Goal: Task Accomplishment & Management: Manage account settings

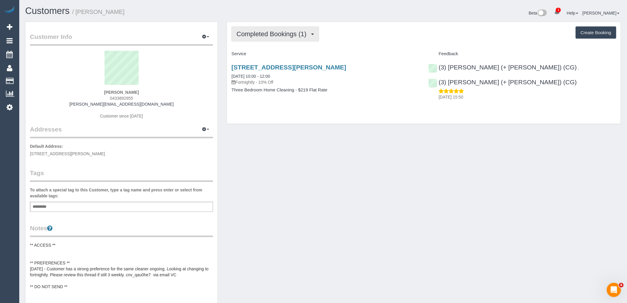
click at [288, 37] on span "Completed Bookings (1)" at bounding box center [273, 33] width 73 height 7
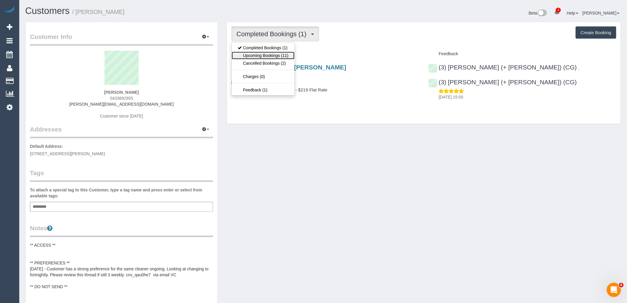
click at [286, 57] on link "Upcoming Bookings (11)" at bounding box center [263, 56] width 63 height 8
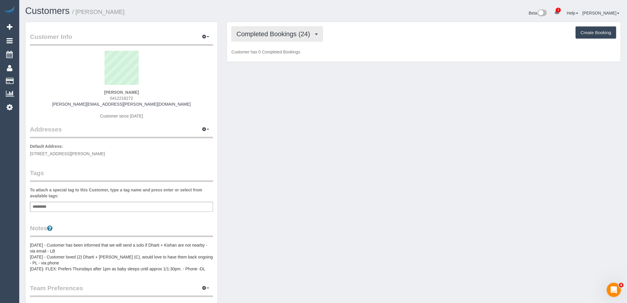
click at [267, 32] on span "Completed Bookings (24)" at bounding box center [275, 33] width 76 height 7
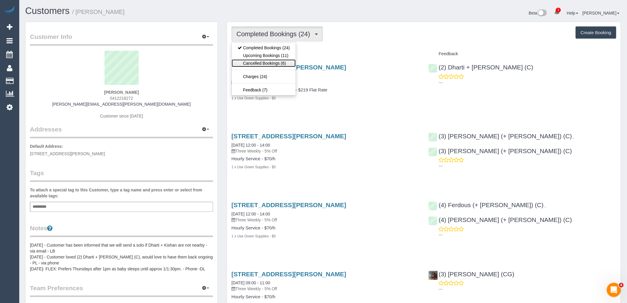
click at [271, 67] on link "Cancelled Bookings (6)" at bounding box center [264, 63] width 64 height 8
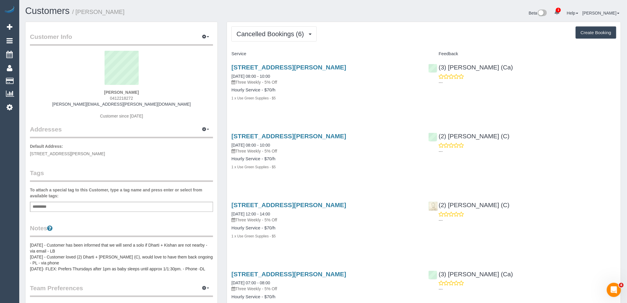
click at [129, 205] on div "Add a tag" at bounding box center [121, 207] width 183 height 10
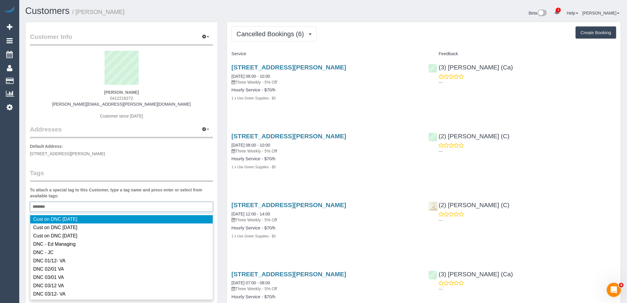
type input "*********"
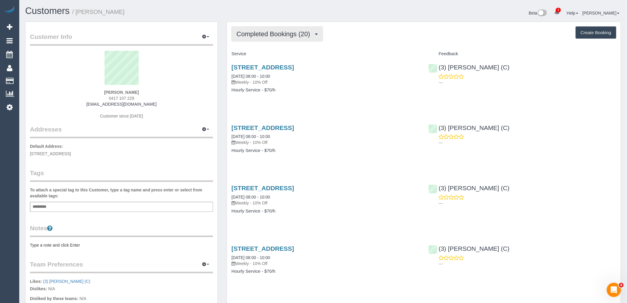
click at [297, 31] on span "Completed Bookings (20)" at bounding box center [275, 33] width 76 height 7
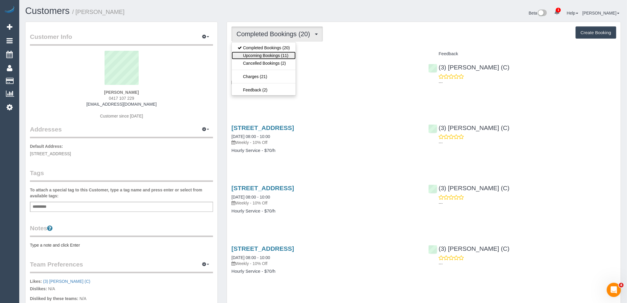
click at [286, 55] on link "Upcoming Bookings (11)" at bounding box center [264, 56] width 64 height 8
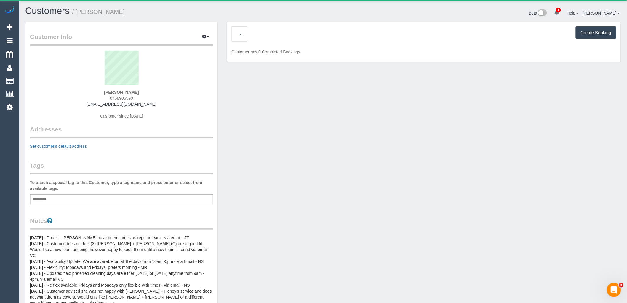
click at [260, 23] on div "Upcoming Bookings (11) Charges (79) Create Booking Customer has 0 Completed Boo…" at bounding box center [424, 42] width 394 height 40
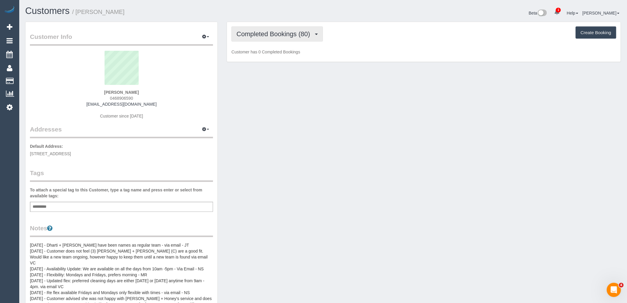
click at [259, 30] on button "Completed Bookings (80)" at bounding box center [276, 33] width 91 height 15
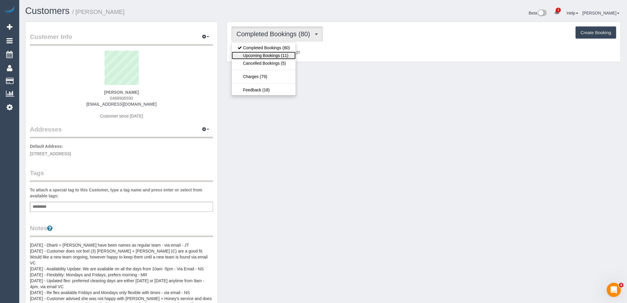
click at [260, 57] on link "Upcoming Bookings (11)" at bounding box center [264, 56] width 64 height 8
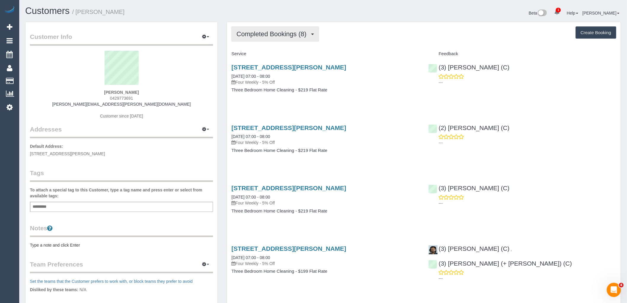
click at [289, 34] on span "Completed Bookings (8)" at bounding box center [273, 33] width 73 height 7
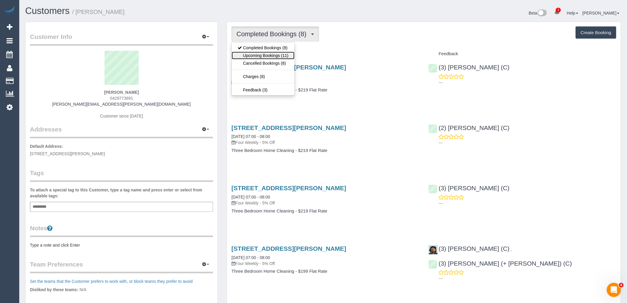
click at [277, 58] on link "Upcoming Bookings (11)" at bounding box center [263, 56] width 63 height 8
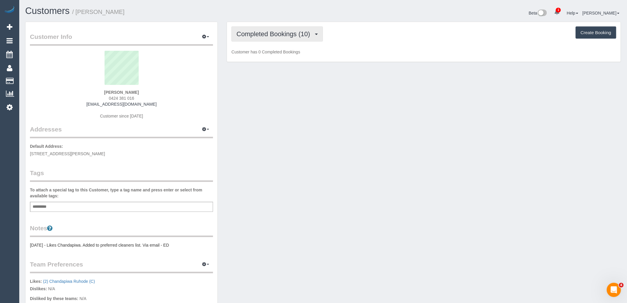
click at [291, 33] on span "Completed Bookings (10)" at bounding box center [275, 33] width 76 height 7
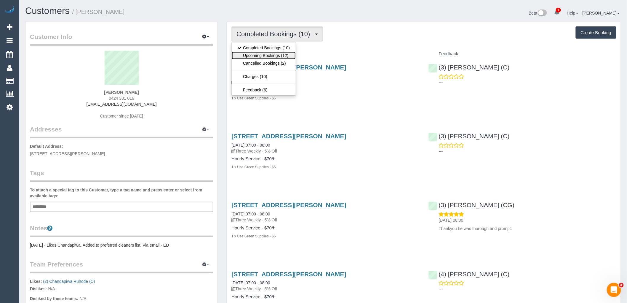
click at [288, 57] on link "Upcoming Bookings (12)" at bounding box center [264, 56] width 64 height 8
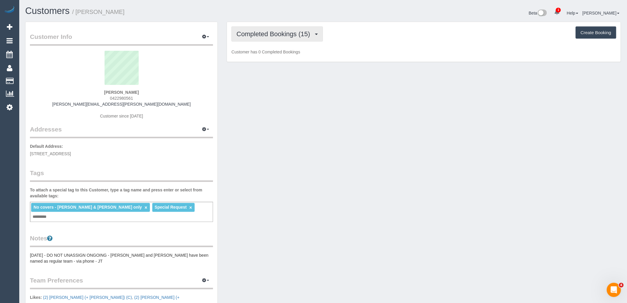
click at [274, 40] on button "Completed Bookings (15)" at bounding box center [276, 33] width 91 height 15
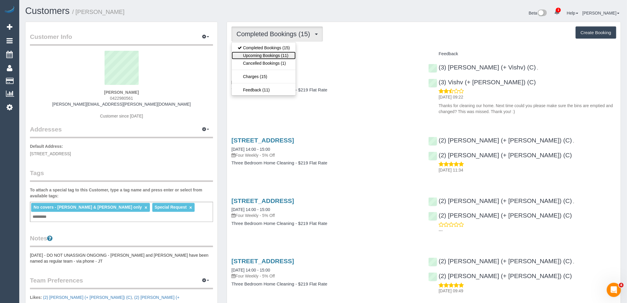
click at [282, 57] on link "Upcoming Bookings (11)" at bounding box center [264, 56] width 64 height 8
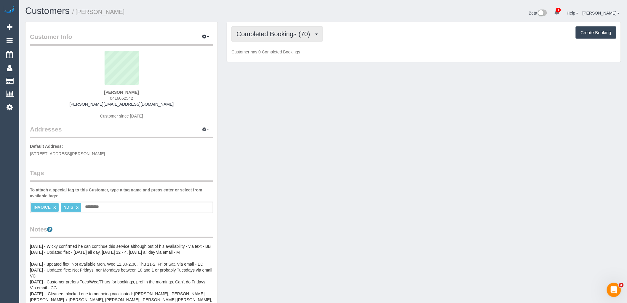
click at [292, 32] on span "Completed Bookings (70)" at bounding box center [275, 33] width 76 height 7
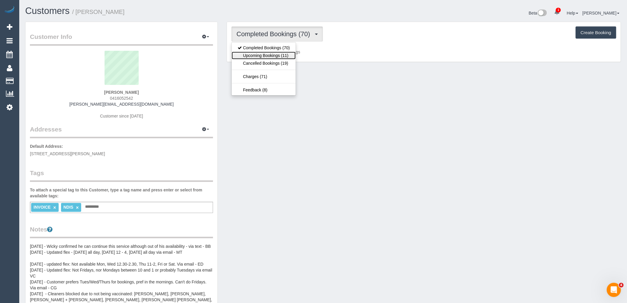
click at [277, 55] on link "Upcoming Bookings (11)" at bounding box center [264, 56] width 64 height 8
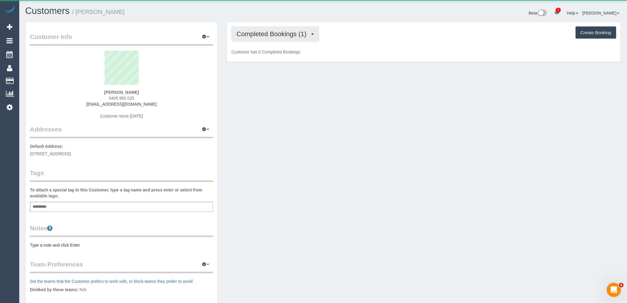
click at [269, 37] on span "Completed Bookings (1)" at bounding box center [273, 33] width 73 height 7
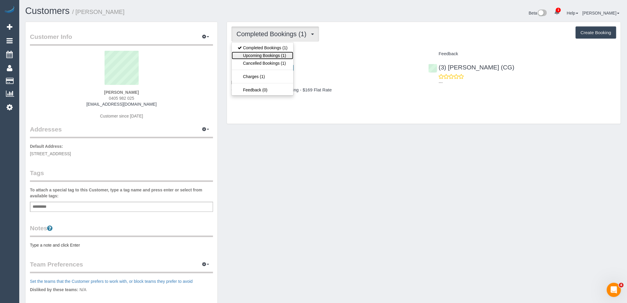
click at [271, 56] on link "Upcoming Bookings (1)" at bounding box center [263, 56] width 62 height 8
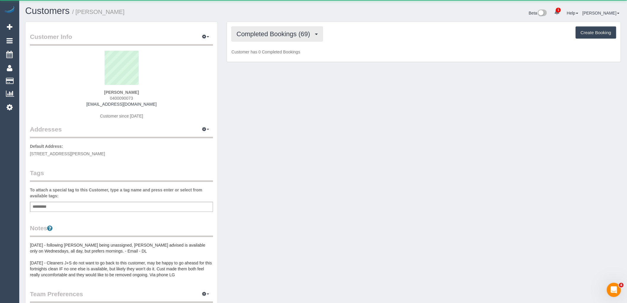
click at [292, 33] on span "Completed Bookings (69)" at bounding box center [275, 33] width 76 height 7
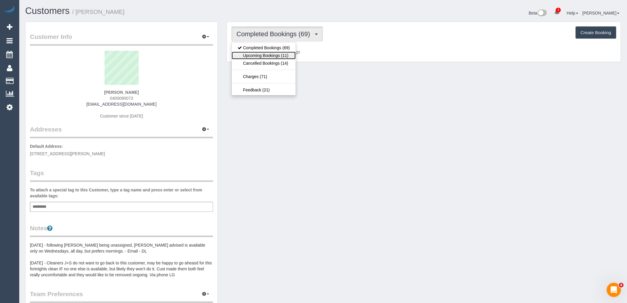
click at [288, 53] on link "Upcoming Bookings (11)" at bounding box center [264, 56] width 64 height 8
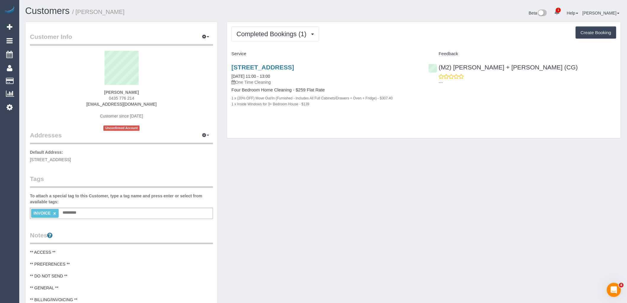
click at [274, 25] on div "Completed Bookings (1) Completed Bookings (1) Upcoming Bookings (0) Cancelled B…" at bounding box center [424, 80] width 394 height 116
click at [128, 209] on div "INVOICE × Add a tag" at bounding box center [121, 212] width 183 height 11
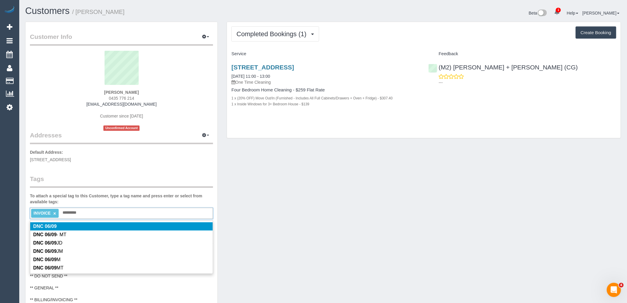
type input "*********"
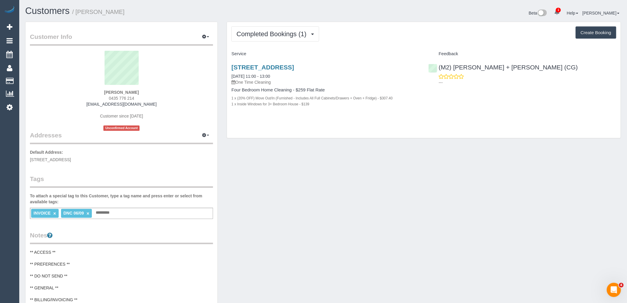
click at [141, 155] on p "Default Address: [STREET_ADDRESS]" at bounding box center [121, 155] width 183 height 13
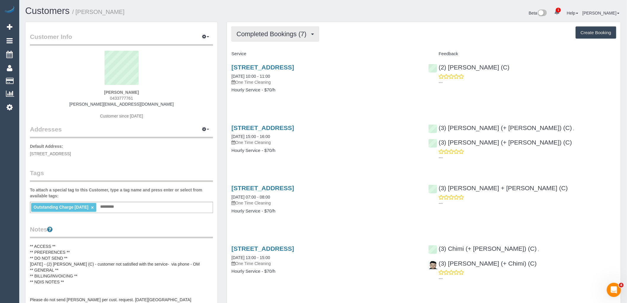
click at [280, 37] on span "Completed Bookings (7)" at bounding box center [273, 33] width 73 height 7
click at [359, 36] on div "Completed Bookings (7) Completed Bookings (7) Upcoming Bookings (0) Cancelled B…" at bounding box center [423, 33] width 385 height 15
drag, startPoint x: 294, startPoint y: 33, endPoint x: 315, endPoint y: 33, distance: 21.6
click at [294, 33] on span "Completed Bookings (7)" at bounding box center [273, 33] width 73 height 7
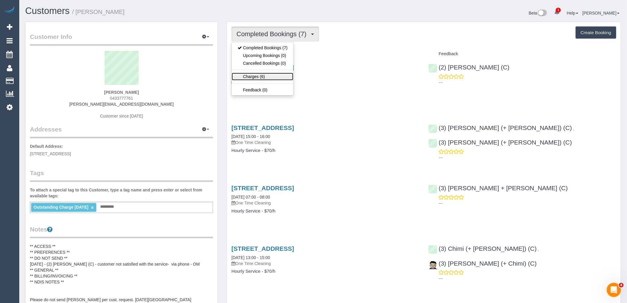
click at [277, 80] on link "Charges (6)" at bounding box center [263, 77] width 62 height 8
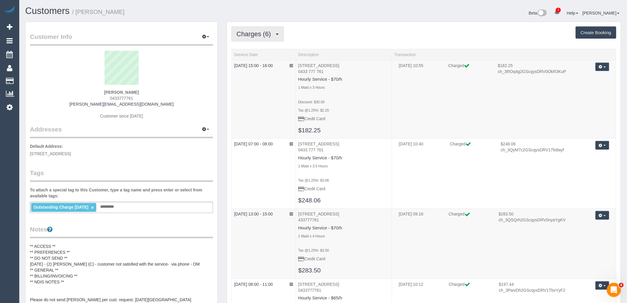
click at [263, 39] on button "Charges (6)" at bounding box center [257, 33] width 52 height 15
click at [266, 49] on link "Completed Bookings (7)" at bounding box center [263, 48] width 62 height 8
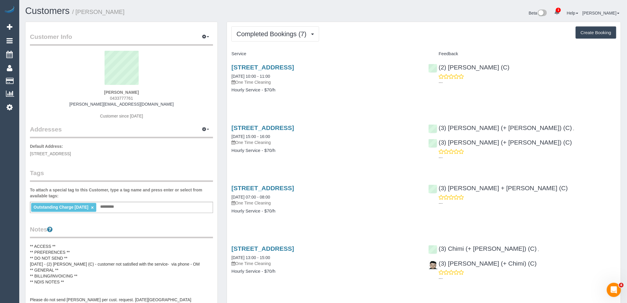
click at [140, 204] on div "Outstanding Charge 11/10/23 × Add a tag" at bounding box center [121, 207] width 183 height 11
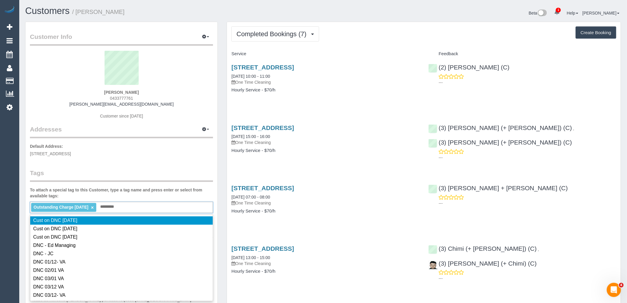
type input "*********"
click at [130, 166] on div "Customer Info Edit Contact Info Send Message Email Preferences Special Sales Ta…" at bounding box center [121, 252] width 192 height 460
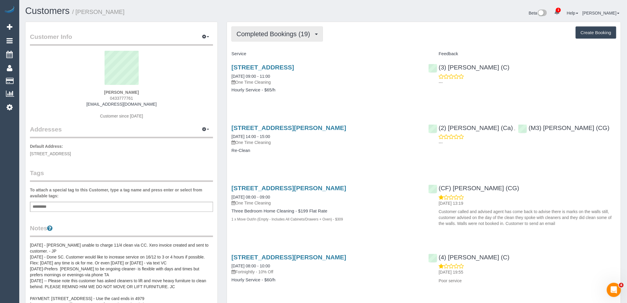
click at [270, 36] on span "Completed Bookings (19)" at bounding box center [275, 33] width 76 height 7
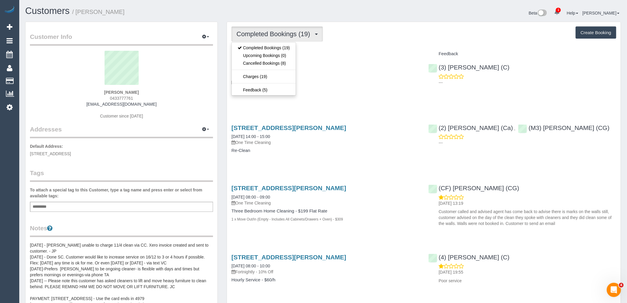
click at [381, 54] on h4 "Service" at bounding box center [325, 53] width 188 height 5
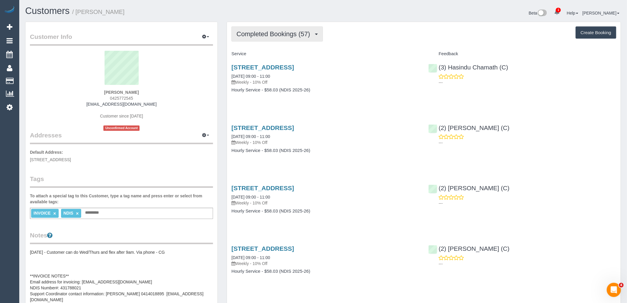
click at [284, 31] on span "Completed Bookings (57)" at bounding box center [275, 33] width 76 height 7
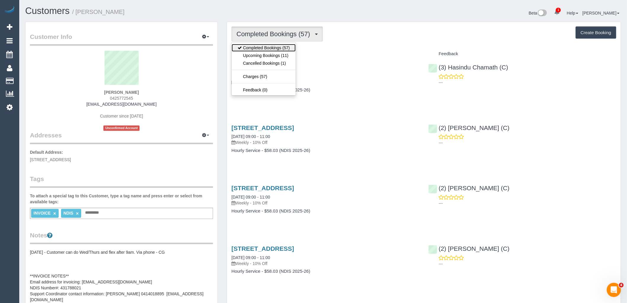
click at [285, 51] on link "Completed Bookings (57)" at bounding box center [264, 48] width 64 height 8
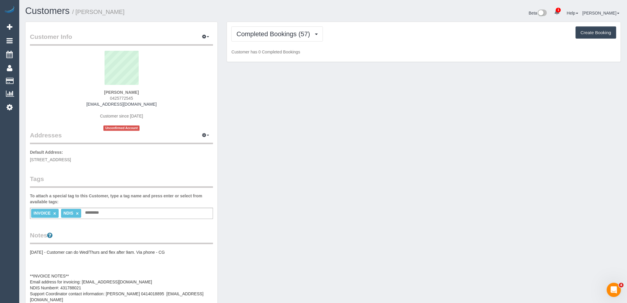
click at [285, 25] on div "Completed Bookings (57) Completed Bookings (57) Upcoming Bookings (11) Cancelle…" at bounding box center [424, 42] width 394 height 40
click at [286, 47] on div "Completed Bookings (57) Completed Bookings (57) Upcoming Bookings (11) Cancelle…" at bounding box center [424, 42] width 394 height 40
click at [287, 36] on span "Completed Bookings (57)" at bounding box center [275, 33] width 76 height 7
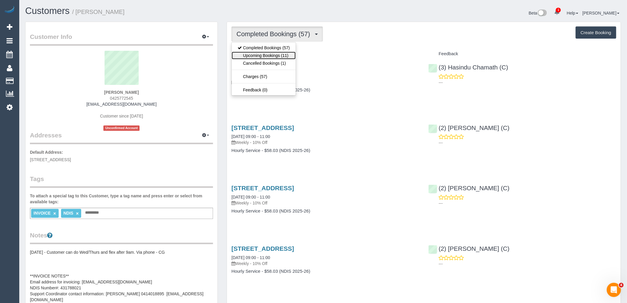
click at [285, 57] on link "Upcoming Bookings (11)" at bounding box center [264, 56] width 64 height 8
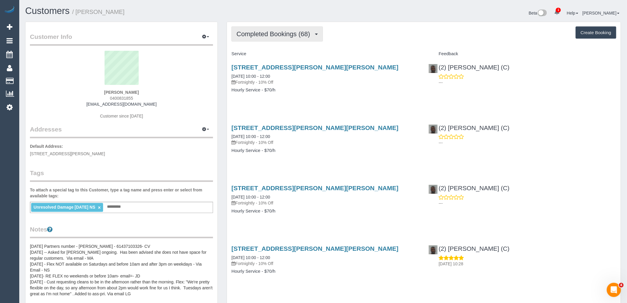
click at [260, 33] on span "Completed Bookings (68)" at bounding box center [275, 33] width 76 height 7
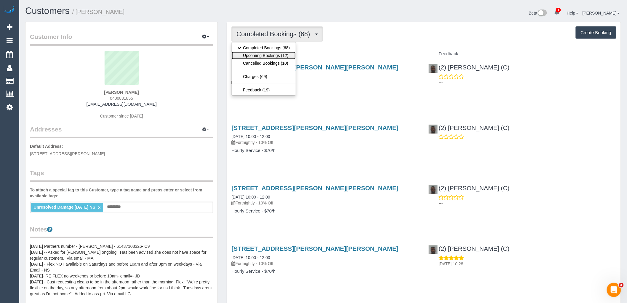
click at [271, 58] on link "Upcoming Bookings (12)" at bounding box center [264, 56] width 64 height 8
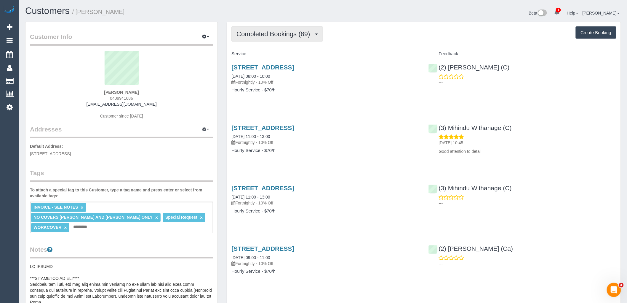
click at [277, 34] on span "Completed Bookings (89)" at bounding box center [275, 33] width 76 height 7
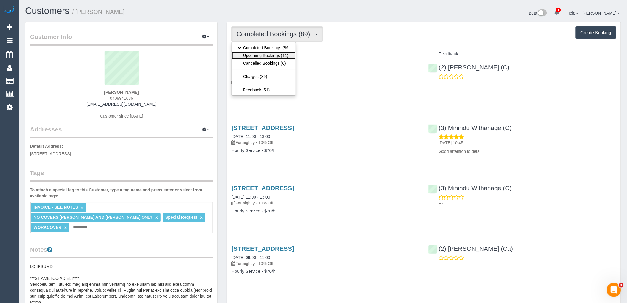
click at [287, 57] on link "Upcoming Bookings (11)" at bounding box center [264, 56] width 64 height 8
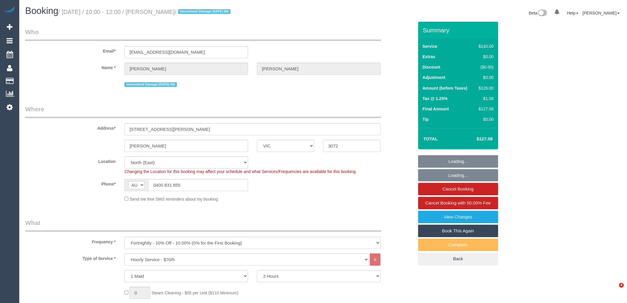
select select "VIC"
select select "number:28"
select select "number:14"
select select "number:19"
select select "number:24"
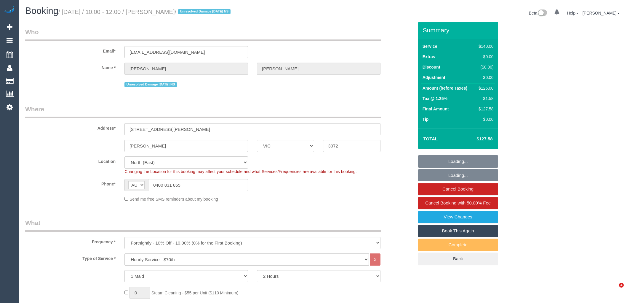
select select "number:34"
select select "number:11"
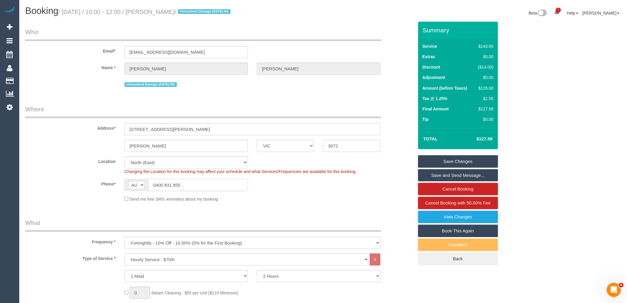
drag, startPoint x: 200, startPoint y: 183, endPoint x: 127, endPoint y: 176, distance: 73.8
click at [128, 176] on sui-booking-location "Location [GEOGRAPHIC_DATA] (North) East (South) [GEOGRAPHIC_DATA] (East) [GEOGR…" at bounding box center [219, 179] width 389 height 46
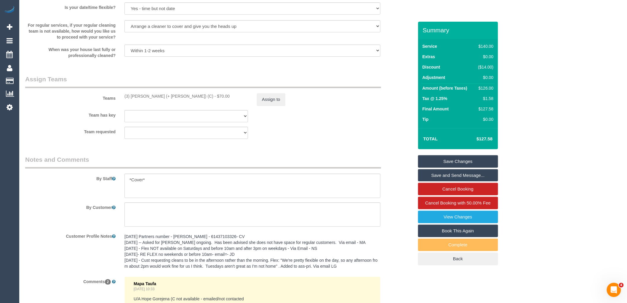
scroll to position [889, 0]
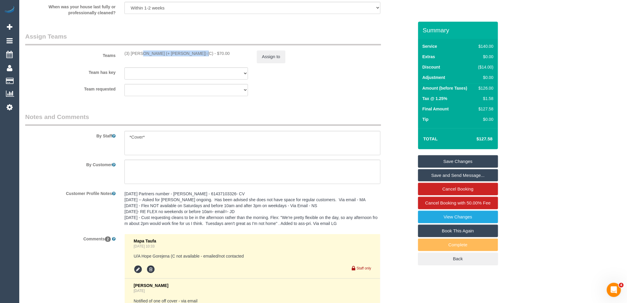
drag, startPoint x: 173, startPoint y: 56, endPoint x: 124, endPoint y: 57, distance: 48.6
click at [124, 56] on div "(3) [PERSON_NAME] (+ [PERSON_NAME]) (C) - $70.00" at bounding box center [186, 53] width 124 height 6
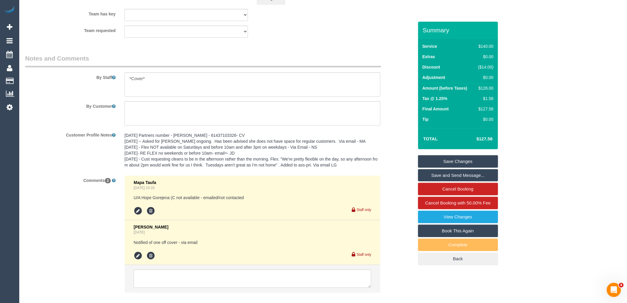
scroll to position [984, 0]
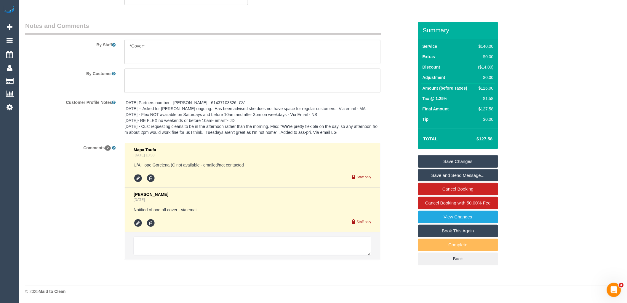
click at [197, 247] on textarea at bounding box center [253, 246] width 238 height 18
paste textarea "(3) Sabbir (+ Sultana) (C) -"
type textarea "(3) Sabbir (+ Sultana) (C) -"
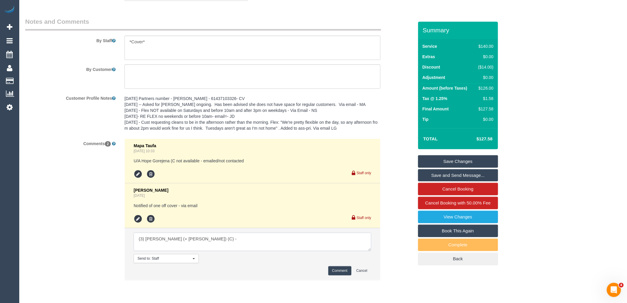
drag, startPoint x: 205, startPoint y: 242, endPoint x: 37, endPoint y: 241, distance: 168.3
click at [37, 241] on div "Comments 2 Mapa Taufa Aug 23, 2025 10:33 U/A Hope Gorejena (C not available - e…" at bounding box center [219, 211] width 397 height 147
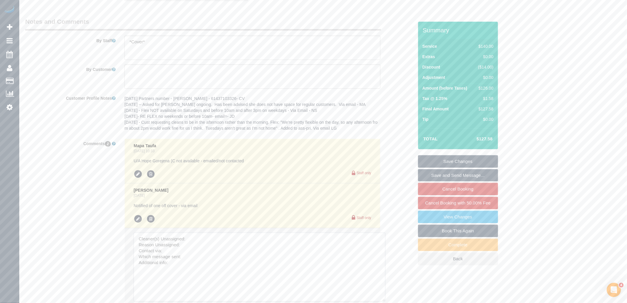
drag, startPoint x: 369, startPoint y: 253, endPoint x: 220, endPoint y: 253, distance: 149.1
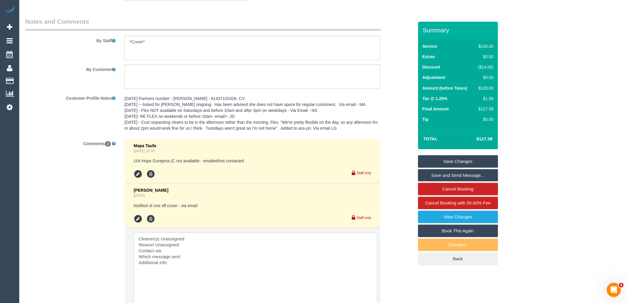
click at [220, 242] on textarea at bounding box center [256, 270] width 244 height 76
paste textarea "(3) Sabbir (+ Sultana) (C) -"
click at [215, 248] on textarea at bounding box center [256, 270] width 244 height 76
click at [215, 256] on textarea at bounding box center [256, 270] width 244 height 76
click at [212, 263] on textarea at bounding box center [256, 270] width 244 height 76
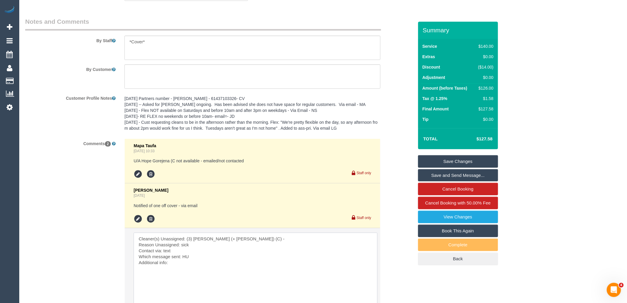
drag, startPoint x: 172, startPoint y: 270, endPoint x: 129, endPoint y: 225, distance: 62.0
click at [129, 225] on ul "Mapa Taufa Aug 23, 2025 10:33 U/A Hope Gorejena (C not available - emailed/not …" at bounding box center [252, 238] width 255 height 198
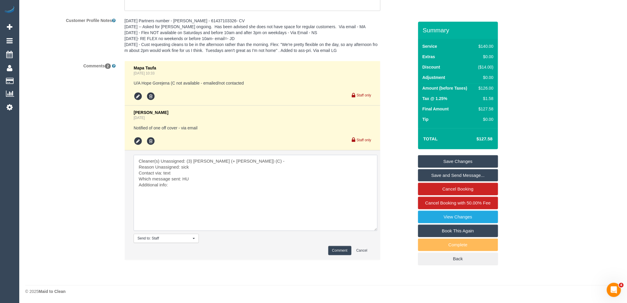
type textarea "Cleaner(s) Unassigned: (3) Sabbir (+ Sultana) (C) - Reason Unassigned: sick Con…"
click at [336, 250] on button "Comment" at bounding box center [339, 250] width 23 height 9
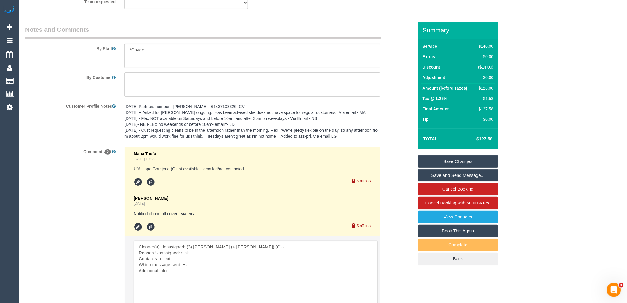
scroll to position [803, 0]
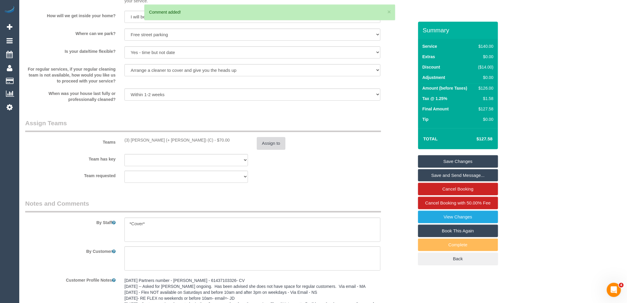
click at [274, 143] on button "Assign to" at bounding box center [271, 143] width 28 height 12
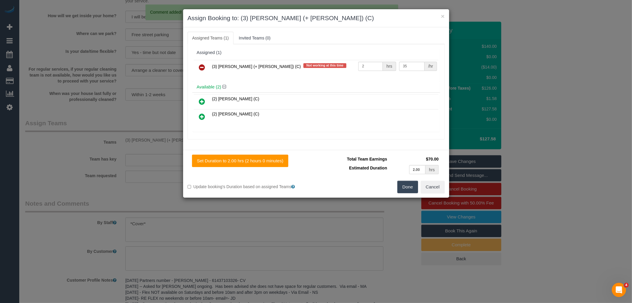
click at [205, 66] on icon at bounding box center [202, 67] width 6 height 7
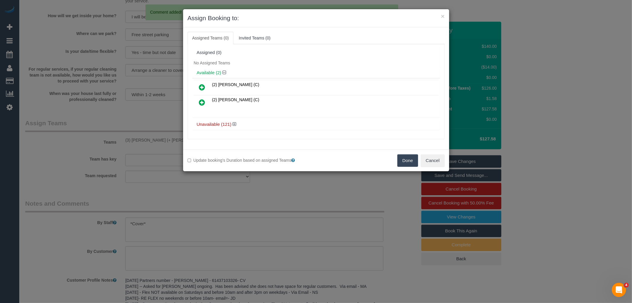
click at [419, 156] on div "Done Cancel" at bounding box center [382, 160] width 133 height 12
click at [408, 162] on button "Done" at bounding box center [407, 160] width 21 height 12
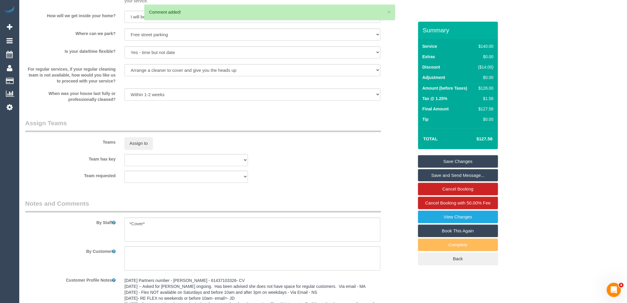
click at [461, 162] on link "Save Changes" at bounding box center [458, 161] width 80 height 12
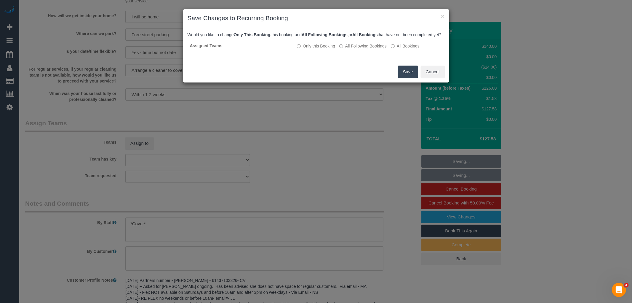
click at [408, 77] on button "Save" at bounding box center [408, 71] width 20 height 12
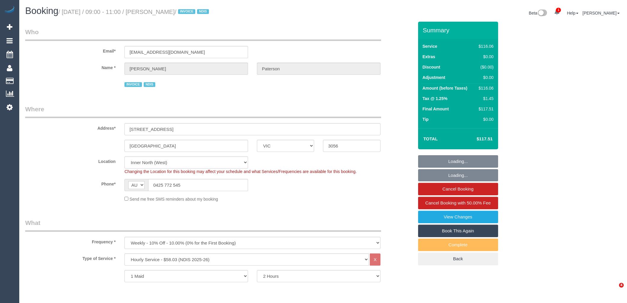
select select "VIC"
select select "number:28"
select select "number:14"
select select "number:19"
select select "number:36"
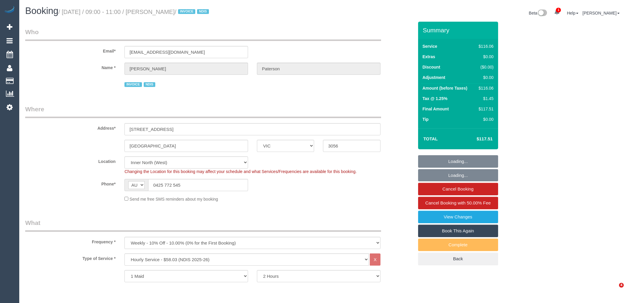
select select "number:35"
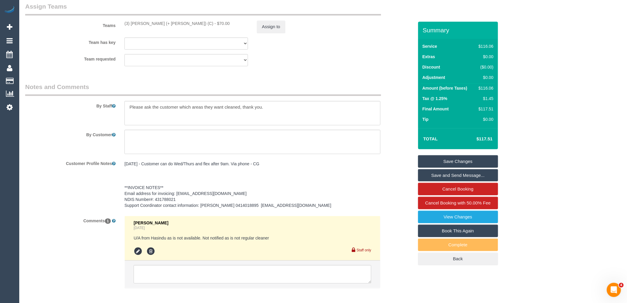
scroll to position [763, 0]
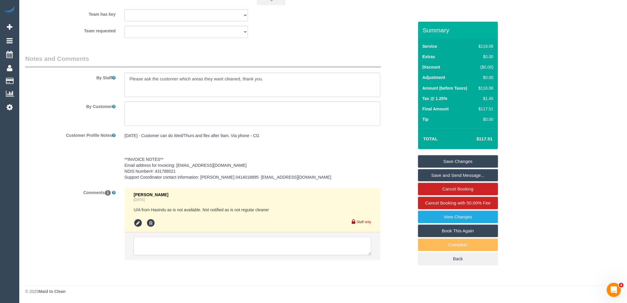
click at [210, 246] on textarea at bounding box center [253, 246] width 238 height 18
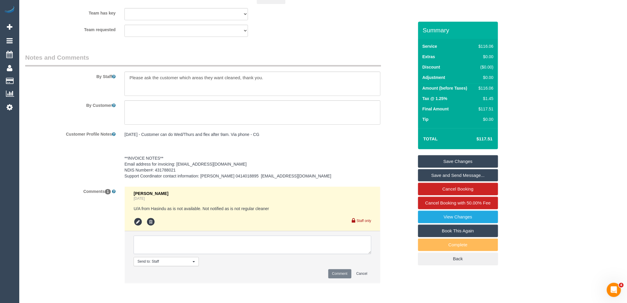
paste textarea "Cleaner(s) Unassigned: (3) [PERSON_NAME] (+ [PERSON_NAME]) (C) - Reason Unassig…"
type textarea "Cleaner(s) Unassigned: (3) Sabbir (+ Sultana) (C) - Reason Unassigned: sick Con…"
click at [338, 273] on button "Comment" at bounding box center [339, 273] width 23 height 9
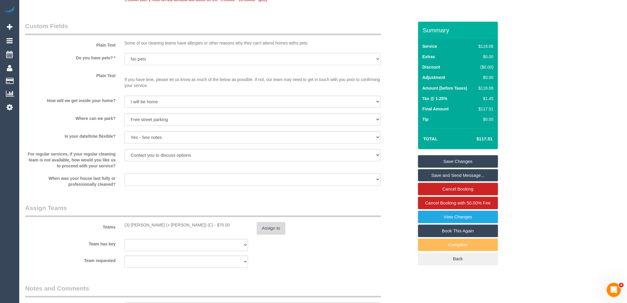
click at [275, 227] on button "Assign to" at bounding box center [271, 228] width 28 height 12
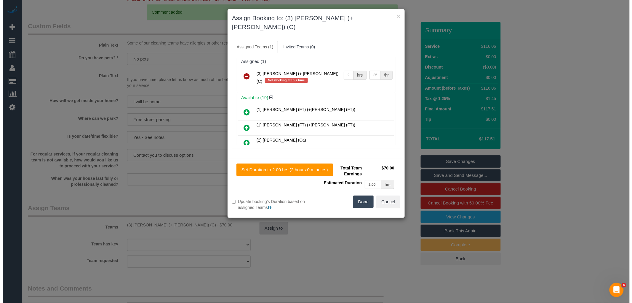
scroll to position [0, 0]
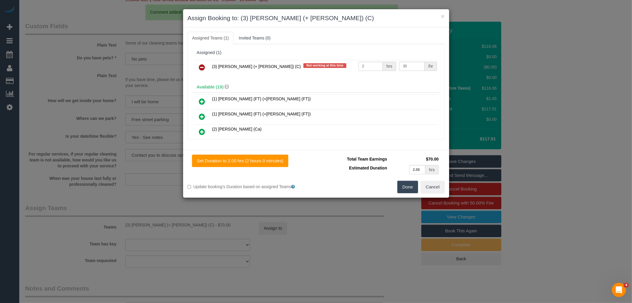
click at [199, 65] on link at bounding box center [202, 68] width 14 height 12
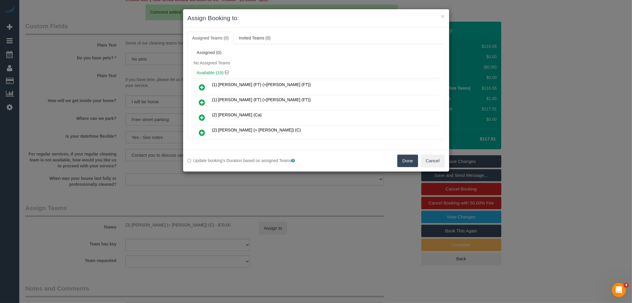
click at [402, 159] on button "Done" at bounding box center [407, 160] width 21 height 12
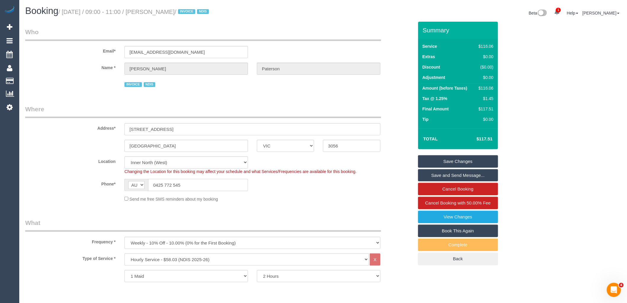
drag, startPoint x: 196, startPoint y: 180, endPoint x: 69, endPoint y: 167, distance: 128.5
click at [70, 167] on sui-booking-location "Location Office City East (North) East (South) Inner East Inner North (East) In…" at bounding box center [219, 179] width 389 height 46
click at [456, 161] on link "Save Changes" at bounding box center [458, 161] width 80 height 12
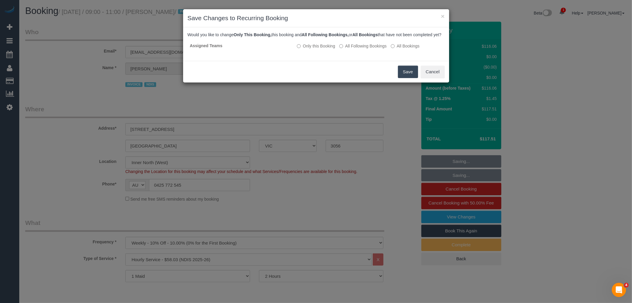
click at [412, 78] on button "Save" at bounding box center [408, 71] width 20 height 12
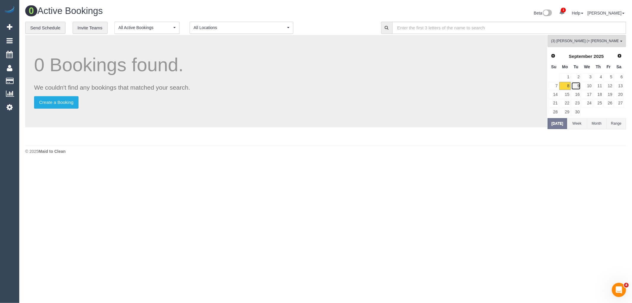
click at [577, 85] on link "9" at bounding box center [576, 86] width 10 height 8
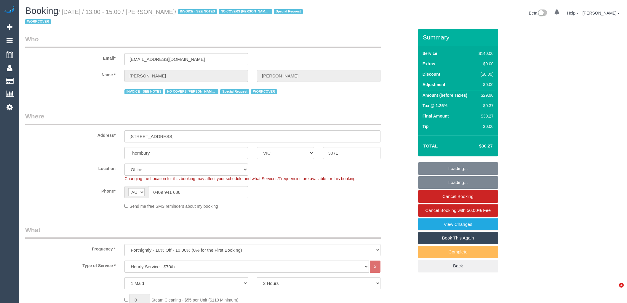
select select "VIC"
select select "number:27"
select select "number:14"
select select "number:18"
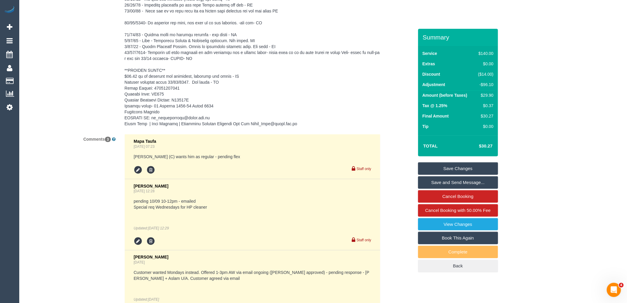
scroll to position [1256, 0]
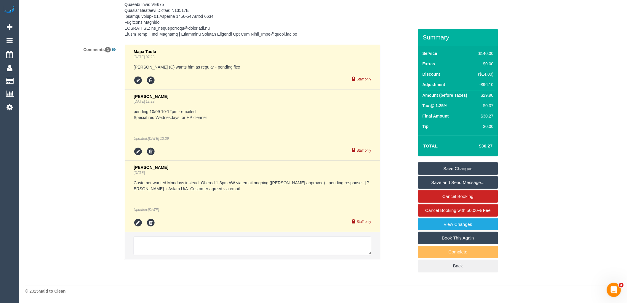
click at [191, 246] on textarea at bounding box center [253, 246] width 238 height 18
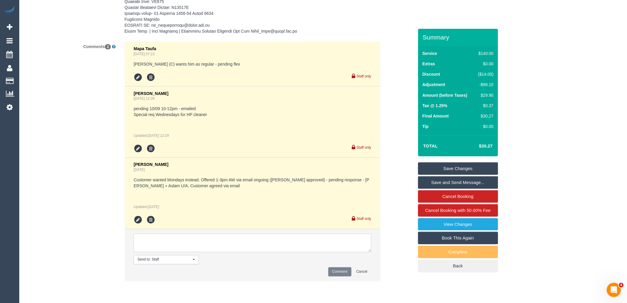
paste textarea "Cleaner(s) Unassigned: (3) [PERSON_NAME] (+ [PERSON_NAME]) (C) - Reason Unassig…"
click at [206, 244] on textarea at bounding box center [253, 243] width 238 height 18
drag, startPoint x: 172, startPoint y: 247, endPoint x: 122, endPoint y: 221, distance: 56.7
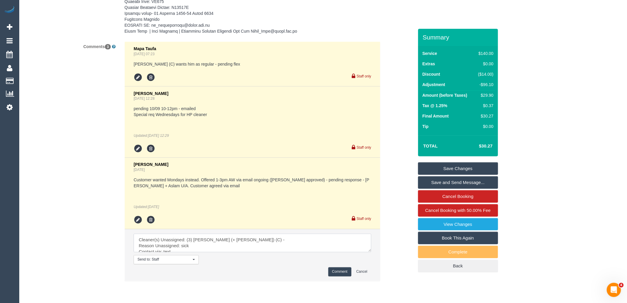
click at [122, 221] on div "Mapa Taufa Aug 28, 2025 07:23 Harry Dhasmana (C) wants him as regular - pending…" at bounding box center [252, 163] width 265 height 245
type textarea "Cleaner(s) Unassigned: (3) Sabbir (+ Sultana) (C) - Reason Unassigned: sick Con…"
click at [340, 271] on button "Comment" at bounding box center [339, 271] width 23 height 9
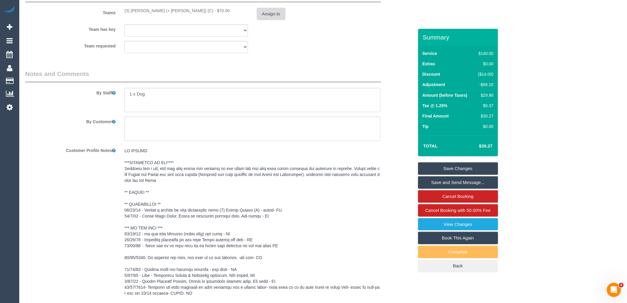
scroll to position [828, 0]
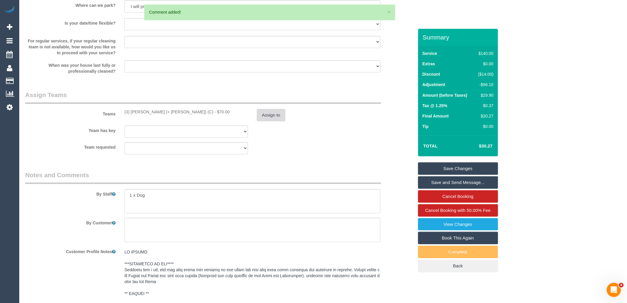
click at [274, 116] on button "Assign to" at bounding box center [271, 115] width 28 height 12
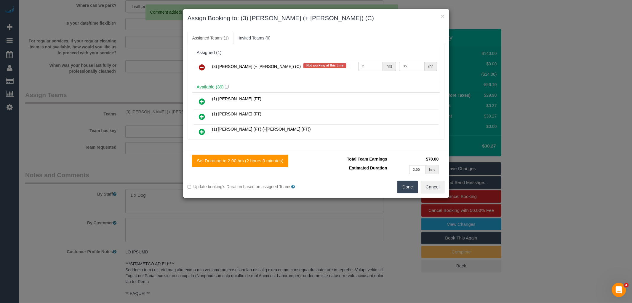
click at [203, 66] on icon at bounding box center [202, 67] width 6 height 7
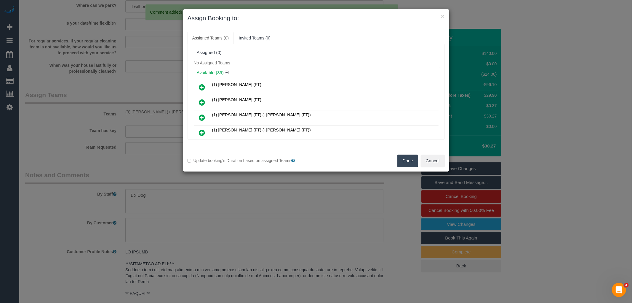
click at [410, 159] on button "Done" at bounding box center [407, 160] width 21 height 12
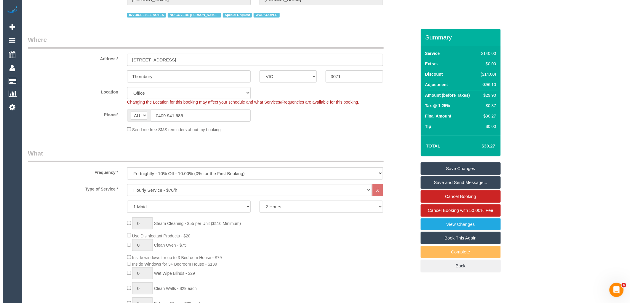
scroll to position [0, 0]
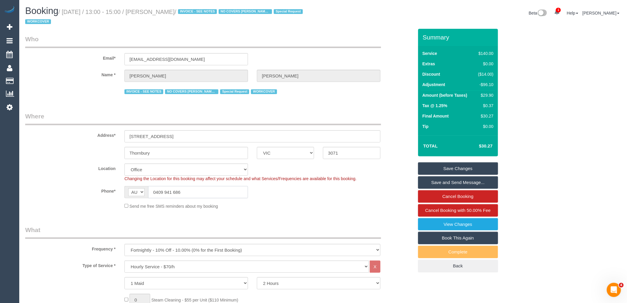
drag, startPoint x: 204, startPoint y: 194, endPoint x: 84, endPoint y: 182, distance: 120.0
click at [91, 182] on sui-booking-location "Location Office City East (North) East (South) Inner East Inner North (East) In…" at bounding box center [219, 186] width 389 height 46
click at [448, 163] on link "Save Changes" at bounding box center [458, 168] width 80 height 12
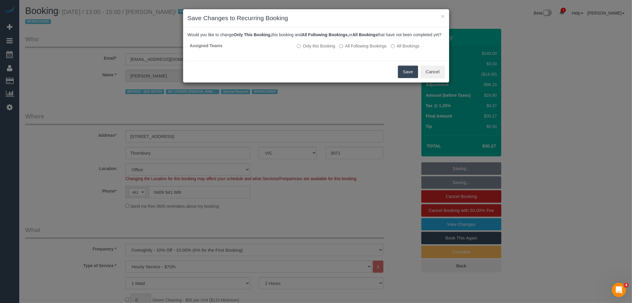
click at [405, 78] on button "Save" at bounding box center [408, 71] width 20 height 12
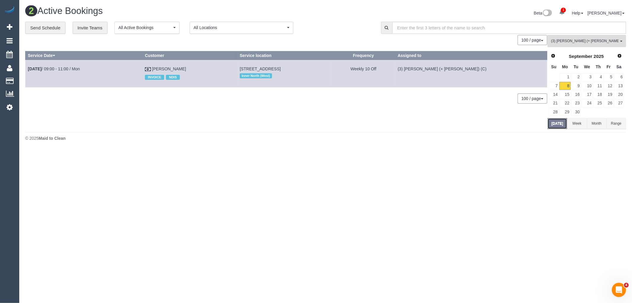
click at [561, 122] on button "[DATE]" at bounding box center [558, 123] width 20 height 11
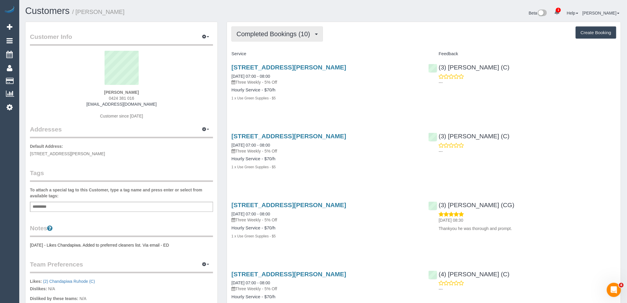
click at [291, 31] on span "Completed Bookings (10)" at bounding box center [275, 33] width 76 height 7
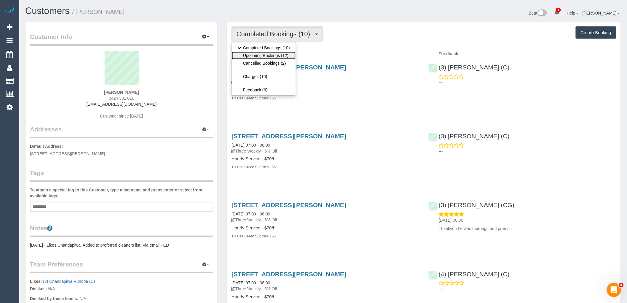
click at [275, 55] on link "Upcoming Bookings (12)" at bounding box center [264, 56] width 64 height 8
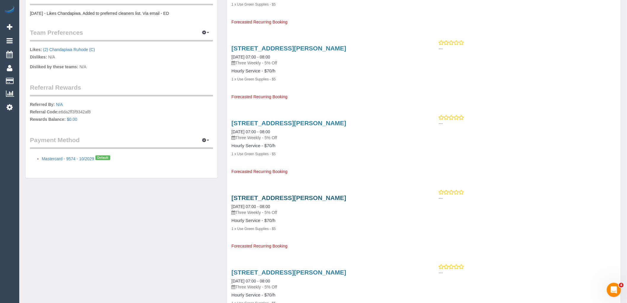
scroll to position [164, 0]
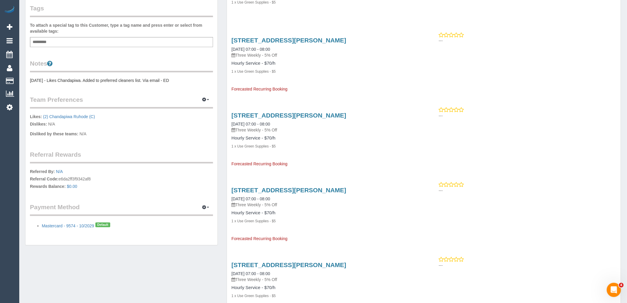
click at [60, 77] on pre "[DATE] - Likes Chandapiwa. Added to preferred cleaners list. Via email - ED" at bounding box center [121, 80] width 183 height 6
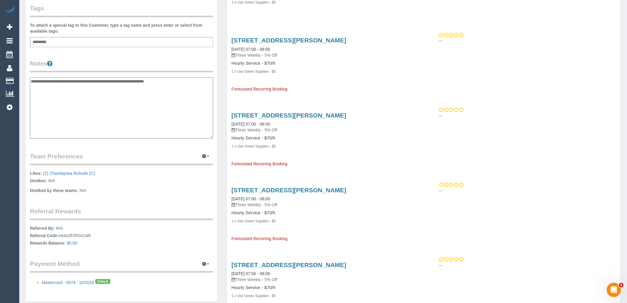
click at [31, 80] on textarea "**********" at bounding box center [121, 107] width 183 height 61
click at [50, 108] on textarea "**********" at bounding box center [121, 107] width 183 height 61
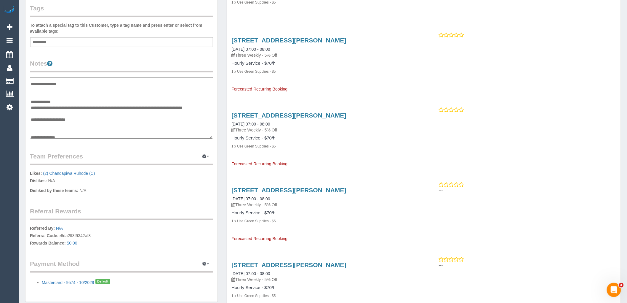
type textarea "**********"
drag, startPoint x: 144, startPoint y: 44, endPoint x: 143, endPoint y: 58, distance: 14.0
click at [144, 44] on div "Add a tag" at bounding box center [121, 42] width 183 height 10
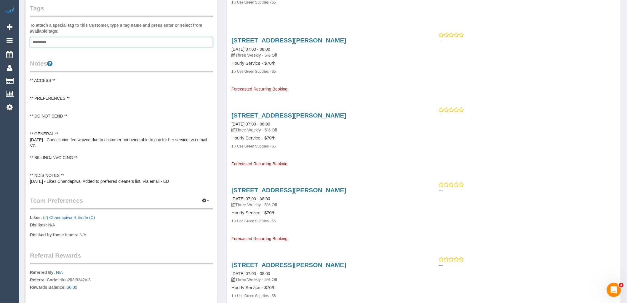
scroll to position [0, 0]
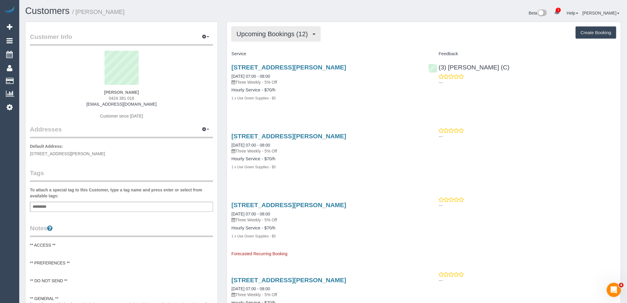
click at [295, 35] on span "Upcoming Bookings (12)" at bounding box center [274, 33] width 74 height 7
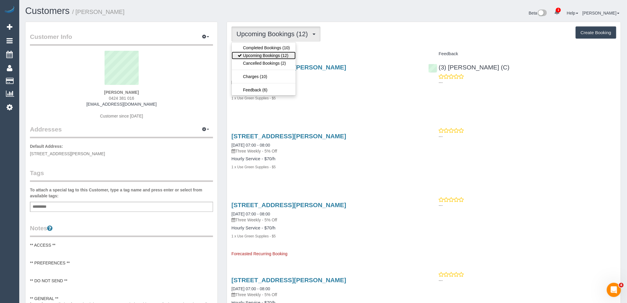
click at [287, 55] on link "Upcoming Bookings (12)" at bounding box center [264, 56] width 64 height 8
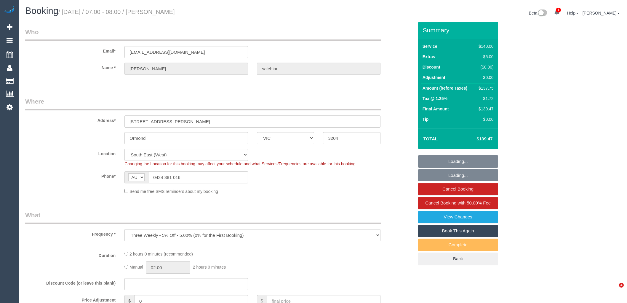
select select "VIC"
select select "number:28"
select select "number:14"
select select "number:18"
select select "number:22"
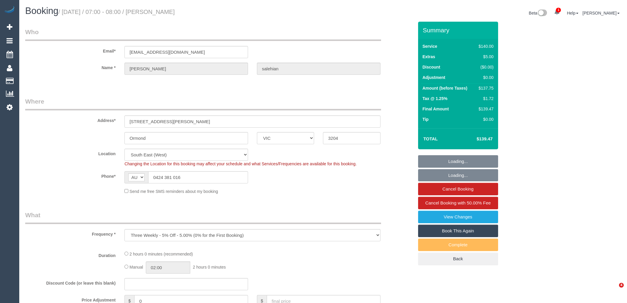
select select "number:34"
select select "number:13"
select select "object:1405"
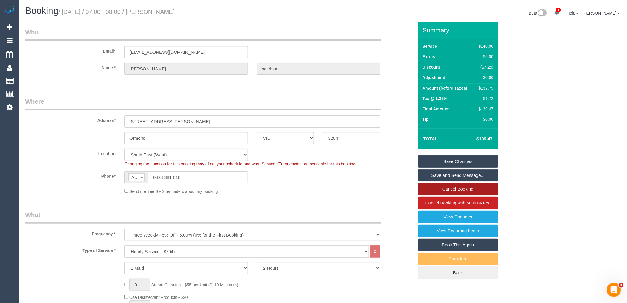
click at [467, 185] on link "Cancel Booking" at bounding box center [458, 189] width 80 height 12
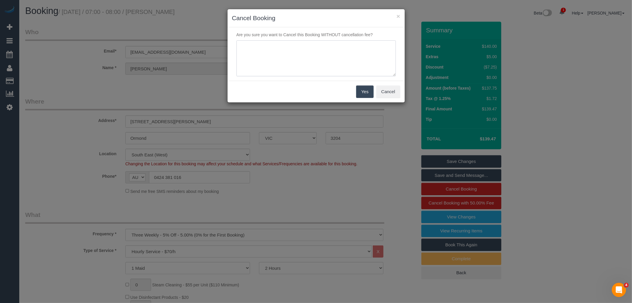
click at [319, 62] on textarea at bounding box center [316, 58] width 159 height 36
click at [398, 16] on button "×" at bounding box center [399, 16] width 4 height 6
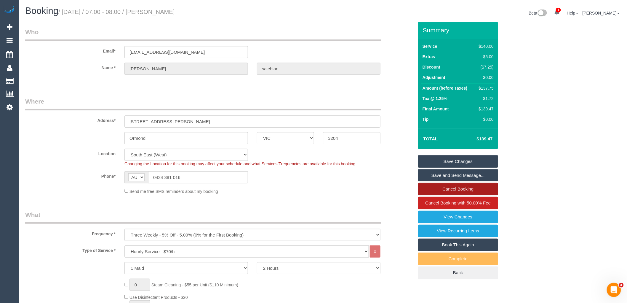
click at [471, 192] on link "Cancel Booking" at bounding box center [458, 189] width 80 height 12
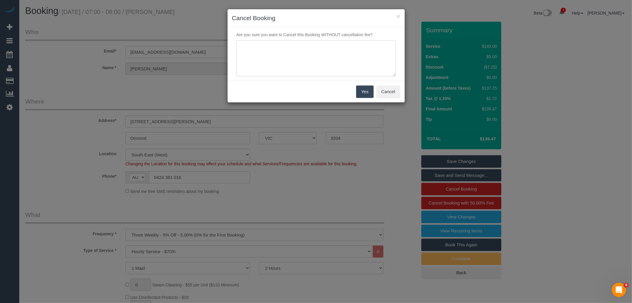
click at [328, 59] on textarea at bounding box center [316, 58] width 159 height 36
type textarea "Cannot pay for service and grandaughter staying with her via email VC"
click at [365, 91] on button "Yes" at bounding box center [364, 91] width 17 height 12
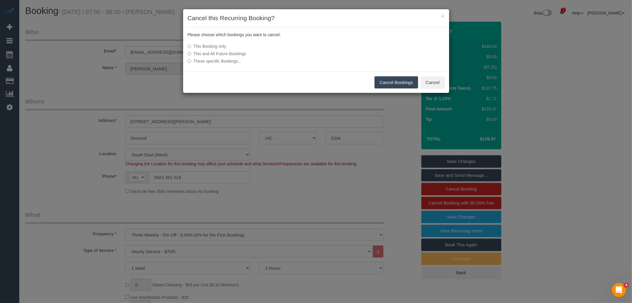
click at [398, 82] on button "Cancel Bookings" at bounding box center [397, 82] width 44 height 12
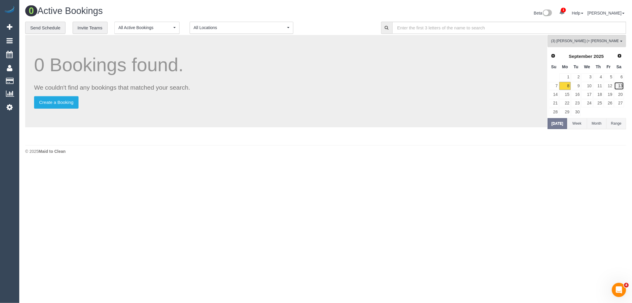
click at [621, 87] on link "13" at bounding box center [619, 86] width 10 height 8
click at [612, 87] on link "12" at bounding box center [609, 86] width 10 height 8
click at [617, 87] on link "13" at bounding box center [619, 86] width 10 height 8
click at [585, 44] on span "(3) Sabbir (+ Sultana) (C) , (3) Sultana (+ Sabbir) (C)" at bounding box center [585, 41] width 68 height 5
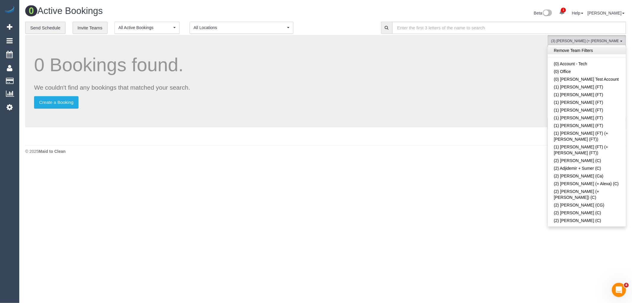
click at [588, 53] on link "Remove Team Filters" at bounding box center [587, 51] width 78 height 8
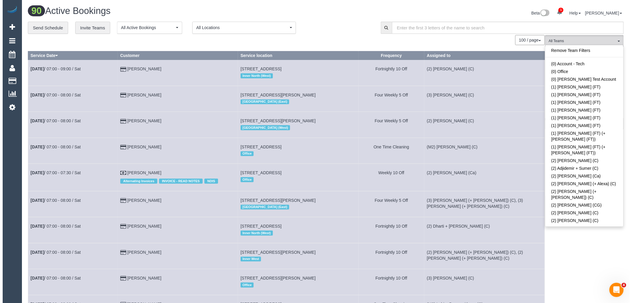
scroll to position [780, 0]
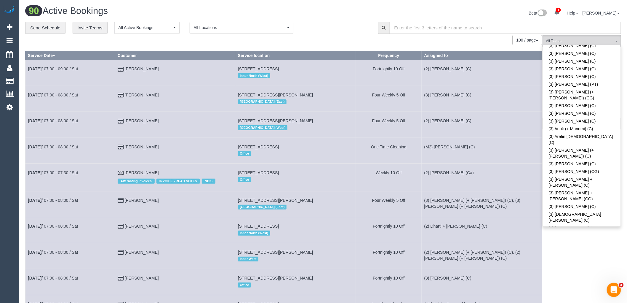
click at [587, 276] on link "(3) Denis + Kaira (C)" at bounding box center [582, 283] width 78 height 14
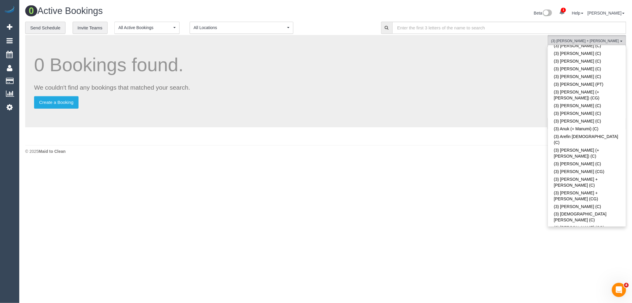
click at [586, 276] on link "(3) Denis + Kaira (C)" at bounding box center [587, 283] width 78 height 14
click at [588, 276] on link "(3) Denis + Kaira (C)" at bounding box center [587, 283] width 78 height 14
drag, startPoint x: 485, startPoint y: 178, endPoint x: 531, endPoint y: 169, distance: 46.3
click at [486, 178] on div "90 Active Bookings Beta 1 Your Notifications You have 0 alerts × You have 1 to …" at bounding box center [325, 91] width 613 height 183
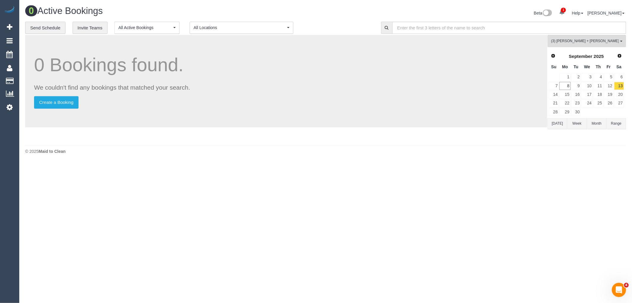
click at [550, 124] on button "Today" at bounding box center [558, 123] width 20 height 11
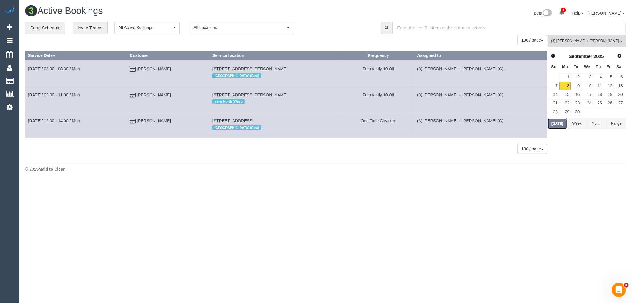
click at [557, 124] on button "Today" at bounding box center [558, 123] width 20 height 11
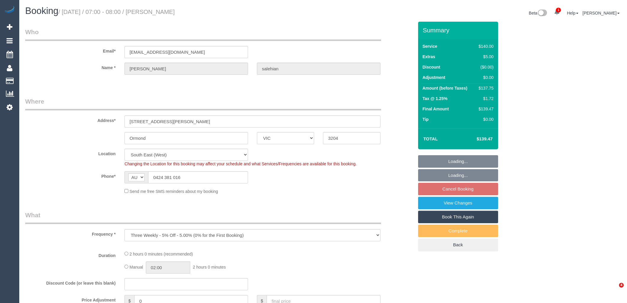
select select "VIC"
select select "number:28"
select select "number:14"
select select "number:18"
select select "number:22"
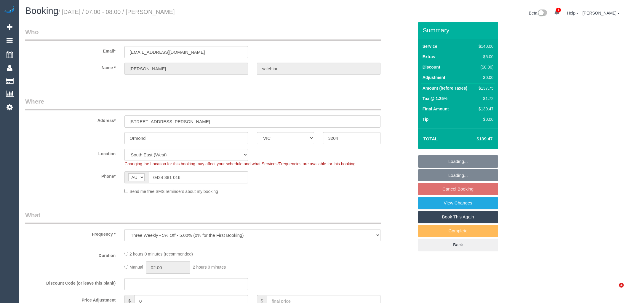
select select "number:34"
select select "number:13"
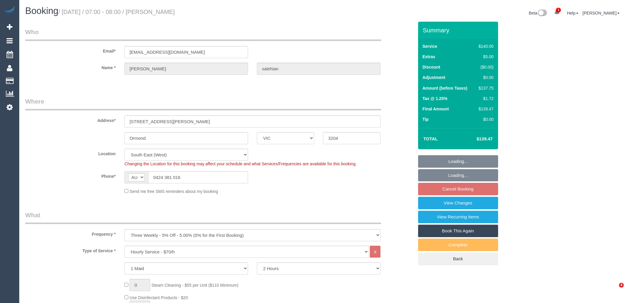
select select "spot1"
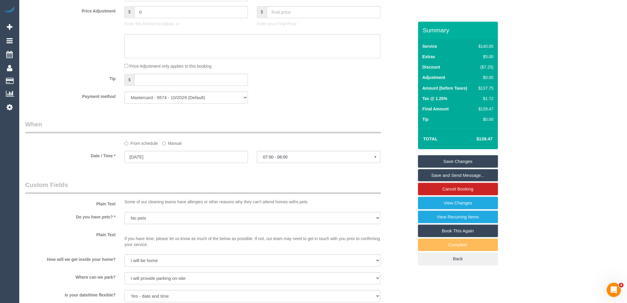
scroll to position [560, 0]
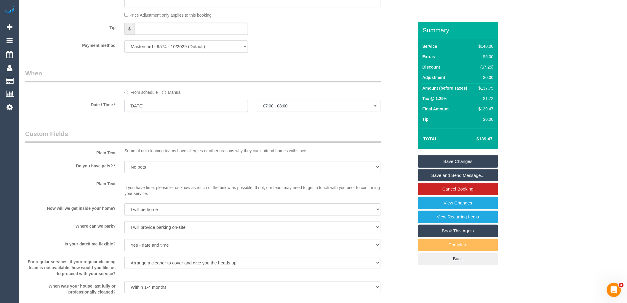
click at [162, 111] on input "[DATE]" at bounding box center [186, 106] width 124 height 12
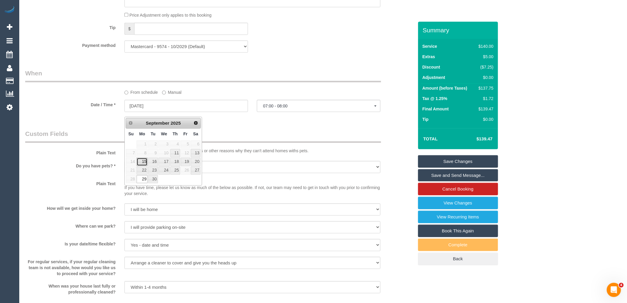
click at [143, 161] on link "15" at bounding box center [142, 161] width 11 height 8
type input "15/09/2025"
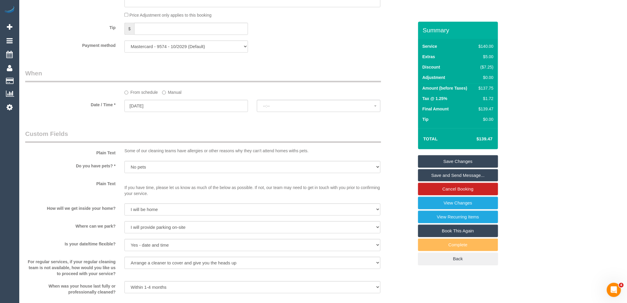
select select "spot26"
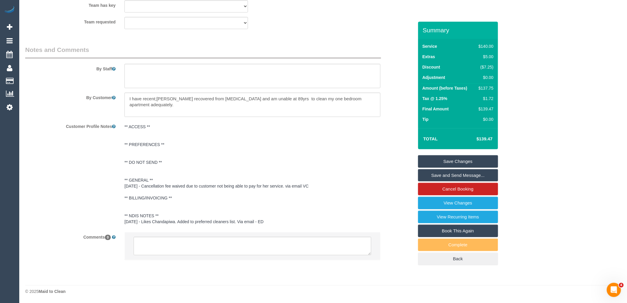
scroll to position [909, 0]
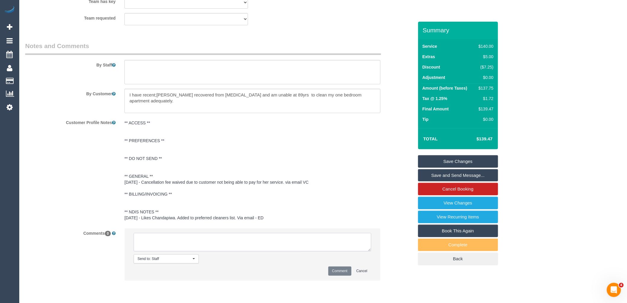
click at [196, 245] on textarea at bounding box center [253, 242] width 238 height 18
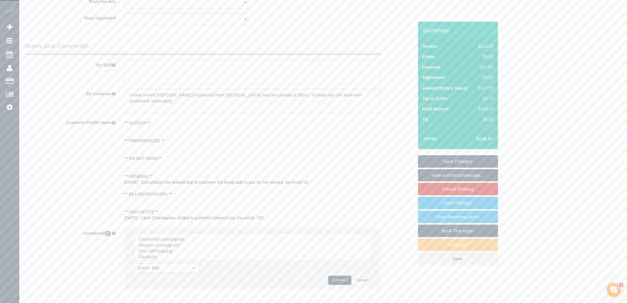
drag, startPoint x: 368, startPoint y: 251, endPoint x: 403, endPoint y: 315, distance: 73.1
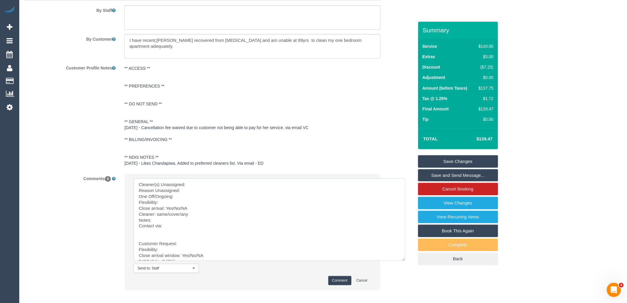
scroll to position [998, 0]
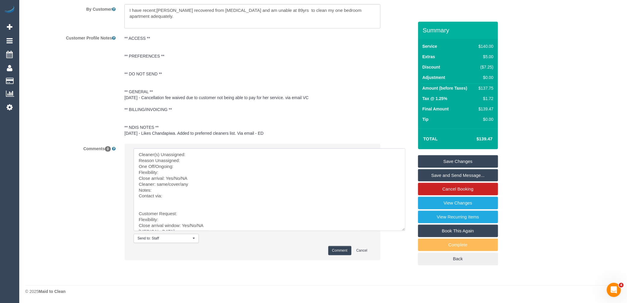
drag, startPoint x: 135, startPoint y: 215, endPoint x: 134, endPoint y: 119, distance: 95.1
click at [134, 119] on sui-booking-comments "By Staff By Customer Customer Profile Notes ** ACCESS ** ** PREFERENCES ** ** D…" at bounding box center [219, 111] width 389 height 309
click at [205, 157] on textarea at bounding box center [270, 189] width 272 height 82
click at [208, 146] on li "Send to: Staff Nothing selected Send to: Staff Send to: Customer Send to: Team …" at bounding box center [252, 202] width 255 height 116
click at [209, 154] on textarea at bounding box center [270, 189] width 272 height 82
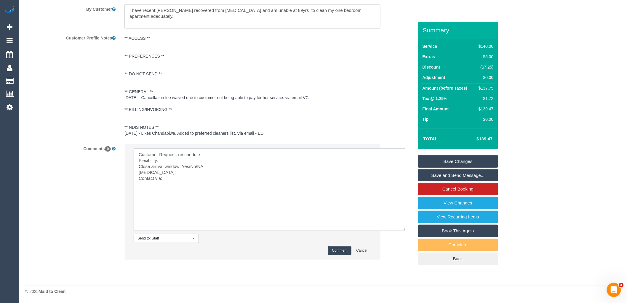
click at [182, 162] on textarea at bounding box center [270, 189] width 272 height 82
drag, startPoint x: 212, startPoint y: 165, endPoint x: 190, endPoint y: 165, distance: 22.5
click at [190, 165] on textarea at bounding box center [270, 189] width 272 height 82
click at [174, 172] on textarea at bounding box center [270, 189] width 272 height 82
click at [181, 175] on textarea at bounding box center [270, 189] width 272 height 82
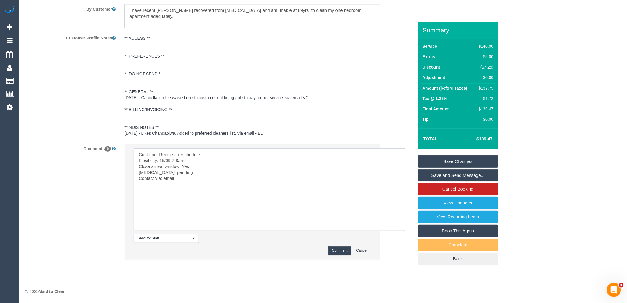
click at [230, 180] on textarea at bounding box center [270, 189] width 272 height 82
paste textarea "cnv_qclvs0f"
type textarea "Customer Request: reschedule Flexibility: 15/09 7-8am Close arrival window: Yes…"
click at [342, 247] on button "Comment" at bounding box center [339, 250] width 23 height 9
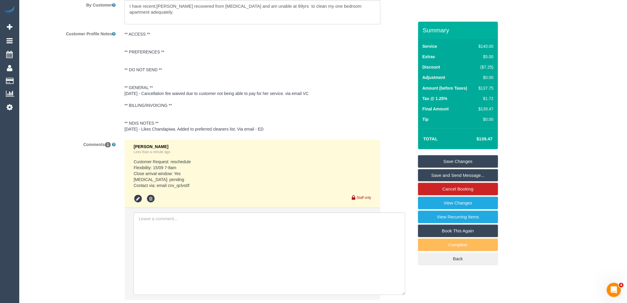
click at [434, 162] on link "Save Changes" at bounding box center [458, 161] width 80 height 12
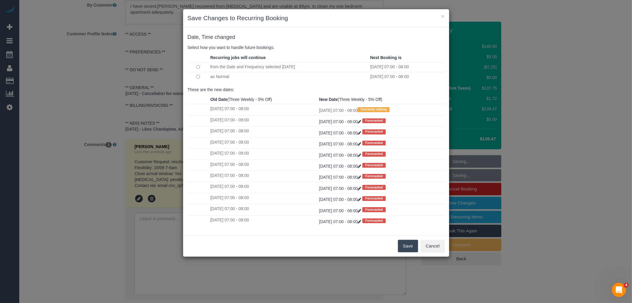
click at [408, 241] on button "Save" at bounding box center [408, 245] width 20 height 12
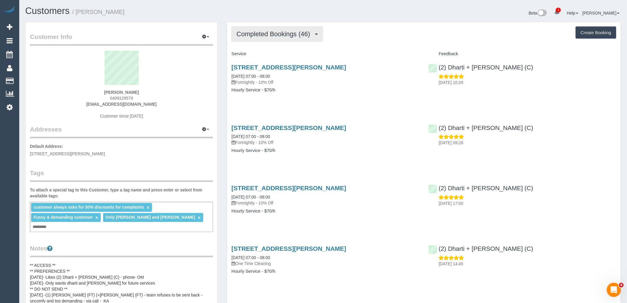
click at [274, 39] on button "Completed Bookings (46)" at bounding box center [276, 33] width 91 height 15
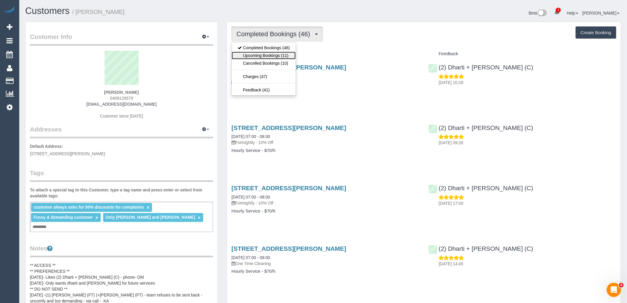
click at [285, 55] on link "Upcoming Bookings (11)" at bounding box center [264, 56] width 64 height 8
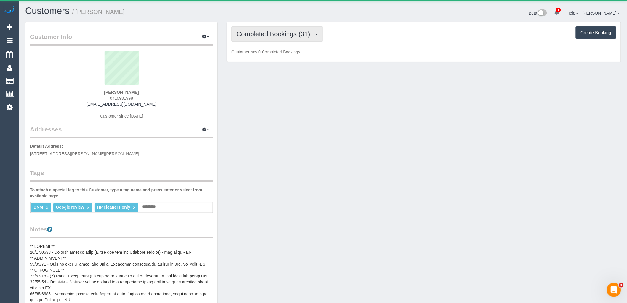
click at [274, 36] on span "Completed Bookings (31)" at bounding box center [275, 33] width 76 height 7
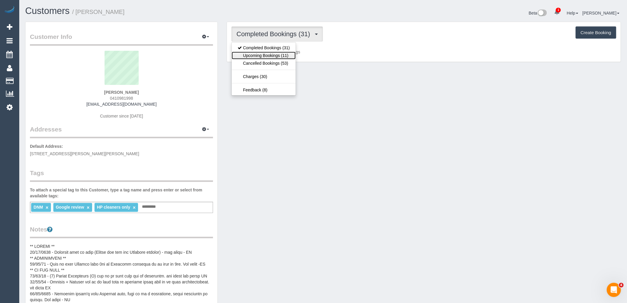
click at [273, 52] on link "Upcoming Bookings (11)" at bounding box center [264, 56] width 64 height 8
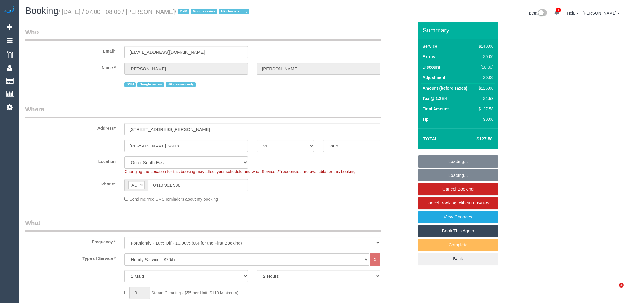
select select "VIC"
select select "string:stripe-pm_1RvAtc2GScqysDRV5Gp1WbMI"
select select "number:27"
select select "number:14"
select select "number:19"
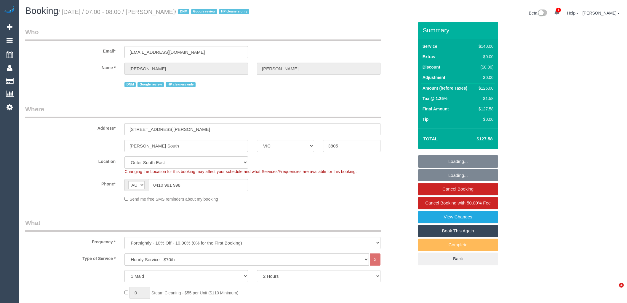
select select "number:24"
select select "number:35"
select select "number:12"
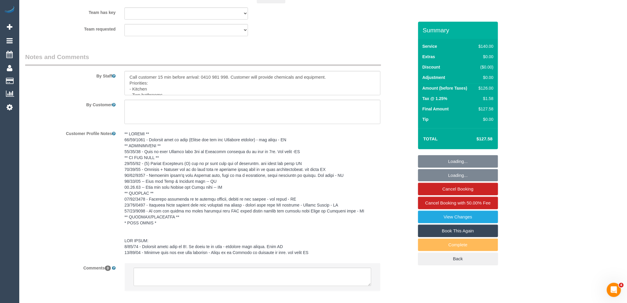
scroll to position [974, 0]
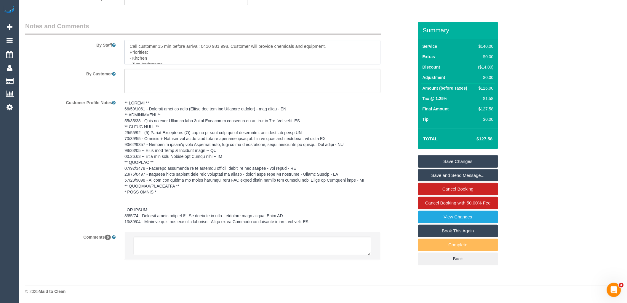
drag, startPoint x: 321, startPoint y: 45, endPoint x: 114, endPoint y: 41, distance: 206.9
click at [114, 41] on div "By Staff" at bounding box center [219, 43] width 397 height 43
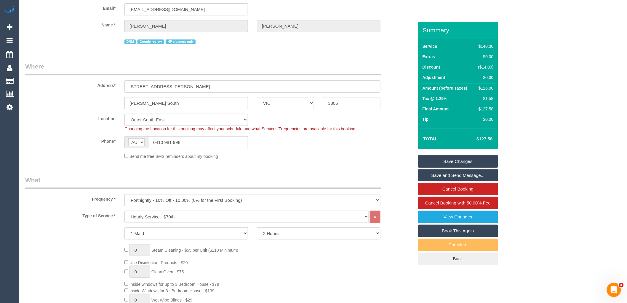
scroll to position [0, 0]
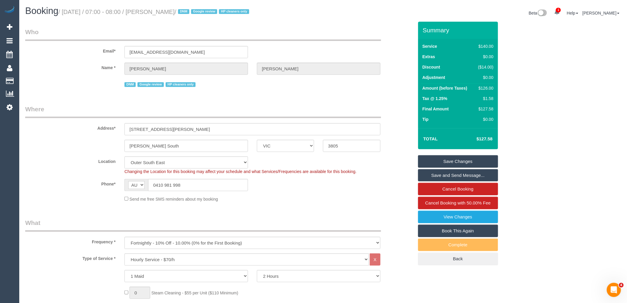
drag, startPoint x: 187, startPoint y: 185, endPoint x: 102, endPoint y: 184, distance: 85.4
click at [104, 184] on div "Phone* AF AL DZ AD AO AI AQ AG AR AM AW AU AT AZ BS BH BD BB BY BE BZ BJ BM BT …" at bounding box center [219, 185] width 397 height 12
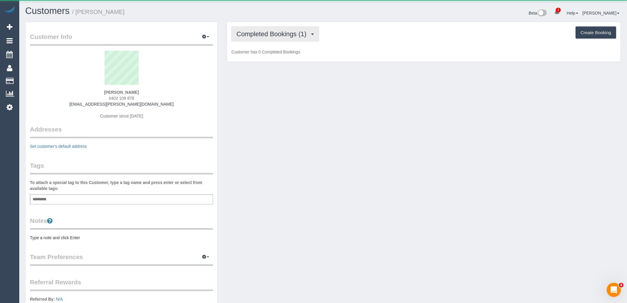
click at [294, 36] on span "Completed Bookings (1)" at bounding box center [273, 33] width 73 height 7
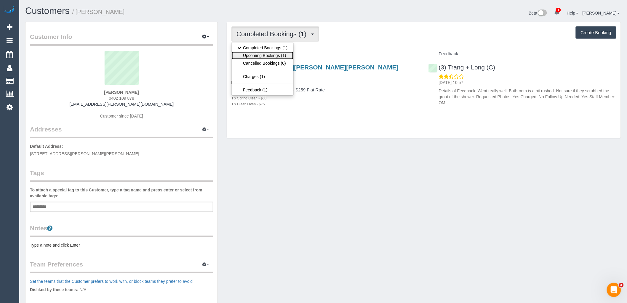
click at [283, 55] on link "Upcoming Bookings (1)" at bounding box center [263, 56] width 62 height 8
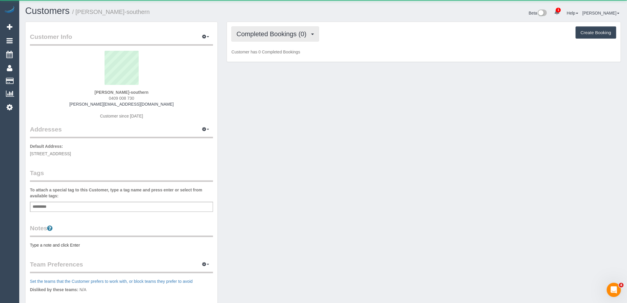
click at [277, 32] on span "Completed Bookings (0)" at bounding box center [273, 33] width 73 height 7
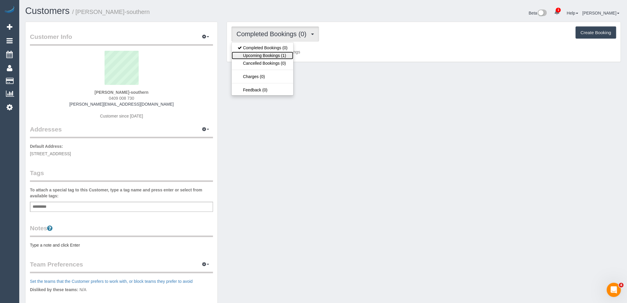
click at [277, 55] on link "Upcoming Bookings (1)" at bounding box center [263, 56] width 62 height 8
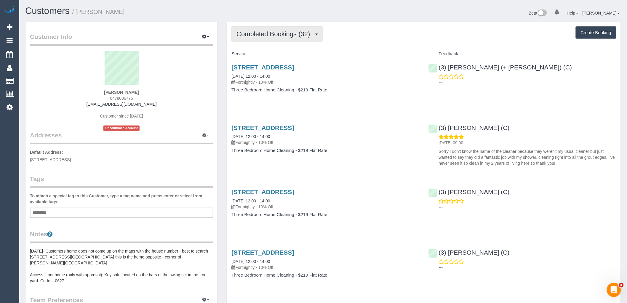
click at [273, 32] on span "Completed Bookings (32)" at bounding box center [275, 33] width 76 height 7
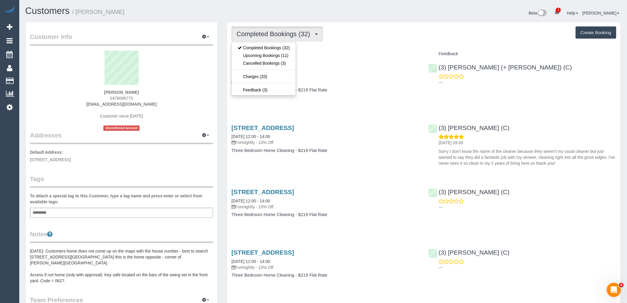
click at [363, 34] on div "Completed Bookings (32) Completed Bookings (32) Upcoming Bookings (11) Cancelle…" at bounding box center [423, 33] width 385 height 15
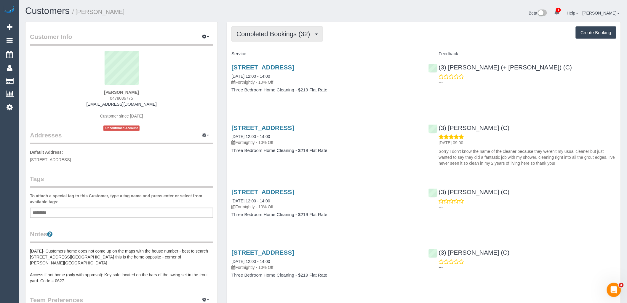
click at [262, 33] on span "Completed Bookings (32)" at bounding box center [275, 33] width 76 height 7
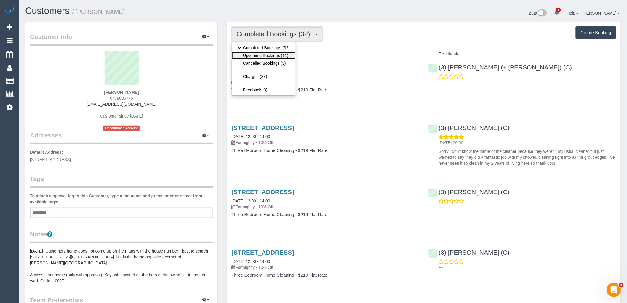
click at [268, 55] on link "Upcoming Bookings (11)" at bounding box center [264, 56] width 64 height 8
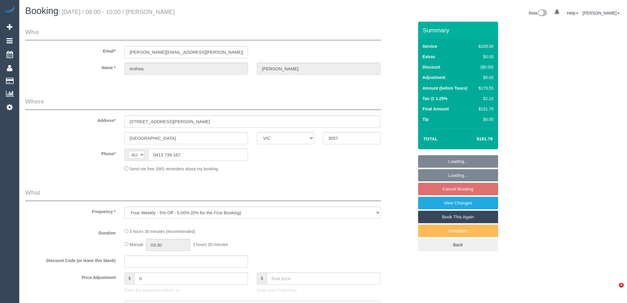
select select "VIC"
select select "object:843"
select select "string:stripe-pm_1RM48h2GScqysDRVDOPisZEw"
select select "number:28"
select select "number:14"
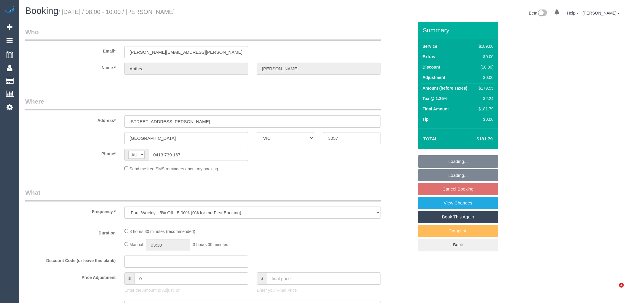
select select "number:19"
select select "number:22"
select select "number:33"
select select "number:12"
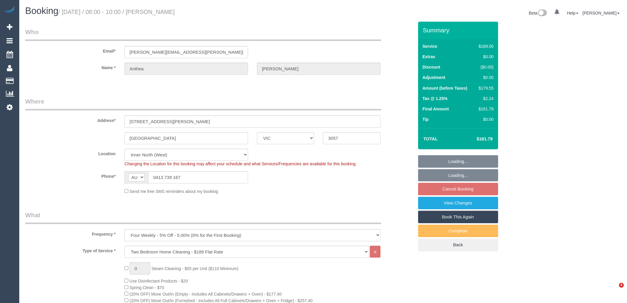
select select "spot1"
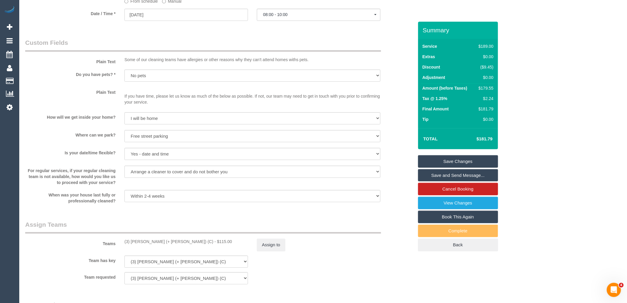
scroll to position [790, 0]
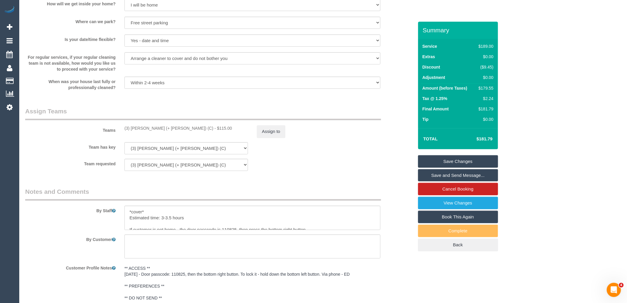
drag, startPoint x: 172, startPoint y: 133, endPoint x: 117, endPoint y: 133, distance: 54.5
click at [117, 133] on div "Teams (3) Sabbir (+ Sultana) (C) - $115.00 Assign to" at bounding box center [219, 122] width 397 height 31
copy div "(3) Sabbir (+ Sultana) (C)"
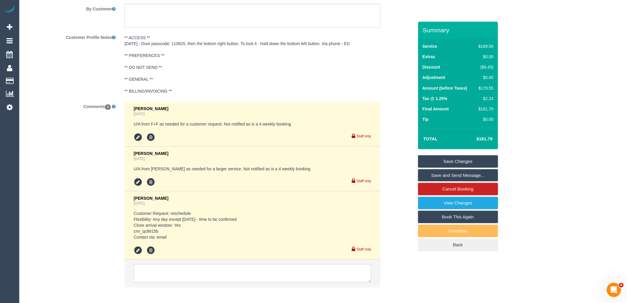
scroll to position [1021, 0]
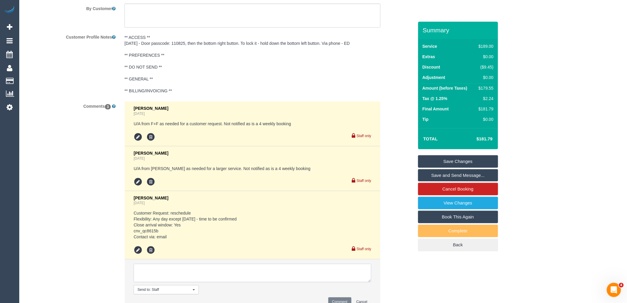
click at [209, 282] on textarea at bounding box center [253, 272] width 238 height 18
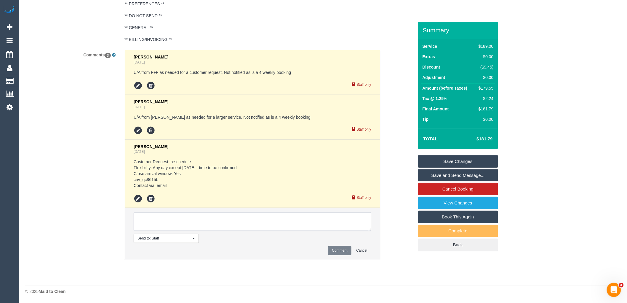
scroll to position [1078, 0]
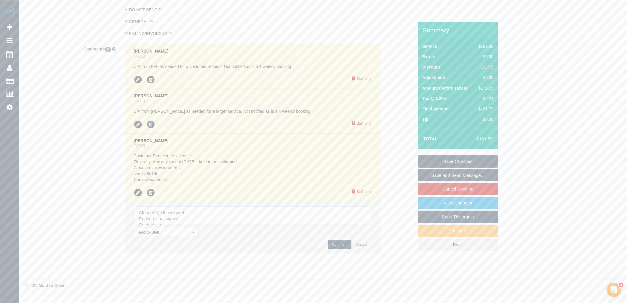
click at [205, 213] on textarea at bounding box center [253, 215] width 238 height 18
paste textarea "(3) [PERSON_NAME] (+ [PERSON_NAME]) (C)"
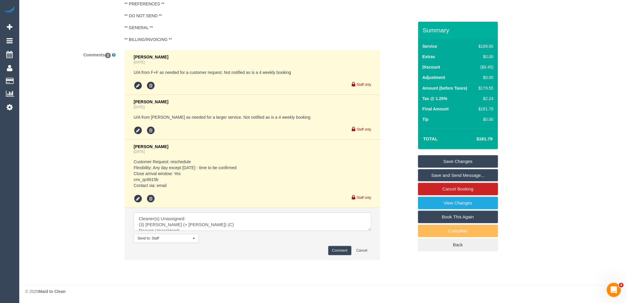
drag, startPoint x: 368, startPoint y: 229, endPoint x: 398, endPoint y: 300, distance: 78.1
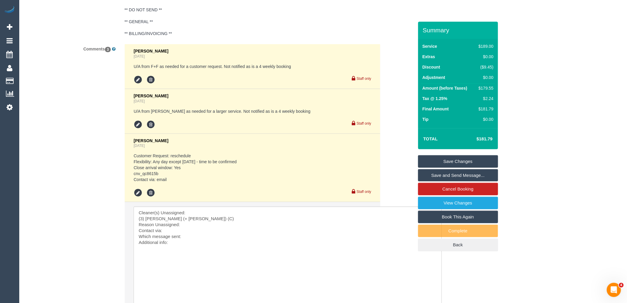
click at [132, 221] on li "Send to: Staff Nothing selected Send to: Staff Send to: Customer Send to: Team …" at bounding box center [252, 271] width 255 height 138
click at [135, 222] on textarea at bounding box center [288, 258] width 308 height 105
click at [203, 223] on textarea at bounding box center [288, 258] width 308 height 105
click at [207, 235] on textarea at bounding box center [288, 258] width 308 height 105
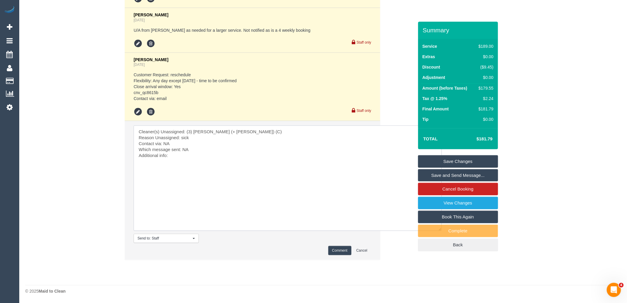
type textarea "Cleaner(s) Unassigned: (3) Sabbir (+ Sultana) (C) Reason Unassigned: sick Conta…"
click at [340, 247] on button "Comment" at bounding box center [339, 250] width 23 height 9
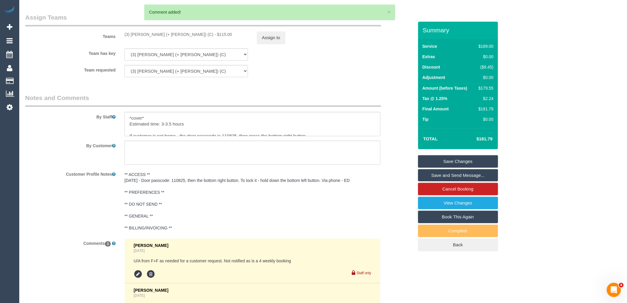
scroll to position [803, 0]
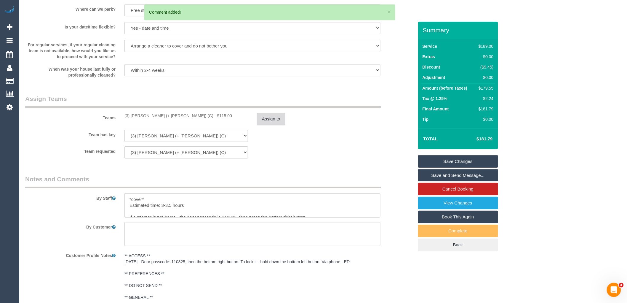
click at [268, 119] on button "Assign to" at bounding box center [271, 119] width 28 height 12
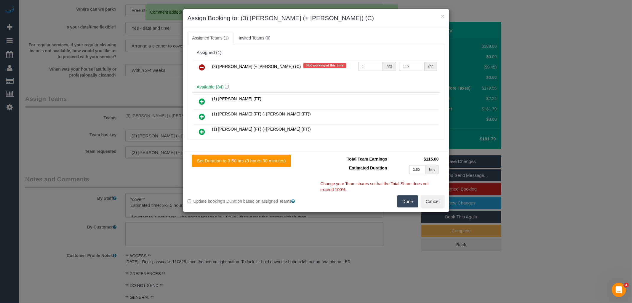
click at [200, 64] on icon at bounding box center [202, 67] width 6 height 7
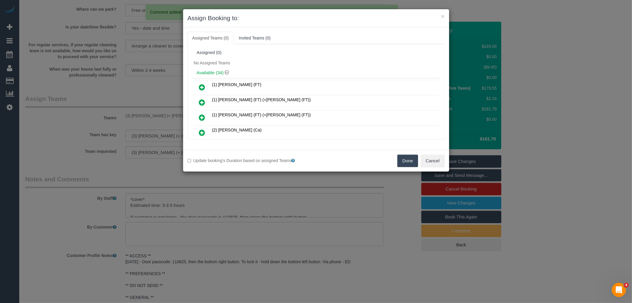
click at [409, 153] on div "Update booking's Duration based on assigned Teams Done Cancel" at bounding box center [316, 161] width 266 height 22
click at [412, 162] on button "Done" at bounding box center [407, 160] width 21 height 12
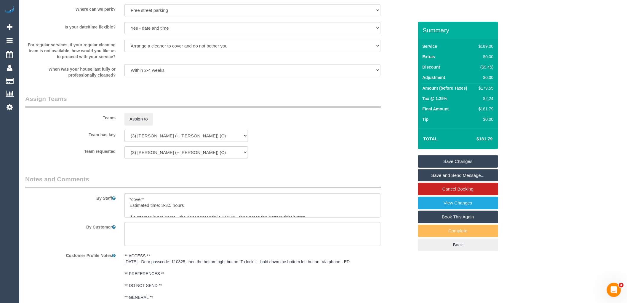
click at [474, 159] on link "Save Changes" at bounding box center [458, 161] width 80 height 12
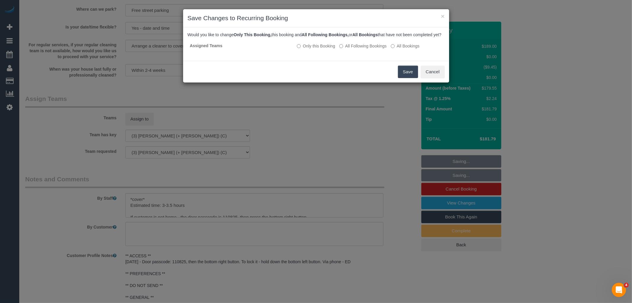
click at [411, 76] on button "Save" at bounding box center [408, 71] width 20 height 12
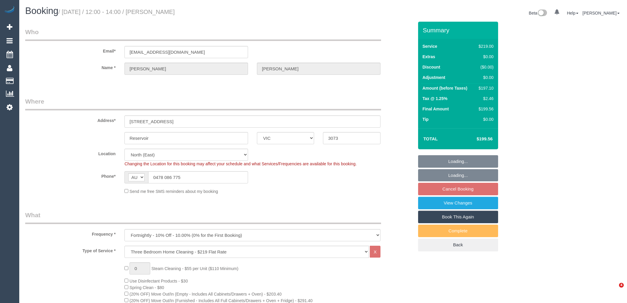
select select "VIC"
select select "string:stripe-pm_1PYGAB2GScqysDRV6f1FMYru"
select select "spot1"
select select "number:28"
select select "number:14"
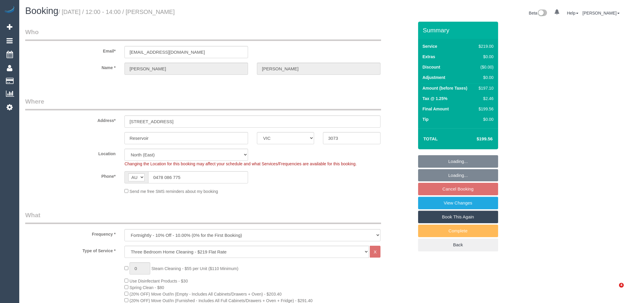
select select "number:19"
select select "number:22"
select select "number:34"
select select "number:26"
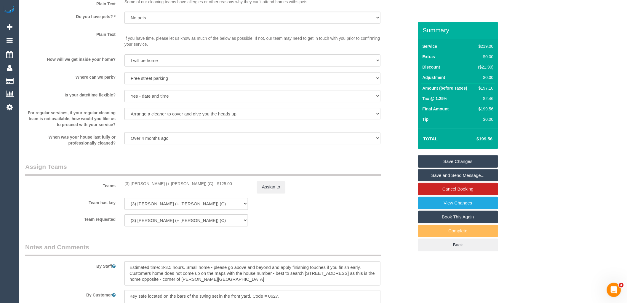
scroll to position [851, 0]
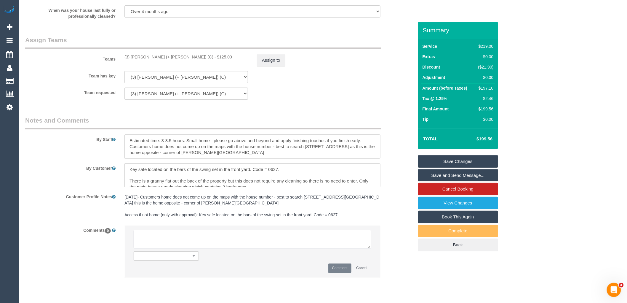
click at [224, 248] on textarea at bounding box center [253, 239] width 238 height 18
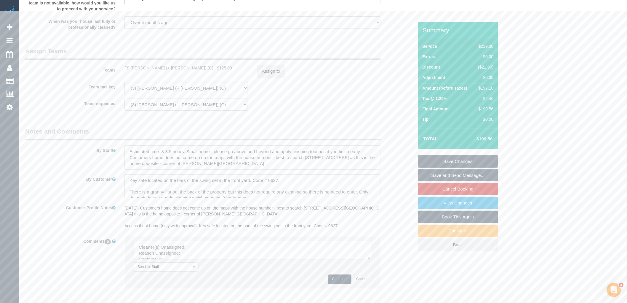
scroll to position [686, 0]
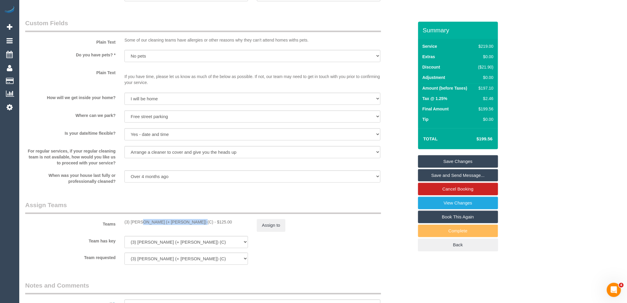
drag, startPoint x: 172, startPoint y: 228, endPoint x: 125, endPoint y: 226, distance: 47.2
click at [125, 225] on div "(3) Sabbir (+ Sultana) (C) - $125.00" at bounding box center [186, 222] width 124 height 6
copy div "(3) Sabbir (+ Sultana) (C)"
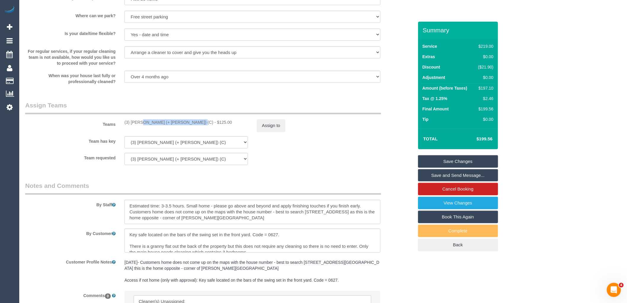
scroll to position [875, 0]
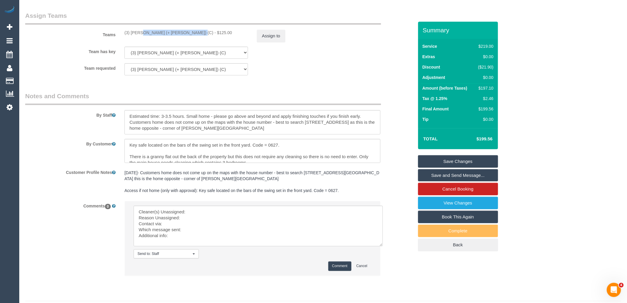
drag, startPoint x: 368, startPoint y: 227, endPoint x: 279, endPoint y: 221, distance: 88.8
click at [383, 246] on textarea at bounding box center [258, 225] width 249 height 41
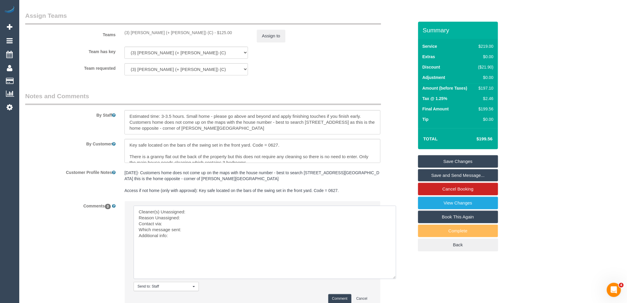
click at [267, 215] on textarea at bounding box center [265, 241] width 263 height 73
paste textarea "(3) Sabbir (+ Sultana) (C)"
click at [243, 226] on textarea at bounding box center [265, 241] width 263 height 73
click at [242, 229] on textarea at bounding box center [265, 241] width 263 height 73
click at [242, 237] on textarea at bounding box center [265, 241] width 263 height 73
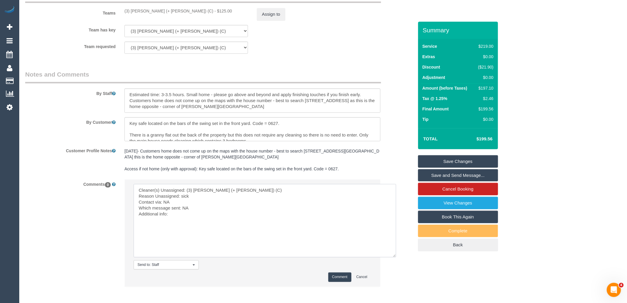
scroll to position [930, 0]
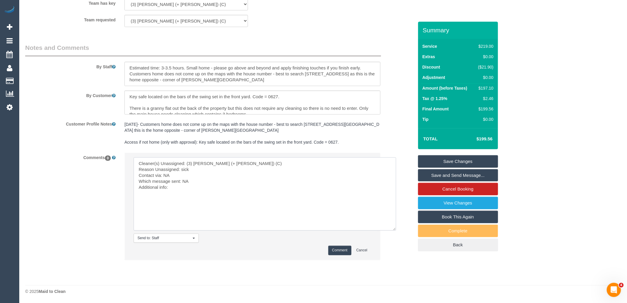
type textarea "Cleaner(s) Unassigned: (3) Sabbir (+ Sultana) (C) Reason Unassigned: sick Conta…"
click at [350, 250] on button "Comment" at bounding box center [339, 249] width 23 height 9
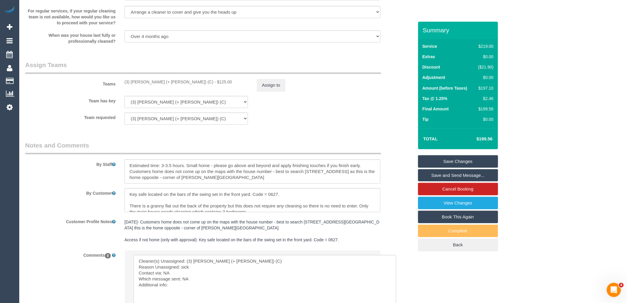
scroll to position [733, 0]
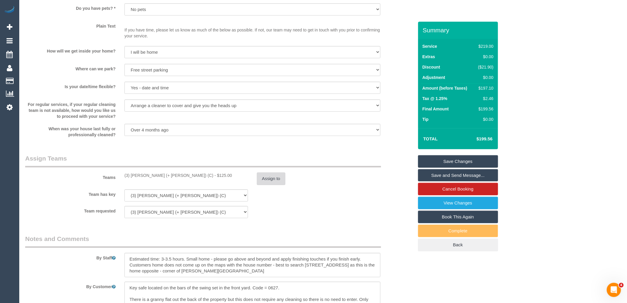
click at [272, 178] on button "Assign to" at bounding box center [271, 178] width 28 height 12
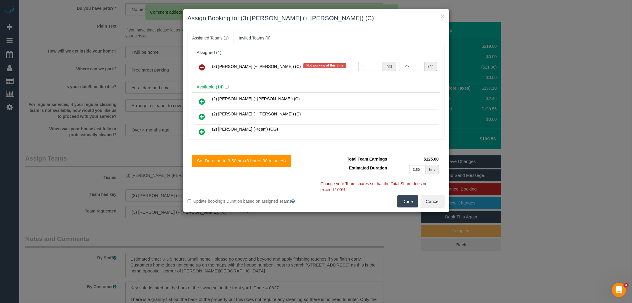
click at [200, 69] on icon at bounding box center [202, 67] width 6 height 7
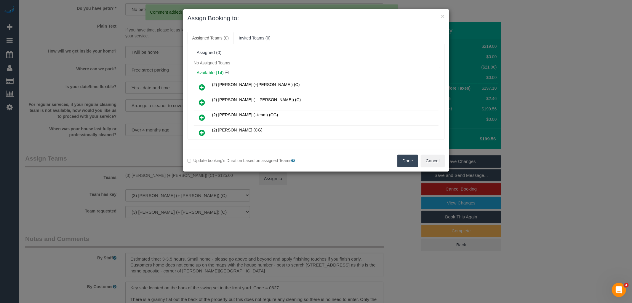
click at [406, 160] on button "Done" at bounding box center [407, 160] width 21 height 12
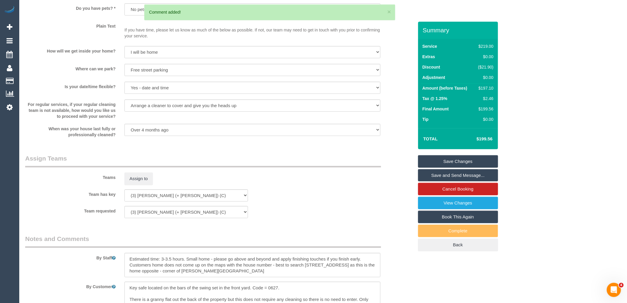
click at [465, 159] on link "Save Changes" at bounding box center [458, 161] width 80 height 12
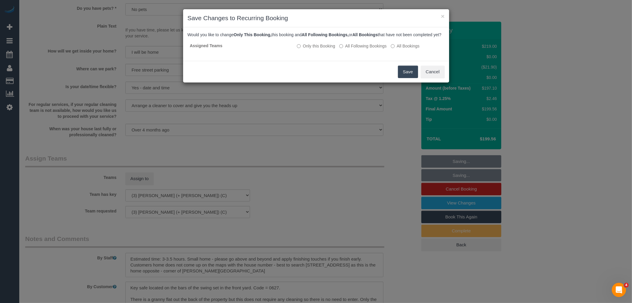
click at [414, 76] on button "Save" at bounding box center [408, 71] width 20 height 12
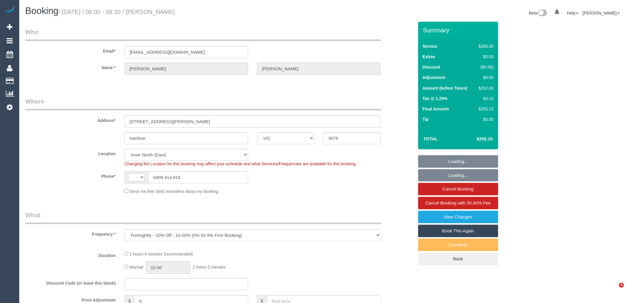
select select "VIC"
select select "number:28"
select select "number:14"
select select "number:19"
select select "number:25"
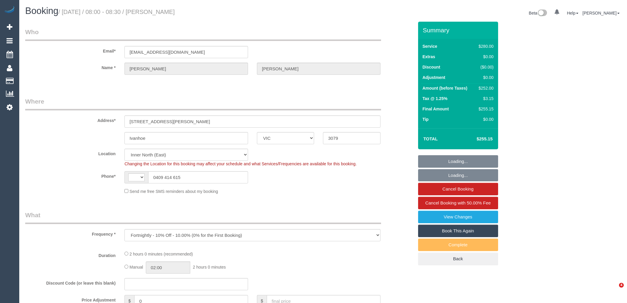
select select "number:35"
select select "number:11"
select select "object:737"
select select "string:AU"
select select "2"
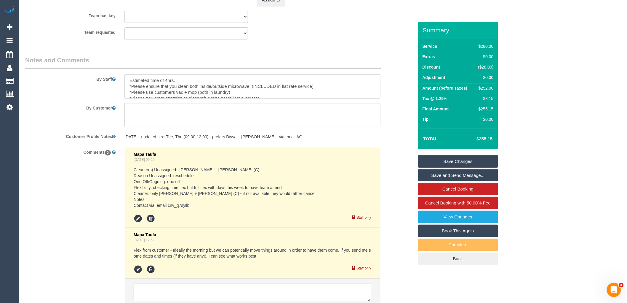
scroll to position [988, 0]
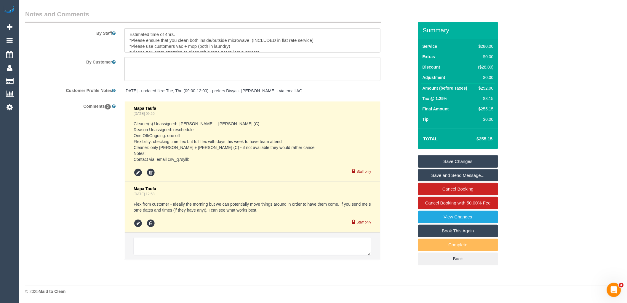
click at [196, 245] on textarea at bounding box center [253, 246] width 238 height 18
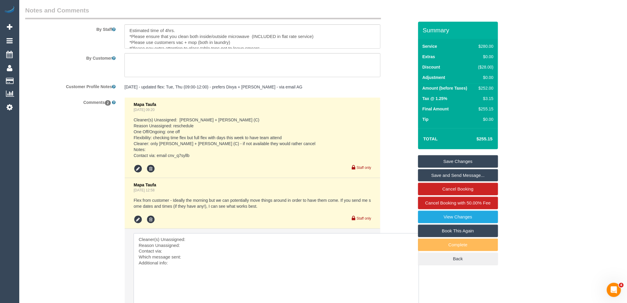
drag, startPoint x: 369, startPoint y: 252, endPoint x: 419, endPoint y: 315, distance: 80.8
click at [204, 244] on textarea at bounding box center [278, 274] width 288 height 82
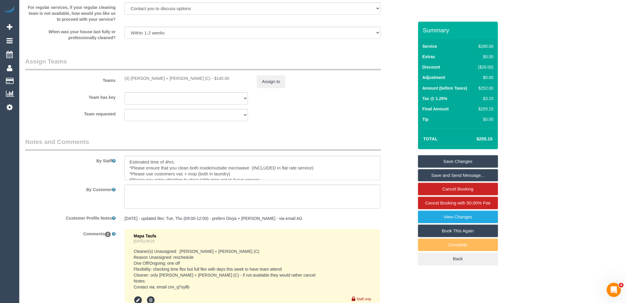
scroll to position [757, 0]
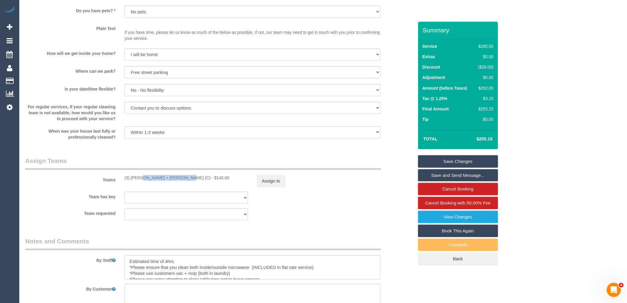
drag, startPoint x: 163, startPoint y: 180, endPoint x: 122, endPoint y: 180, distance: 41.5
click at [121, 180] on div "(3) Denis + Kaira (C) - $140.00" at bounding box center [186, 178] width 132 height 6
copy div "(3) Denis + Kaira (C)"
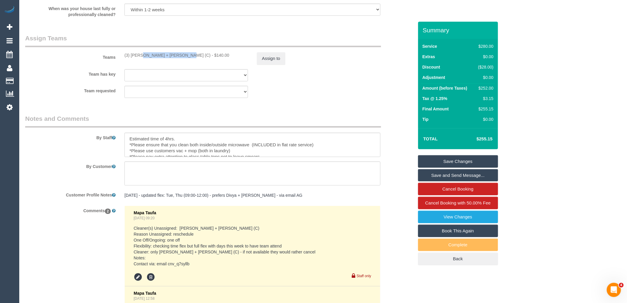
scroll to position [988, 0]
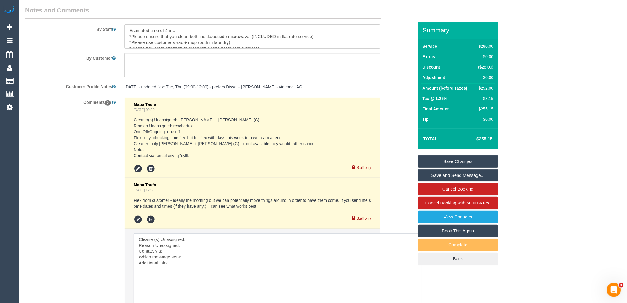
click at [210, 242] on textarea at bounding box center [278, 274] width 288 height 82
paste textarea "(3) [PERSON_NAME] + [PERSON_NAME] (C)"
click at [204, 251] on textarea at bounding box center [278, 274] width 288 height 82
click at [193, 254] on textarea at bounding box center [278, 274] width 288 height 82
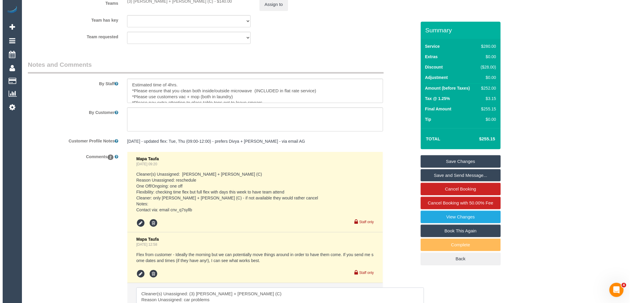
scroll to position [856, 0]
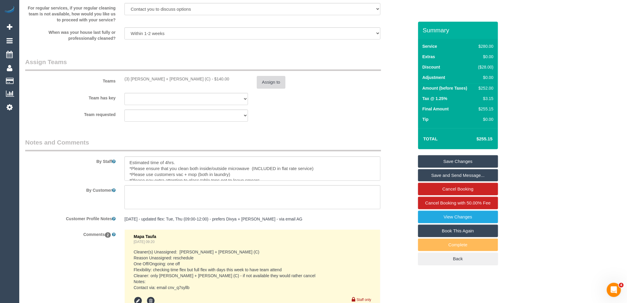
click at [257, 84] on button "Assign to" at bounding box center [271, 82] width 28 height 12
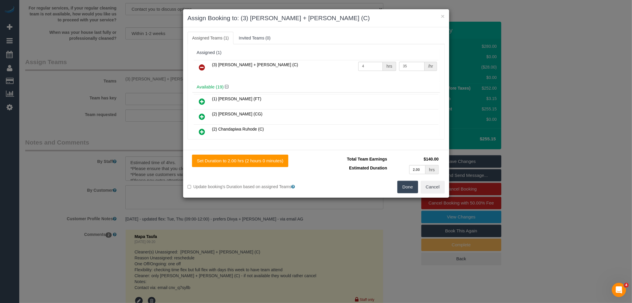
click at [205, 65] on icon at bounding box center [202, 67] width 6 height 7
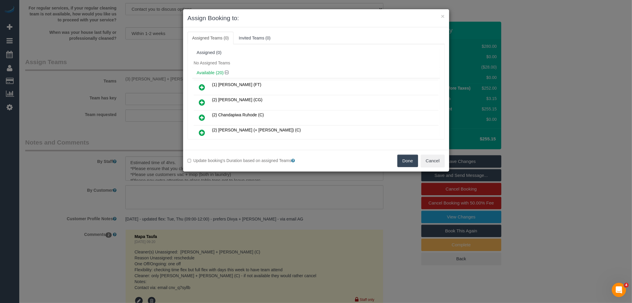
click at [408, 158] on button "Done" at bounding box center [407, 160] width 21 height 12
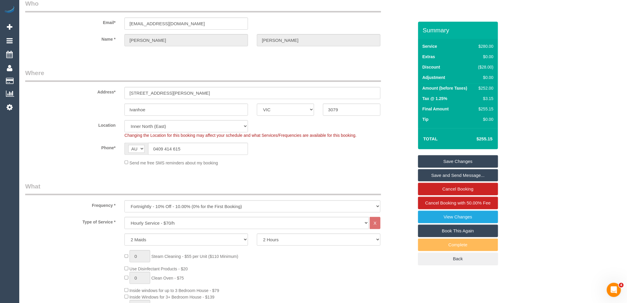
scroll to position [0, 0]
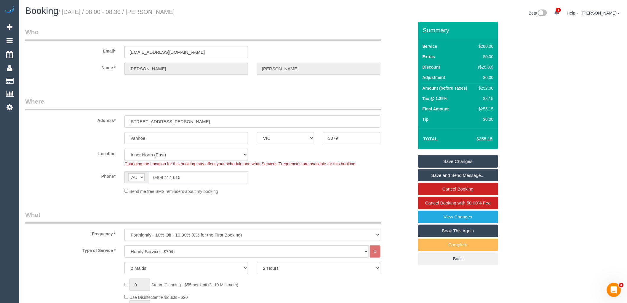
drag, startPoint x: 181, startPoint y: 176, endPoint x: 119, endPoint y: 176, distance: 62.2
click at [120, 175] on div "AF AL DZ AD AO AI AQ AG AR AM AW AU AT AZ BS BH BD BB BY BE BZ BJ BM BT BO BA B…" at bounding box center [186, 177] width 132 height 12
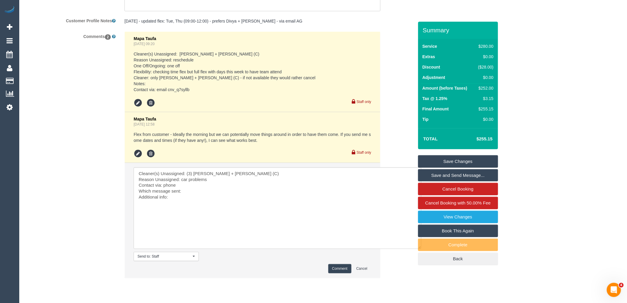
scroll to position [1075, 0]
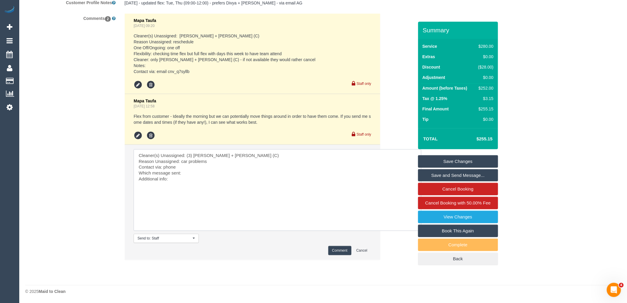
click at [207, 187] on textarea at bounding box center [278, 190] width 288 height 82
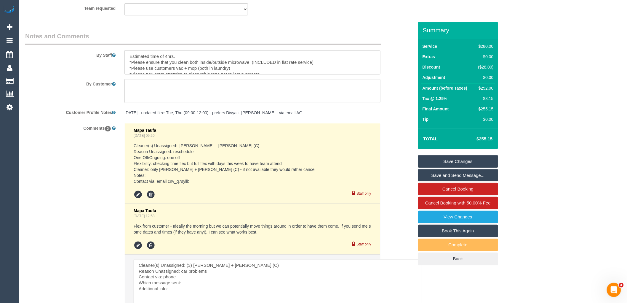
scroll to position [1021, 0]
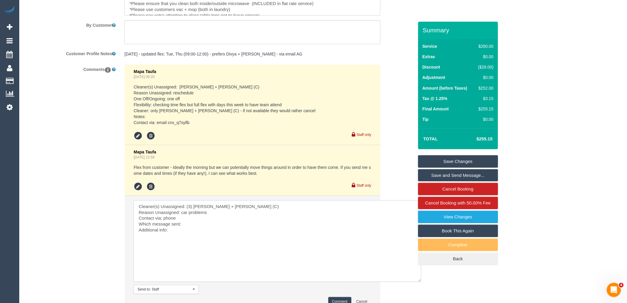
click at [188, 226] on textarea at bounding box center [278, 241] width 288 height 82
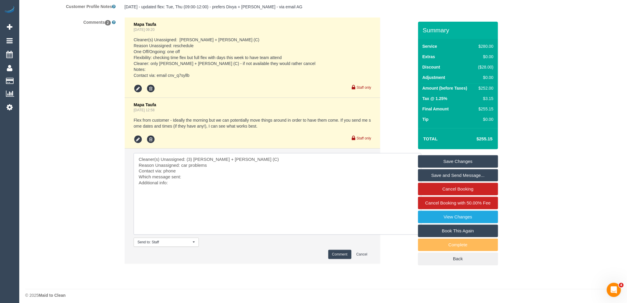
scroll to position [1075, 0]
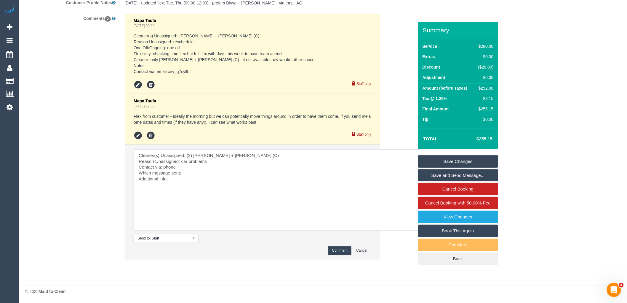
type textarea "Cleaner(s) Unassigned: (3) Denis + Kaira (C) Reason Unassigned: car problems Co…"
click at [475, 206] on link "Cancel Booking with 50.00% Fee" at bounding box center [458, 202] width 80 height 12
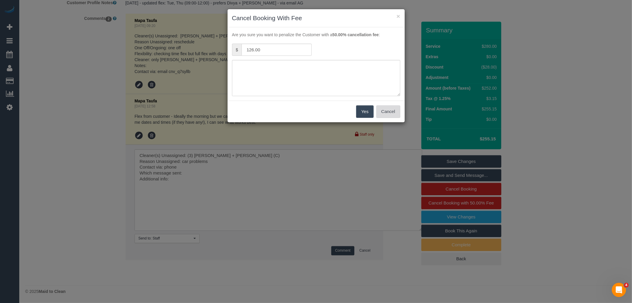
click at [390, 109] on button "Cancel" at bounding box center [388, 111] width 24 height 12
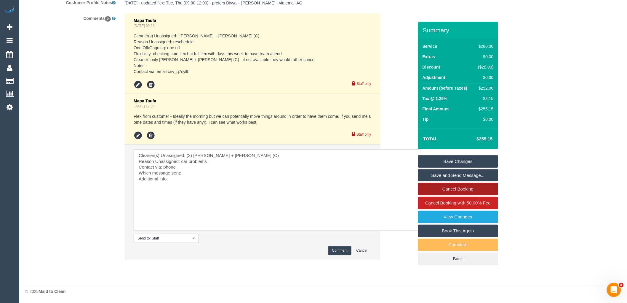
click at [472, 187] on link "Cancel Booking" at bounding box center [458, 189] width 80 height 12
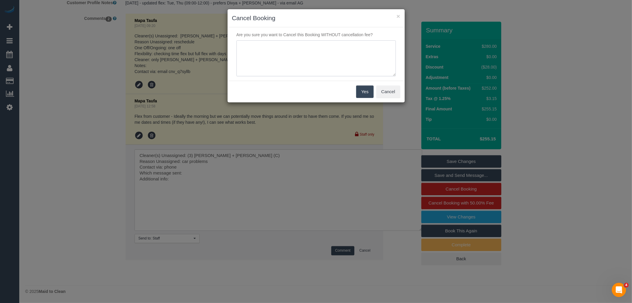
click at [317, 49] on textarea at bounding box center [316, 58] width 159 height 36
type textarea "Car problems via phone VC"
click at [368, 93] on button "Yes" at bounding box center [364, 91] width 17 height 12
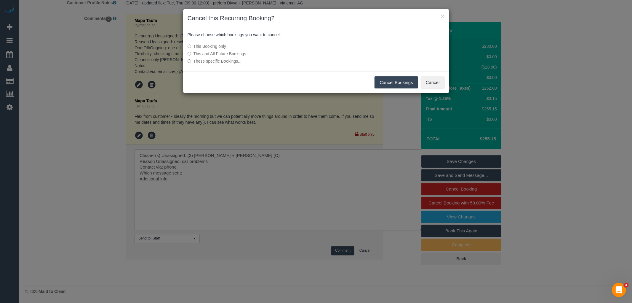
click at [402, 84] on button "Cancel Bookings" at bounding box center [397, 82] width 44 height 12
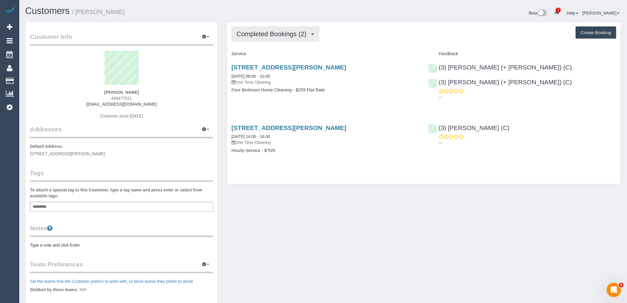
click at [273, 27] on button "Completed Bookings (2)" at bounding box center [275, 33] width 88 height 15
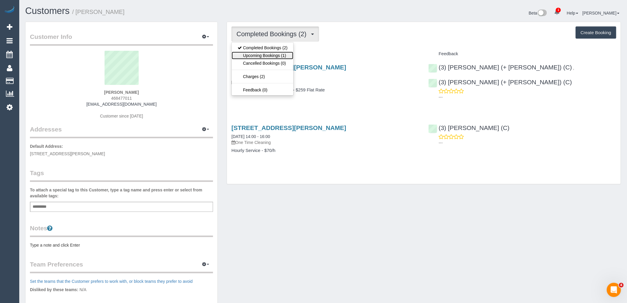
click at [281, 57] on link "Upcoming Bookings (1)" at bounding box center [263, 56] width 62 height 8
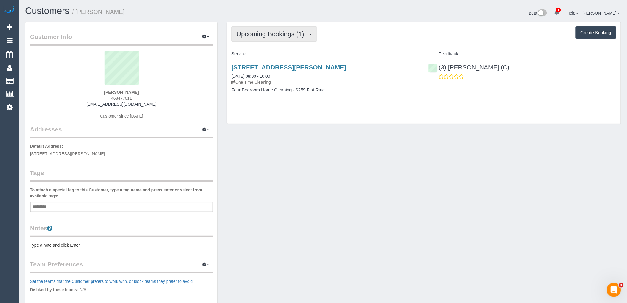
click at [293, 36] on span "Upcoming Bookings (1)" at bounding box center [272, 33] width 71 height 7
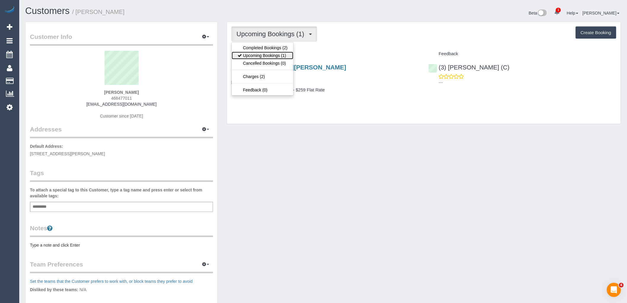
click at [288, 53] on link "Upcoming Bookings (1)" at bounding box center [263, 56] width 62 height 8
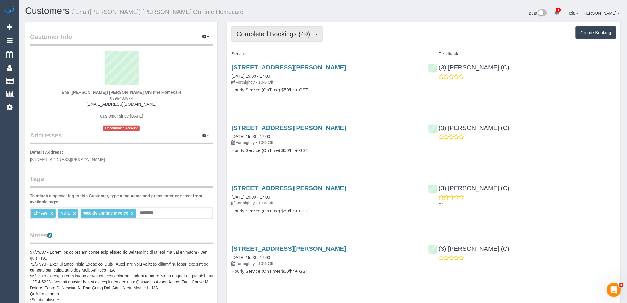
click at [270, 31] on span "Completed Bookings (49)" at bounding box center [275, 33] width 76 height 7
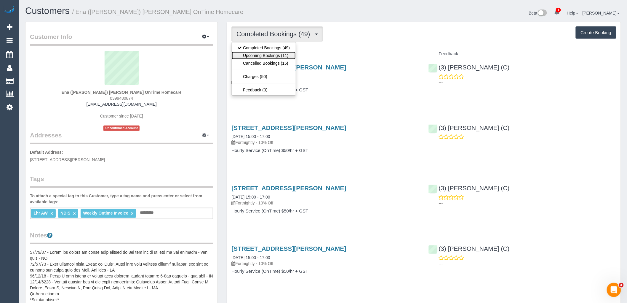
click at [280, 54] on link "Upcoming Bookings (11)" at bounding box center [264, 56] width 64 height 8
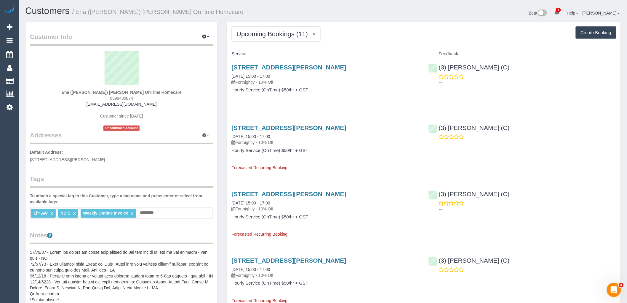
drag, startPoint x: 140, startPoint y: 98, endPoint x: 90, endPoint y: 98, distance: 50.1
click at [90, 98] on div "Ena ([PERSON_NAME]) [PERSON_NAME] OnTime Homecare 0399480874 [EMAIL_ADDRESS][DO…" at bounding box center [121, 91] width 183 height 80
copy span "0399480874"
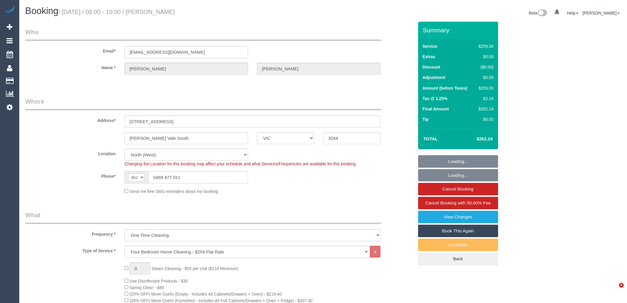
select select "VIC"
select select "string:stripe-pm_1RskIY2GScqysDRVUR4b86Mt"
select select "number:29"
select select "number:14"
select select "number:19"
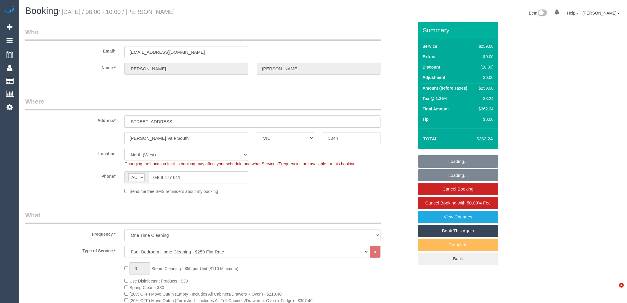
select select "number:36"
select select "number:34"
select select "number:12"
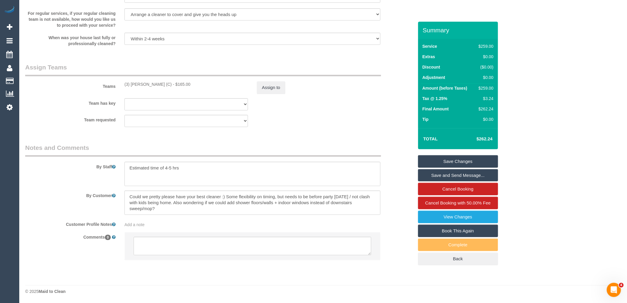
scroll to position [863, 0]
click at [233, 251] on textarea at bounding box center [253, 246] width 238 height 18
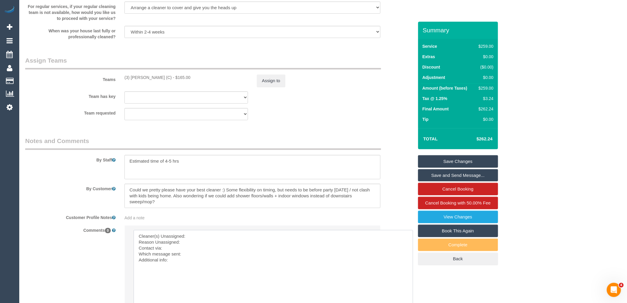
drag, startPoint x: 369, startPoint y: 253, endPoint x: 225, endPoint y: 108, distance: 204.5
drag, startPoint x: 167, startPoint y: 83, endPoint x: 113, endPoint y: 83, distance: 53.6
click at [113, 83] on div "Teams (3) Murat Karaman (C) - $165.00 Assign to" at bounding box center [219, 71] width 397 height 31
copy div "s (3) Murat Karaman (C)"
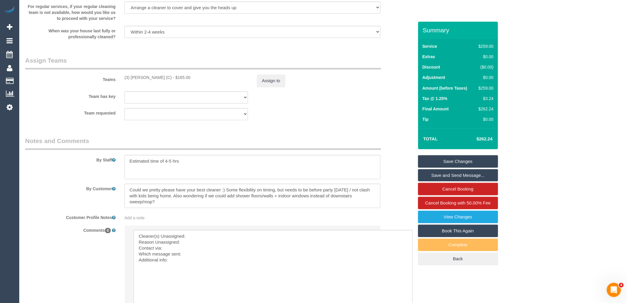
drag, startPoint x: 166, startPoint y: 83, endPoint x: 124, endPoint y: 84, distance: 42.4
click at [124, 80] on div "(3) Murat Karaman (C) - $165.00" at bounding box center [186, 77] width 132 height 6
copy div "(3) Murat Karaman (C)"
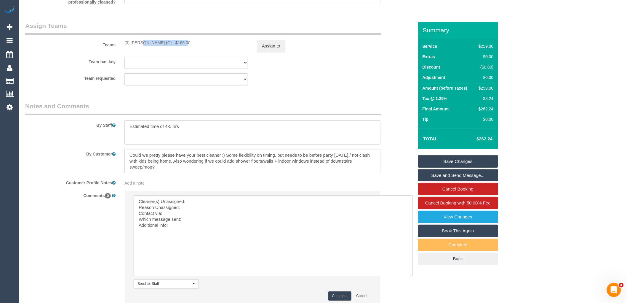
scroll to position [950, 0]
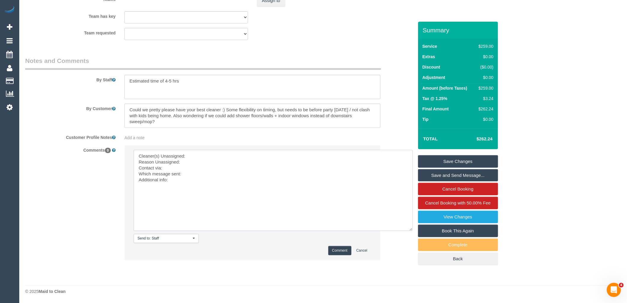
click at [214, 153] on textarea at bounding box center [273, 190] width 279 height 81
paste textarea "(3) [PERSON_NAME] (C)"
click at [202, 160] on textarea at bounding box center [273, 190] width 279 height 81
click at [191, 163] on textarea at bounding box center [273, 190] width 279 height 81
click at [193, 167] on textarea at bounding box center [273, 190] width 279 height 81
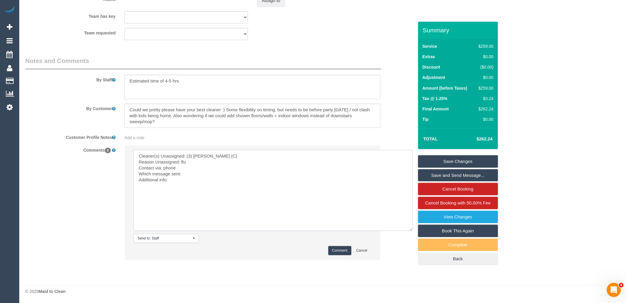
drag, startPoint x: 175, startPoint y: 181, endPoint x: 127, endPoint y: 151, distance: 56.6
click at [127, 151] on li "Send to: Staff Nothing selected Send to: Staff Send to: Customer Send to: Team …" at bounding box center [252, 202] width 255 height 114
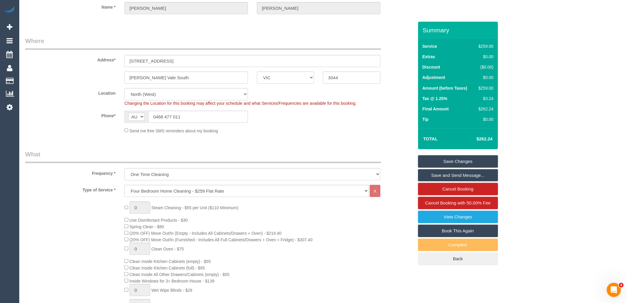
scroll to position [0, 0]
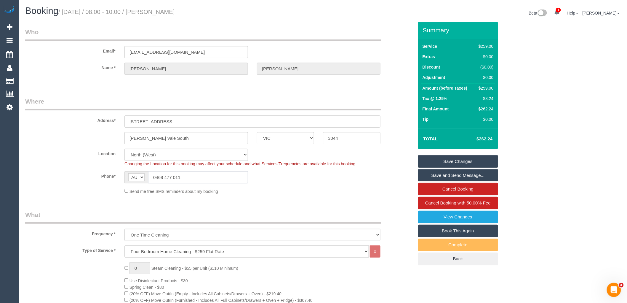
drag, startPoint x: 183, startPoint y: 173, endPoint x: 132, endPoint y: 174, distance: 50.4
click at [133, 173] on div "AF AL DZ AD AO AI AQ AG AR AM AW AU AT AZ BS BH BD BB BY BE BZ BJ BM BT BO BA B…" at bounding box center [186, 177] width 124 height 12
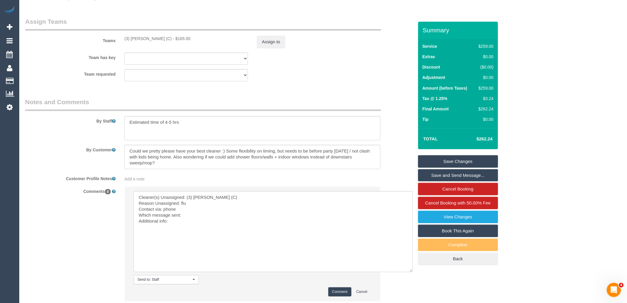
scroll to position [950, 0]
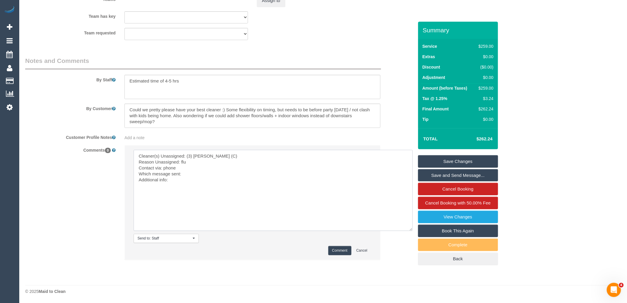
click at [198, 177] on textarea at bounding box center [273, 190] width 279 height 81
click at [197, 170] on textarea at bounding box center [273, 190] width 279 height 81
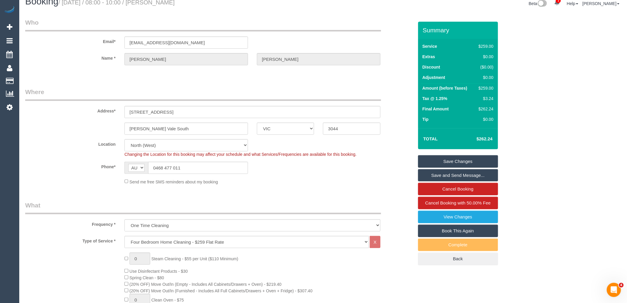
scroll to position [0, 0]
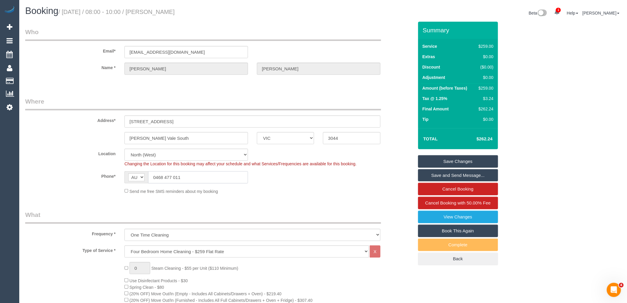
drag, startPoint x: 123, startPoint y: 180, endPoint x: 82, endPoint y: 180, distance: 41.2
click at [85, 180] on div "Phone* AF AL DZ AD AO AI AQ AG AR AM AW AU AT AZ BS BH BD BB BY BE BZ BJ BM BT …" at bounding box center [219, 177] width 397 height 12
drag, startPoint x: 215, startPoint y: 185, endPoint x: 211, endPoint y: 183, distance: 5.4
click at [215, 185] on sui-booking-location "Location Office City East (North) East (South) Inner East Inner North (East) In…" at bounding box center [219, 171] width 389 height 46
click at [116, 173] on div "Phone* AF AL DZ AD AO AI AQ AG AR AM AW AU AT AZ BS BH BD BB BY BE BZ BJ BM BT …" at bounding box center [219, 177] width 397 height 12
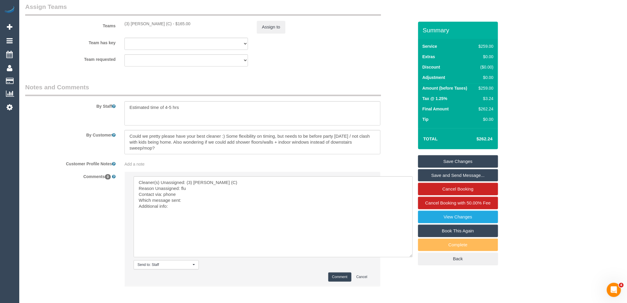
scroll to position [950, 0]
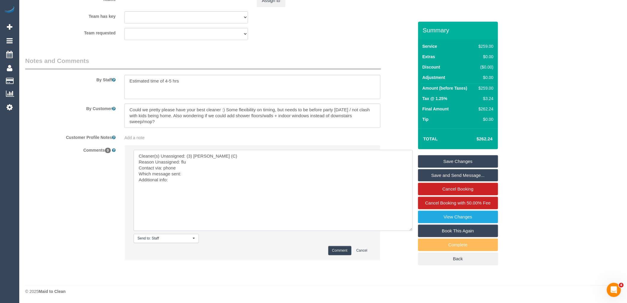
click at [199, 164] on textarea at bounding box center [273, 190] width 279 height 81
click at [199, 171] on textarea at bounding box center [273, 190] width 279 height 81
click at [212, 163] on textarea at bounding box center [273, 190] width 279 height 81
click at [193, 167] on textarea at bounding box center [273, 190] width 279 height 81
click at [191, 171] on textarea at bounding box center [273, 190] width 279 height 81
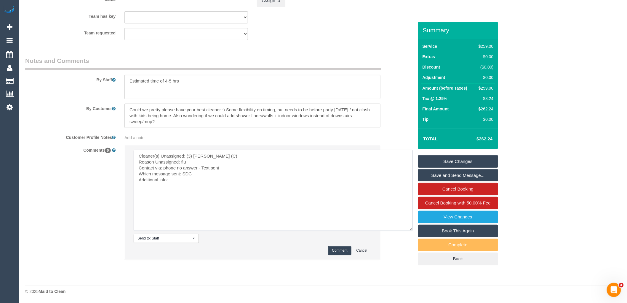
type textarea "Cleaner(s) Unassigned: (3) Murat Karaman (C) Reason Unassigned: flu Contact via…"
click at [340, 249] on button "Comment" at bounding box center [339, 250] width 23 height 9
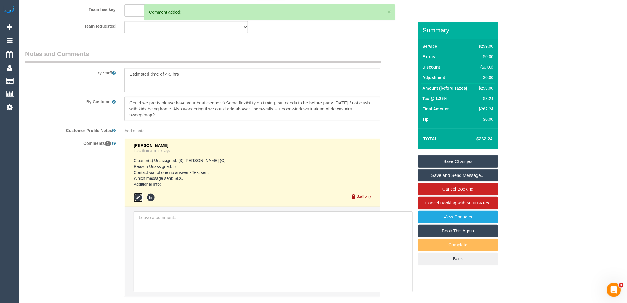
click at [141, 202] on icon at bounding box center [138, 197] width 9 height 9
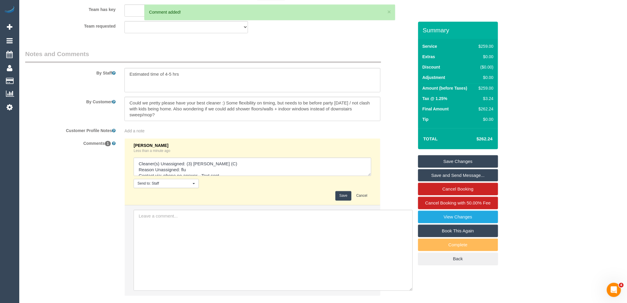
scroll to position [18, 0]
click at [204, 171] on textarea at bounding box center [253, 166] width 238 height 18
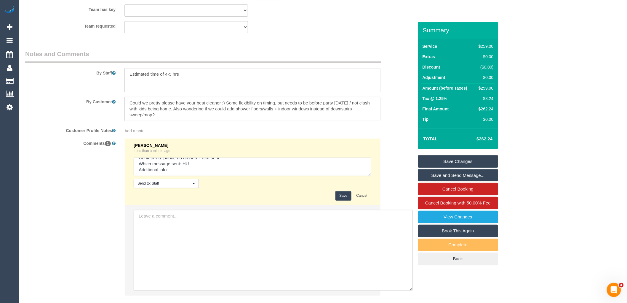
type textarea "Cleaner(s) Unassigned: (3) Murat Karaman (C) Reason Unassigned: flu Contact via…"
click at [343, 200] on button "Save" at bounding box center [343, 195] width 16 height 9
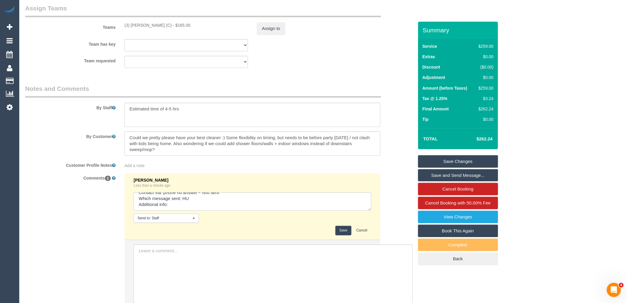
scroll to position [785, 0]
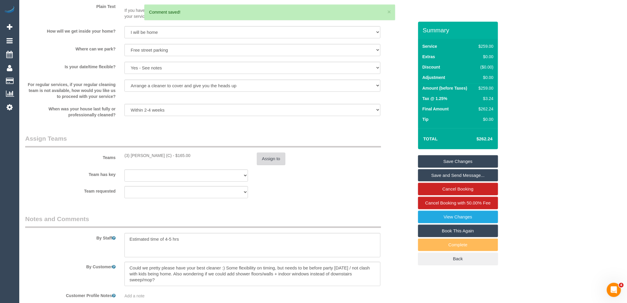
click at [270, 164] on button "Assign to" at bounding box center [271, 158] width 28 height 12
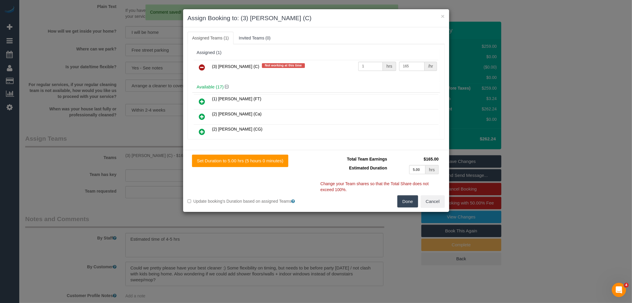
click at [203, 66] on icon at bounding box center [202, 67] width 6 height 7
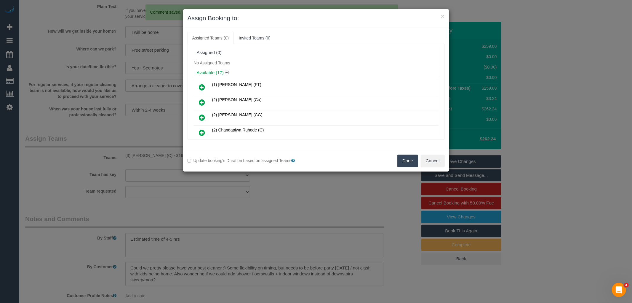
click at [403, 157] on button "Done" at bounding box center [407, 160] width 21 height 12
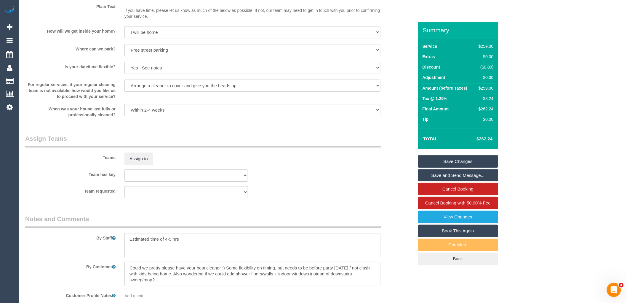
click at [489, 163] on link "Save Changes" at bounding box center [458, 161] width 80 height 12
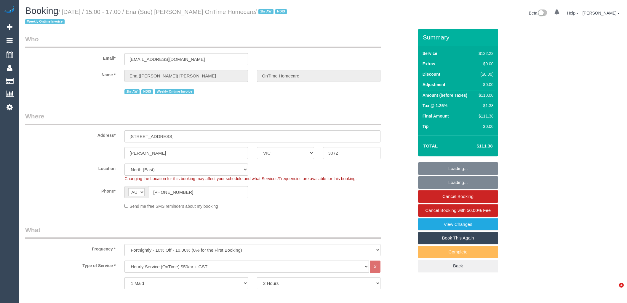
select select "VIC"
select select "number:32"
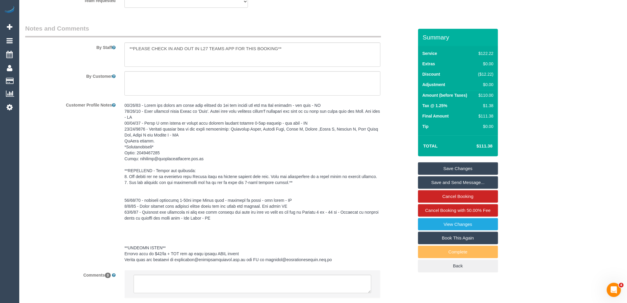
scroll to position [862, 0]
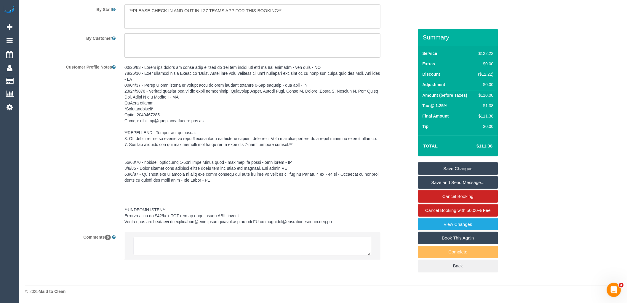
click at [174, 245] on textarea at bounding box center [253, 246] width 238 height 18
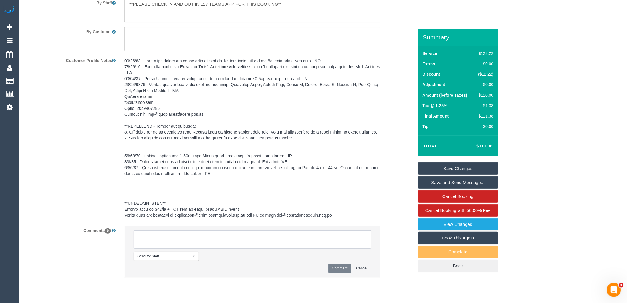
paste textarea "Cleaner(s) Unassigned: (3) [PERSON_NAME] (C) Reason Unassigned: flu Contact via…"
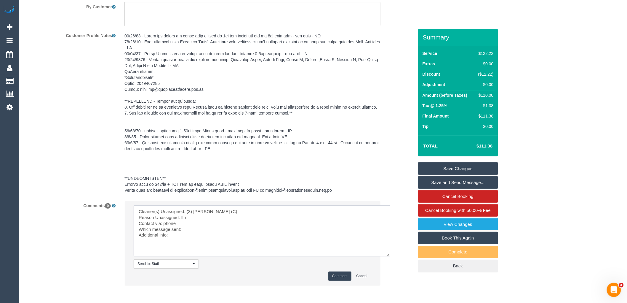
scroll to position [0, 0]
drag, startPoint x: 371, startPoint y: 230, endPoint x: 394, endPoint y: 269, distance: 45.2
click at [390, 256] on textarea at bounding box center [262, 230] width 257 height 51
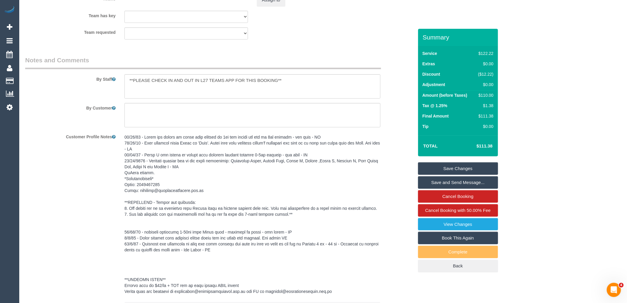
scroll to position [689, 0]
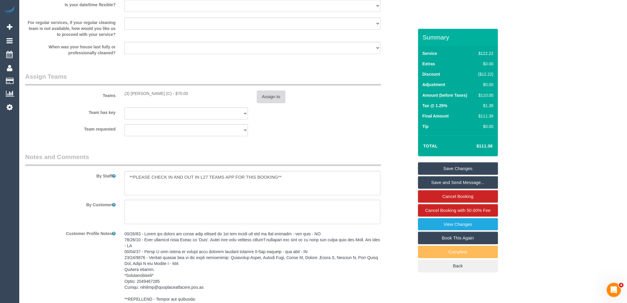
click at [275, 91] on button "Assign to" at bounding box center [271, 96] width 28 height 12
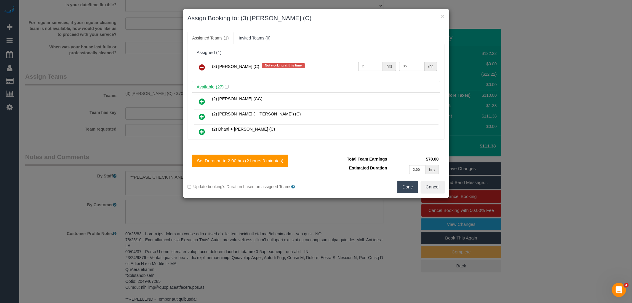
click at [204, 67] on icon at bounding box center [202, 67] width 6 height 7
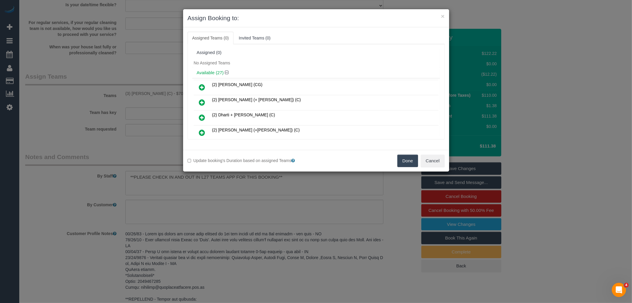
click at [413, 159] on button "Done" at bounding box center [407, 160] width 21 height 12
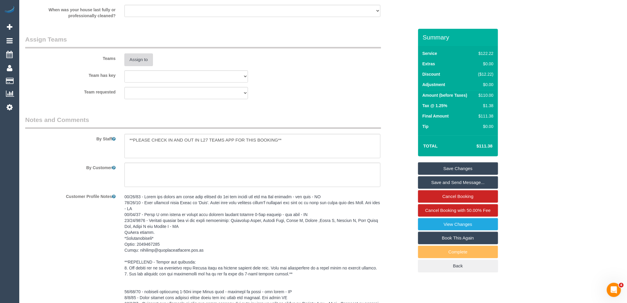
scroll to position [928, 0]
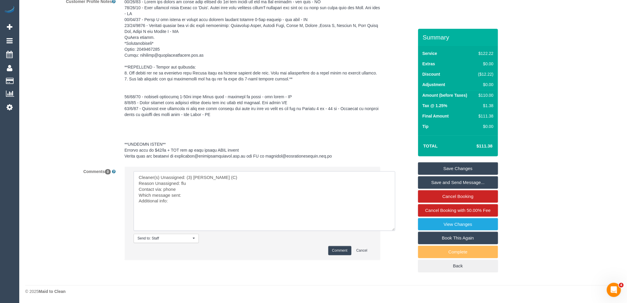
click at [197, 194] on textarea at bounding box center [265, 201] width 262 height 60
click at [187, 183] on textarea at bounding box center [265, 201] width 262 height 60
click at [191, 190] on textarea at bounding box center [265, 201] width 262 height 60
click at [230, 187] on textarea at bounding box center [265, 201] width 262 height 60
type textarea "Cleaner(s) Unassigned: (3) Murat Karaman (C) Reason Unassigned: flu Contact via…"
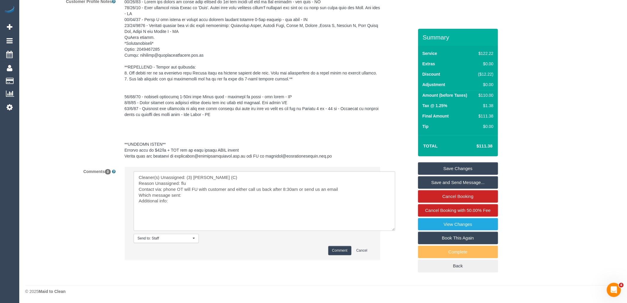
click at [339, 247] on button "Comment" at bounding box center [339, 250] width 23 height 9
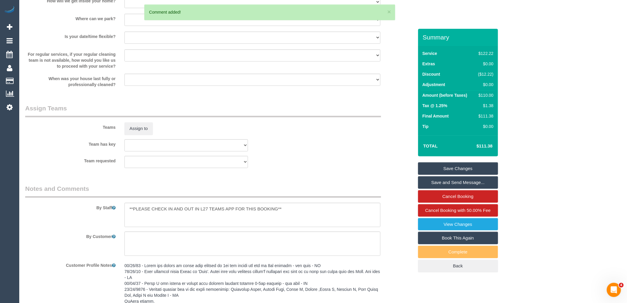
scroll to position [632, 0]
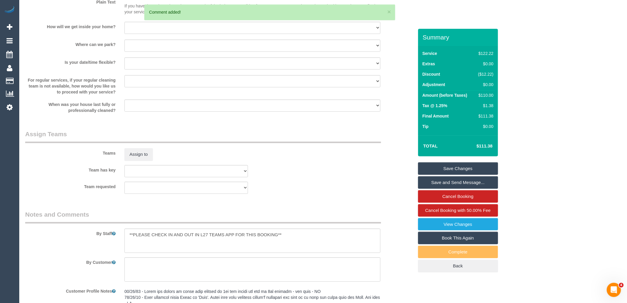
click at [464, 165] on link "Save Changes" at bounding box center [458, 168] width 80 height 12
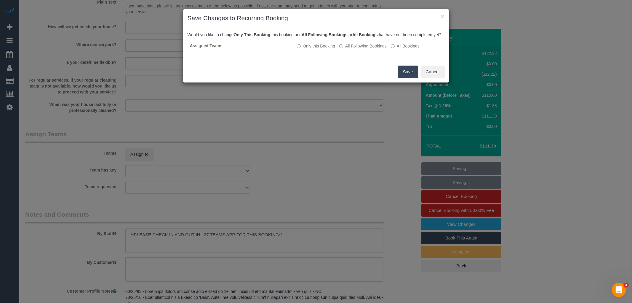
click at [403, 74] on button "Save" at bounding box center [408, 71] width 20 height 12
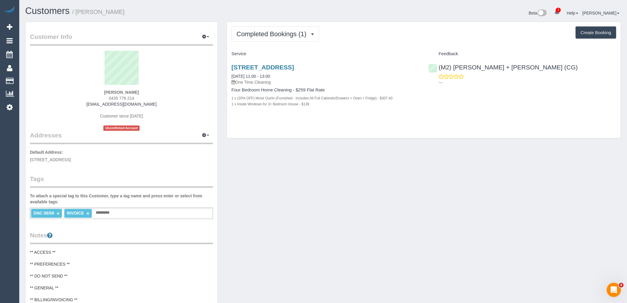
drag, startPoint x: 156, startPoint y: 106, endPoint x: 91, endPoint y: 90, distance: 67.6
click at [91, 90] on div "[PERSON_NAME] 0435 776 214 [EMAIL_ADDRESS][DOMAIN_NAME] Customer since [DATE] U…" at bounding box center [121, 91] width 183 height 80
copy div "[PERSON_NAME] 0435 776 214 [EMAIL_ADDRESS][DOMAIN_NAME]"
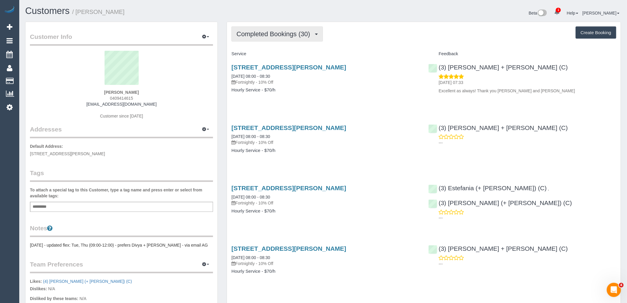
click at [273, 31] on span "Completed Bookings (30)" at bounding box center [275, 33] width 76 height 7
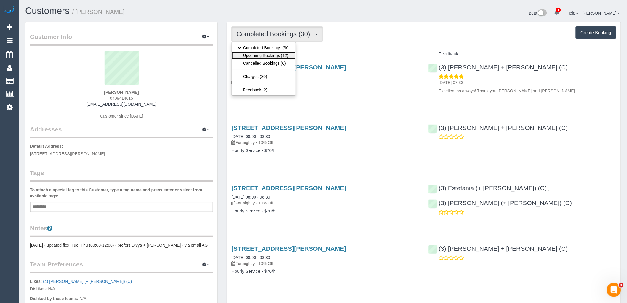
click at [282, 53] on link "Upcoming Bookings (12)" at bounding box center [264, 56] width 64 height 8
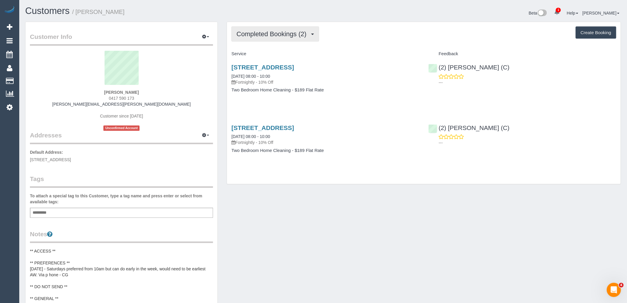
click at [257, 33] on span "Completed Bookings (2)" at bounding box center [273, 33] width 73 height 7
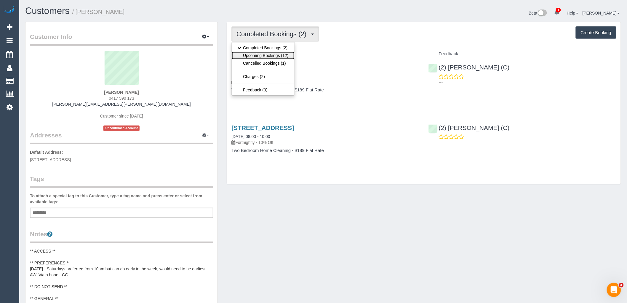
click at [258, 54] on link "Upcoming Bookings (12)" at bounding box center [263, 56] width 63 height 8
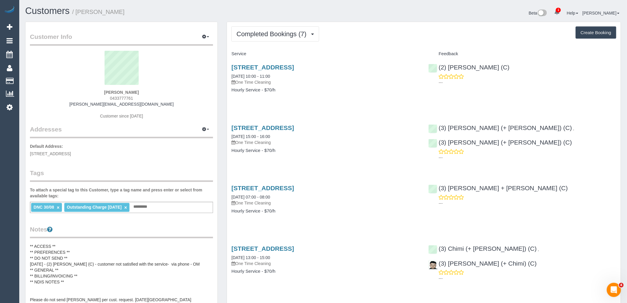
drag, startPoint x: 148, startPoint y: 91, endPoint x: 96, endPoint y: 92, distance: 51.6
click at [96, 92] on div "[PERSON_NAME] 0433777761 [PERSON_NAME][EMAIL_ADDRESS][DOMAIN_NAME] Customer sin…" at bounding box center [121, 88] width 183 height 74
copy strong "[PERSON_NAME]"
click at [59, 206] on link "×" at bounding box center [58, 207] width 3 height 5
click at [152, 126] on legend "Addresses Manage Addresses Add New Address" at bounding box center [121, 97] width 183 height 81
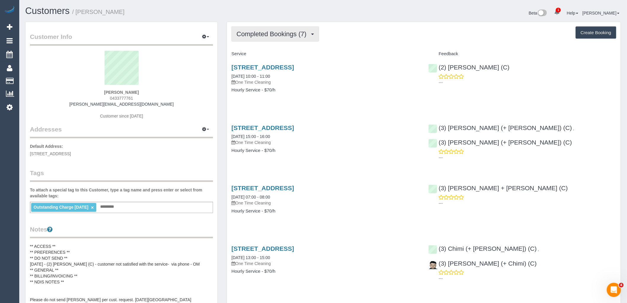
click at [255, 33] on span "Completed Bookings (7)" at bounding box center [273, 33] width 73 height 7
click at [366, 42] on div "Completed Bookings (7) Completed Bookings (7) Upcoming Bookings (0) Cancelled B…" at bounding box center [424, 254] width 394 height 464
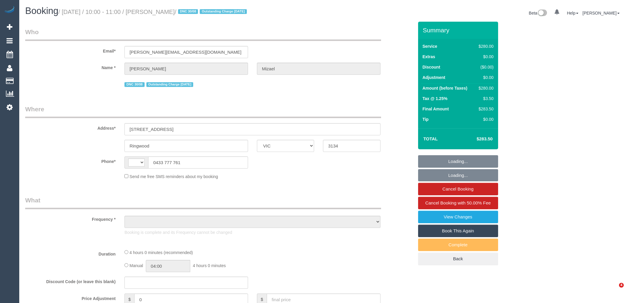
select select "VIC"
select select "string:AU"
select select "object:601"
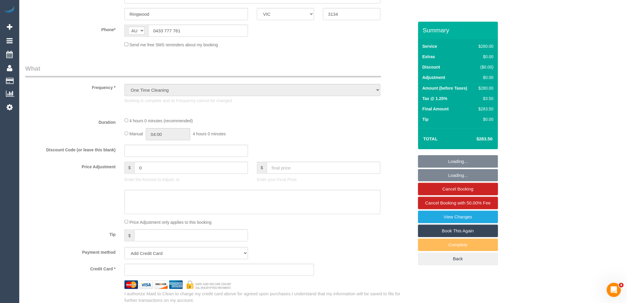
select select "string:stripe-pm_1Nsugv2GScqysDRVlGFpyydE"
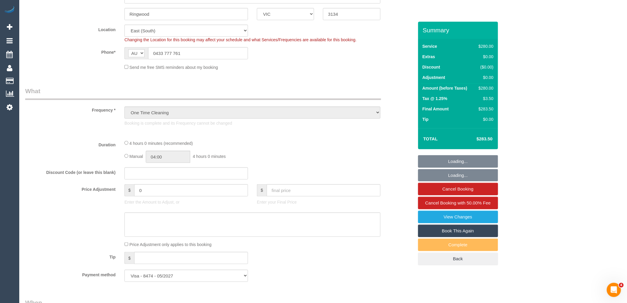
select select "240"
select select "number:28"
select select "number:14"
select select "number:18"
select select "number:24"
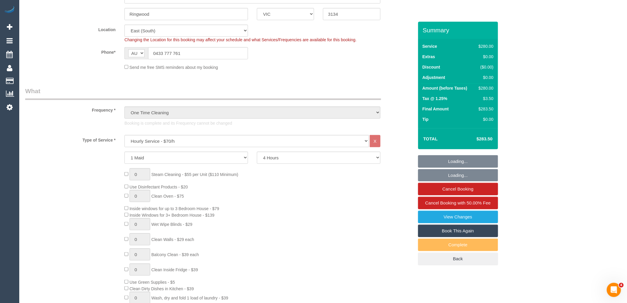
select select "object:1367"
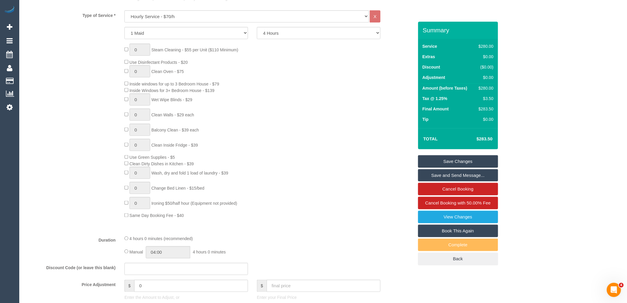
scroll to position [164, 0]
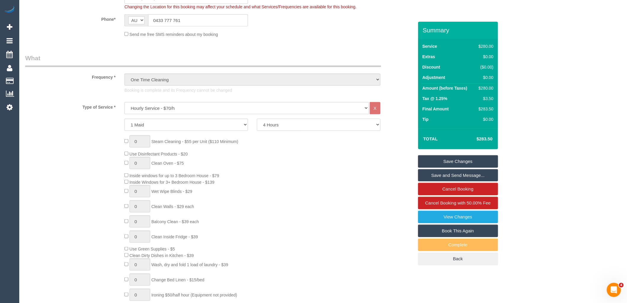
drag, startPoint x: 291, startPoint y: 124, endPoint x: 292, endPoint y: 127, distance: 3.6
click at [291, 124] on select "2 Hours 2.5 Hours 3 Hours 3.5 Hours 4 Hours 4.5 Hours 5 Hours 5.5 Hours 6 Hours…" at bounding box center [319, 125] width 124 height 12
click at [257, 119] on select "2 Hours 2.5 Hours 3 Hours 3.5 Hours 4 Hours 4.5 Hours 5 Hours 5.5 Hours 6 Hours…" at bounding box center [319, 125] width 124 height 12
click at [287, 149] on div "0 Steam Cleaning - $55 per Unit ($110 Minimum) Use Disinfectant Products - $20 …" at bounding box center [269, 222] width 298 height 175
click at [288, 122] on select "2 Hours 2.5 Hours 3 Hours 3.5 Hours 4 Hours 4.5 Hours 5 Hours 5.5 Hours 6 Hours…" at bounding box center [319, 125] width 124 height 12
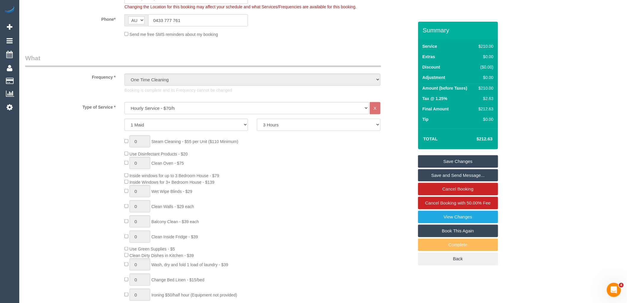
select select "240"
click at [257, 119] on select "2 Hours 2.5 Hours 3 Hours 3.5 Hours 4 Hours 4.5 Hours 5 Hours 5.5 Hours 6 Hours…" at bounding box center [319, 125] width 124 height 12
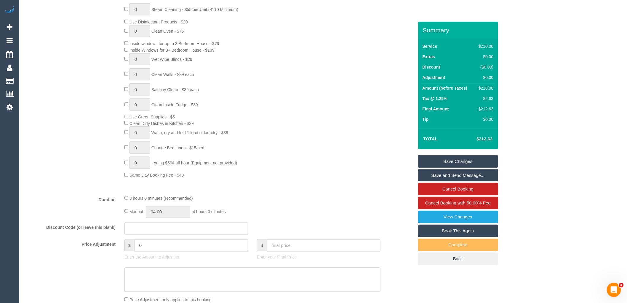
scroll to position [362, 0]
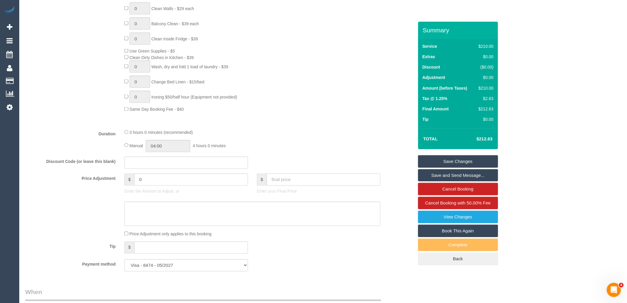
click at [285, 182] on input "text" at bounding box center [324, 179] width 114 height 12
type input "212.63"
click at [271, 214] on textarea at bounding box center [252, 214] width 256 height 24
type textarea "Cle"
type input "-69.99"
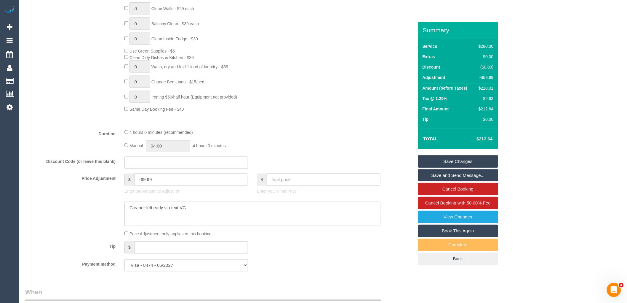
type textarea "Cleaner left early via text VC"
click at [460, 159] on link "Save Changes" at bounding box center [458, 161] width 80 height 12
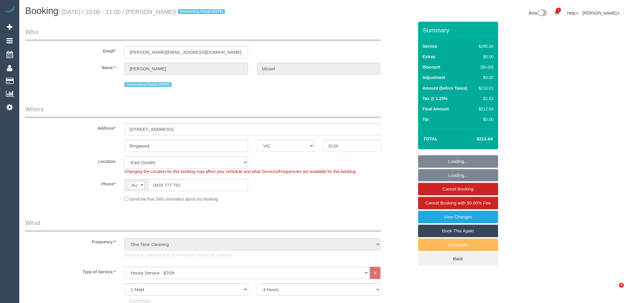
select select "VIC"
select select "240"
select select "number:28"
select select "number:14"
select select "number:18"
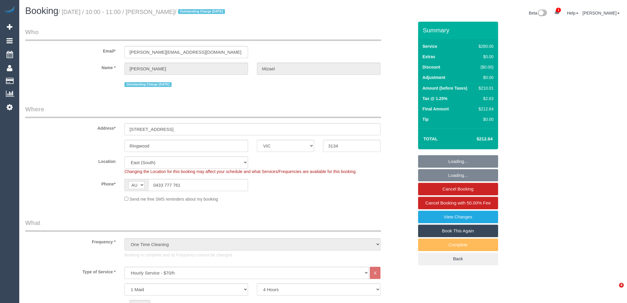
select select "number:24"
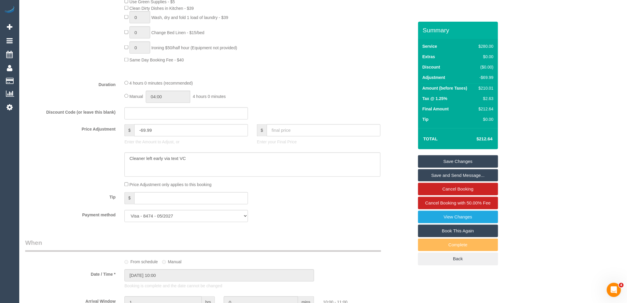
scroll to position [428, 0]
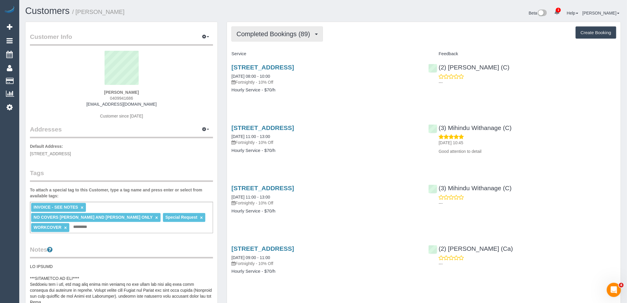
click at [287, 30] on button "Completed Bookings (89)" at bounding box center [276, 33] width 91 height 15
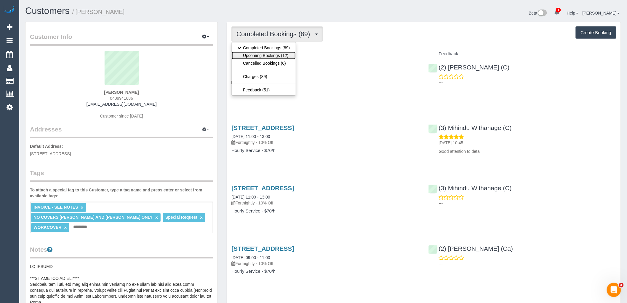
click at [288, 57] on link "Upcoming Bookings (12)" at bounding box center [264, 56] width 64 height 8
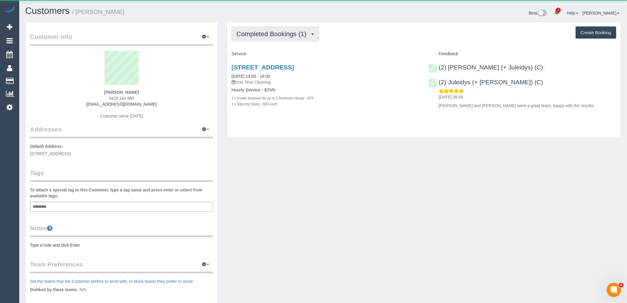
click at [277, 41] on button "Completed Bookings (1)" at bounding box center [275, 33] width 88 height 15
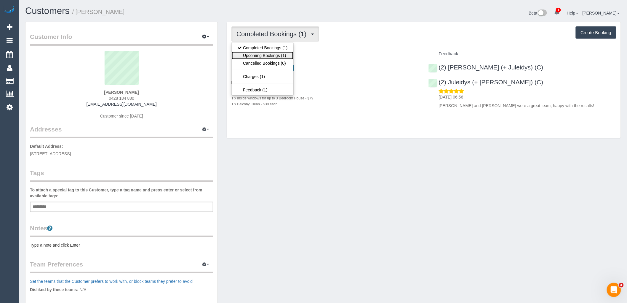
click at [282, 55] on link "Upcoming Bookings (1)" at bounding box center [263, 56] width 62 height 8
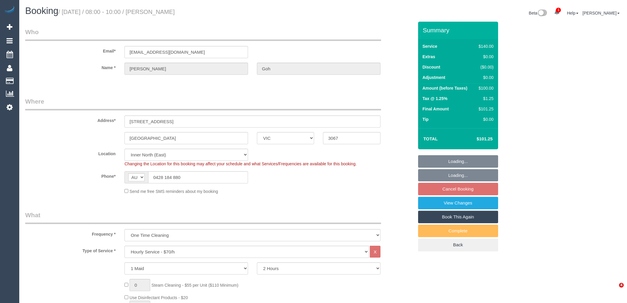
select select "VIC"
select select "string:stripe-pm_1RwbUz2GScqysDRVYjIcBQfb"
select select "object:874"
select select "spot2"
select select "number:28"
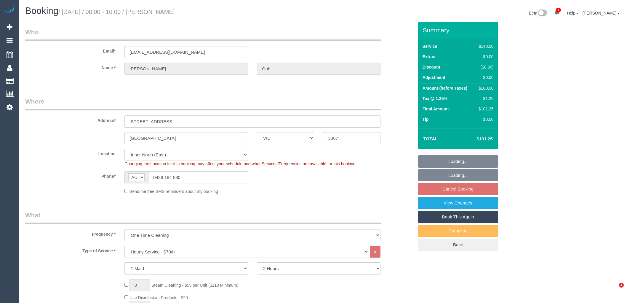
select select "number:14"
select select "number:19"
select select "number:25"
select select "number:13"
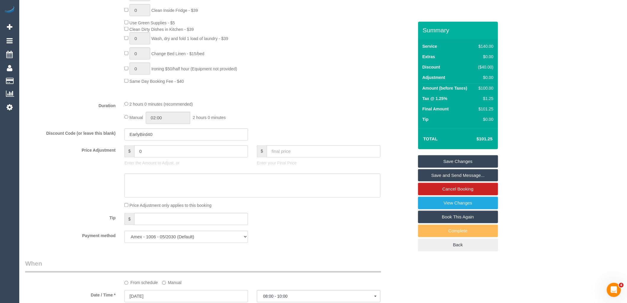
scroll to position [527, 0]
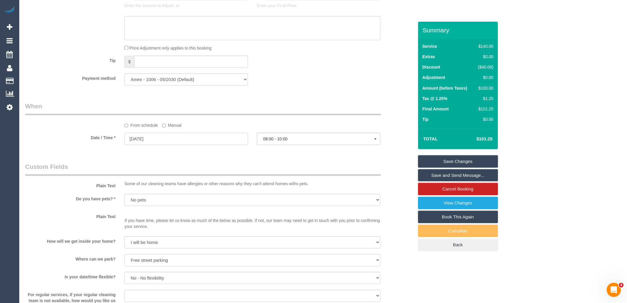
click at [159, 144] on input "15/09/2025" at bounding box center [186, 138] width 124 height 12
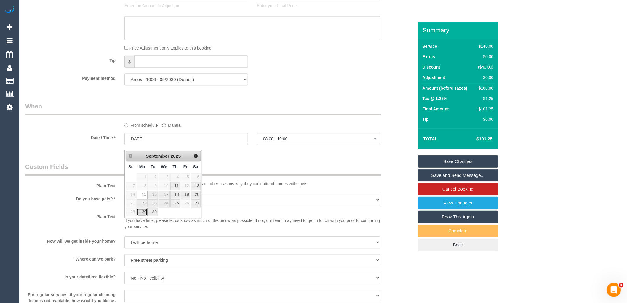
click at [141, 211] on link "29" at bounding box center [142, 212] width 11 height 8
type input "29/09/2025"
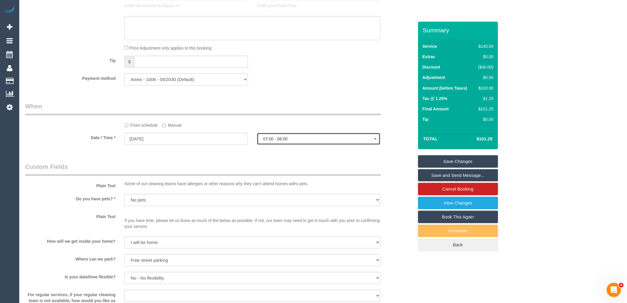
click at [311, 141] on span "07:00 - 08:00" at bounding box center [318, 138] width 111 height 5
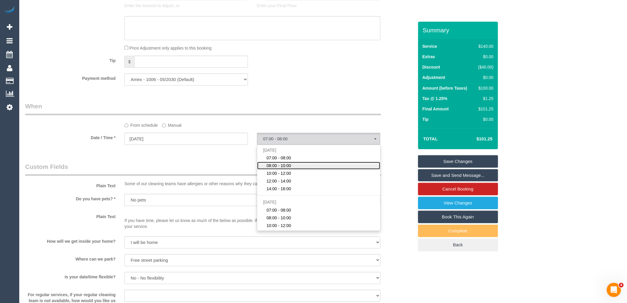
click at [298, 169] on link "08:00 - 10:00" at bounding box center [318, 166] width 123 height 8
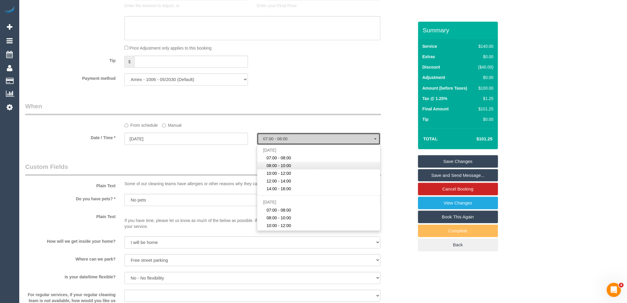
select select "spot27"
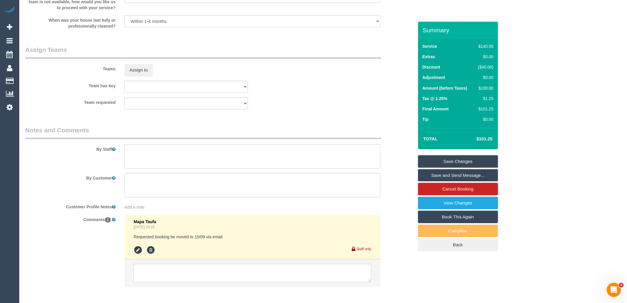
scroll to position [856, 0]
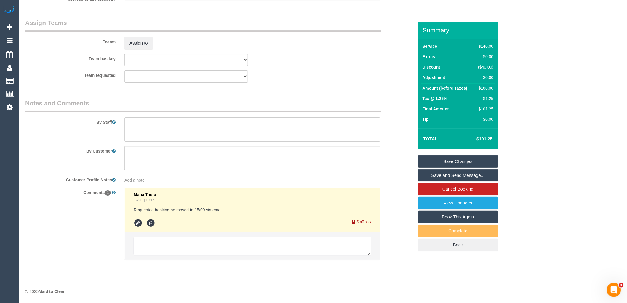
click at [191, 242] on textarea at bounding box center [253, 246] width 238 height 18
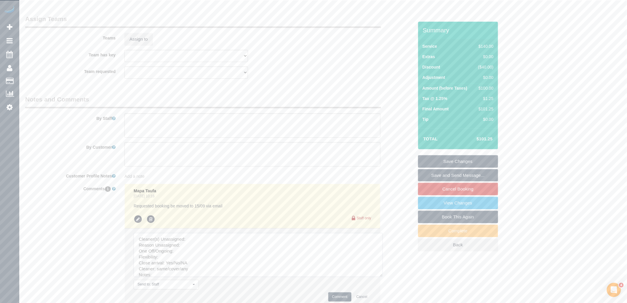
drag, startPoint x: 374, startPoint y: 267, endPoint x: 413, endPoint y: 312, distance: 59.5
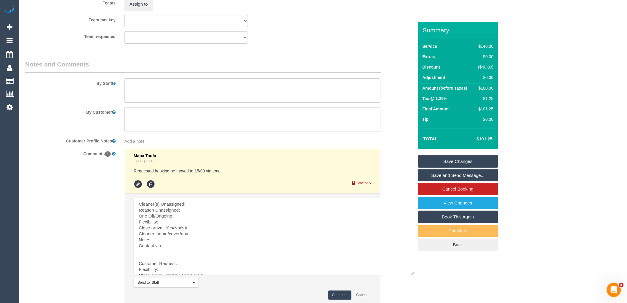
scroll to position [939, 0]
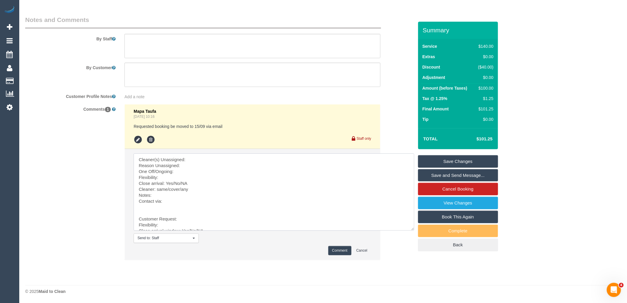
drag, startPoint x: 139, startPoint y: 219, endPoint x: 126, endPoint y: 135, distance: 84.8
click at [126, 135] on ul "Mapa Taufa Aug 18, 2025 10:16 Requested booking be moved to 15/09 via email Sta…" at bounding box center [252, 181] width 255 height 155
click at [196, 156] on textarea at bounding box center [274, 191] width 281 height 77
drag, startPoint x: 210, startPoint y: 172, endPoint x: 188, endPoint y: 170, distance: 21.1
click at [188, 170] on textarea at bounding box center [274, 191] width 281 height 77
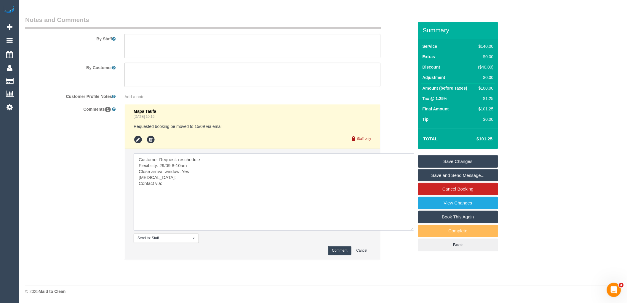
click at [172, 178] on textarea at bounding box center [274, 191] width 281 height 77
click at [205, 182] on textarea at bounding box center [274, 191] width 281 height 77
paste textarea "cnv_q6x43bj"
type textarea "Customer Request: reschedule Flexibility: 29/09 8-10am Close arrival window: Ye…"
click at [334, 252] on button "Comment" at bounding box center [339, 250] width 23 height 9
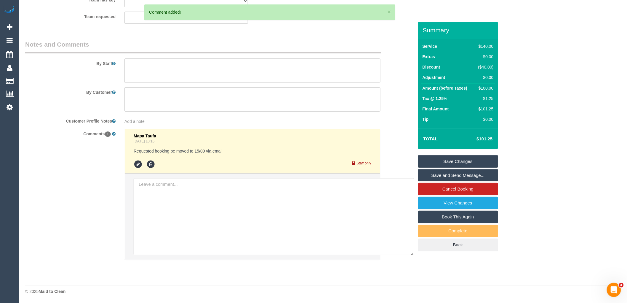
click at [479, 162] on link "Save Changes" at bounding box center [458, 161] width 80 height 12
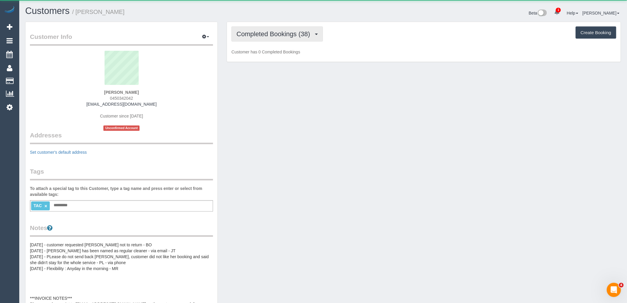
click at [278, 39] on button "Completed Bookings (38)" at bounding box center [276, 33] width 91 height 15
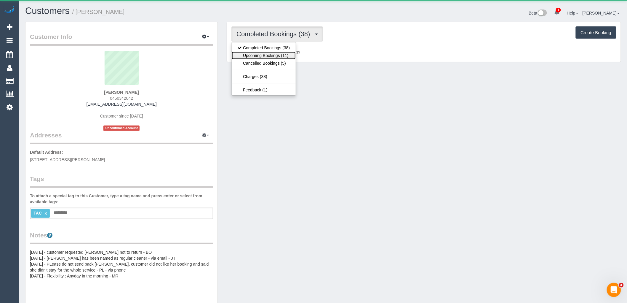
click at [280, 54] on link "Upcoming Bookings (11)" at bounding box center [264, 56] width 64 height 8
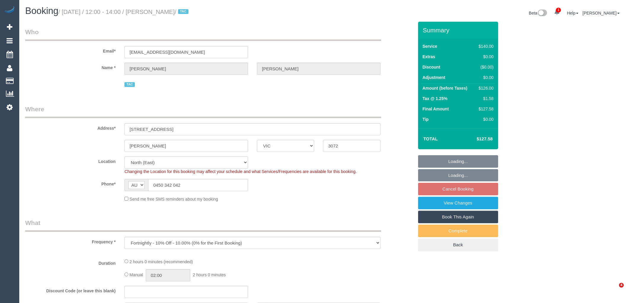
select select "VIC"
select select "object:717"
select select "string:stripe-pm_1Of9fj2GScqysDRV5EQi6ZF5"
select select "number:29"
select select "number:14"
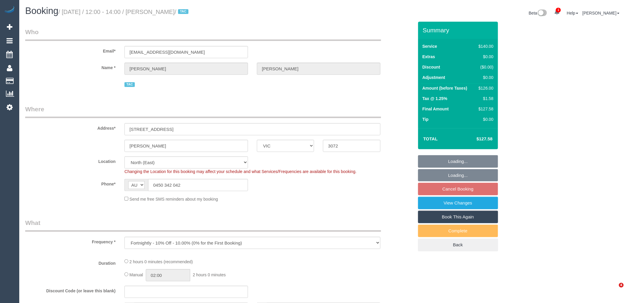
select select "number:19"
select select "number:36"
select select "number:35"
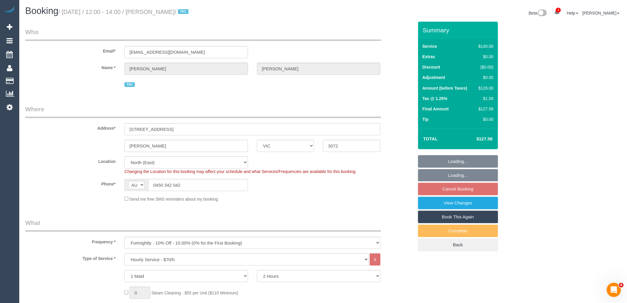
select select "spot1"
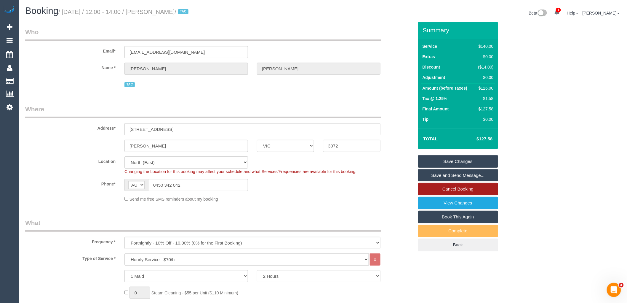
click at [466, 191] on link "Cancel Booking" at bounding box center [458, 189] width 80 height 12
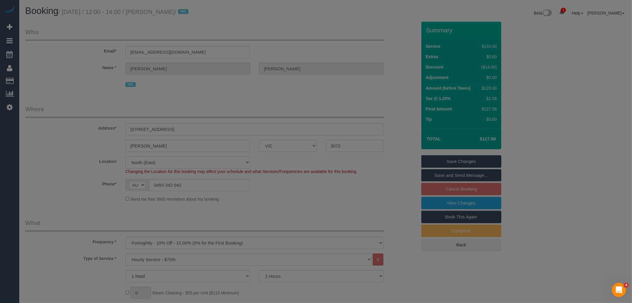
click at [285, 53] on textarea at bounding box center [316, 35] width 159 height 36
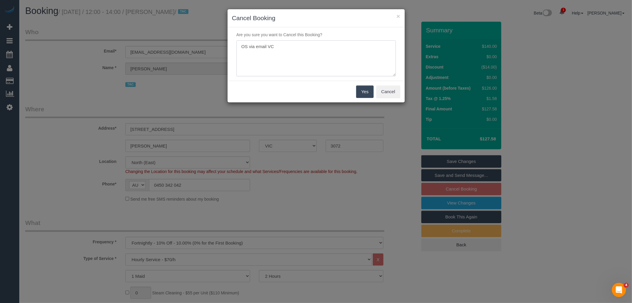
type textarea "OS via email VC"
click at [366, 91] on button "Yes" at bounding box center [364, 91] width 17 height 12
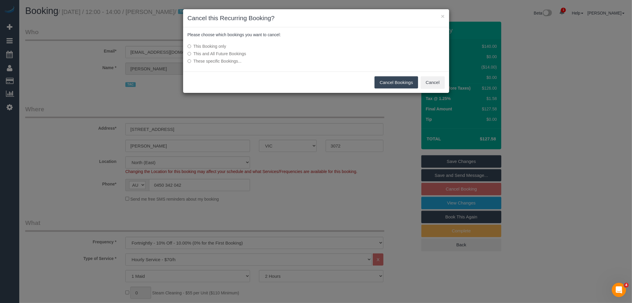
click at [395, 77] on button "Cancel Bookings" at bounding box center [397, 82] width 44 height 12
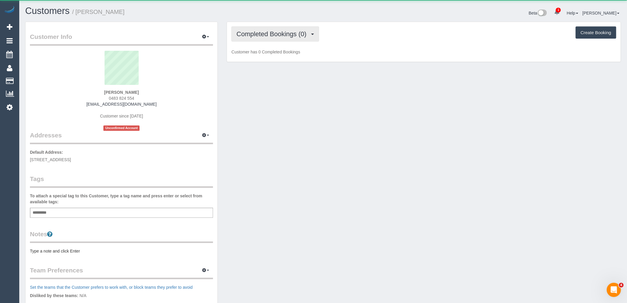
click at [263, 33] on span "Completed Bookings (0)" at bounding box center [273, 33] width 73 height 7
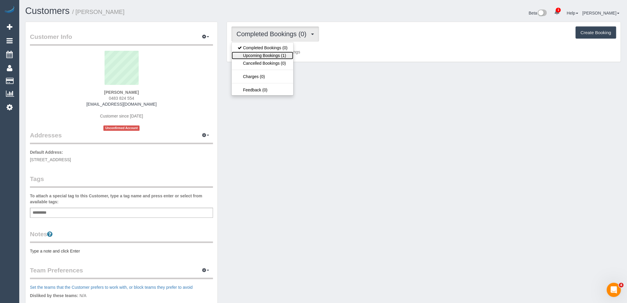
click at [266, 55] on link "Upcoming Bookings (1)" at bounding box center [263, 56] width 62 height 8
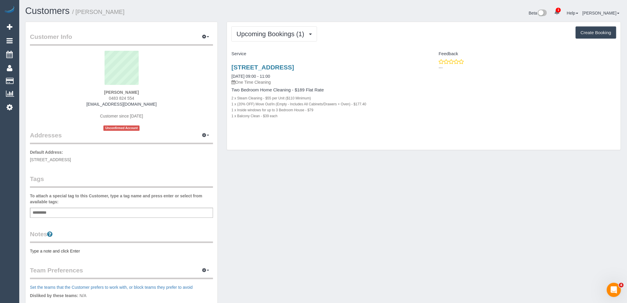
click at [402, 194] on div "Customer Info Edit Contact Info Send Message Email Preferences Special Sales Ta…" at bounding box center [323, 217] width 605 height 391
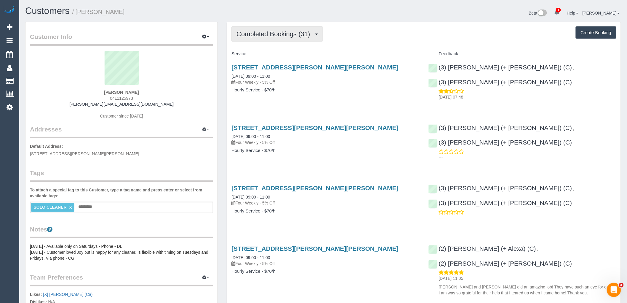
click at [288, 39] on button "Completed Bookings (31)" at bounding box center [276, 33] width 91 height 15
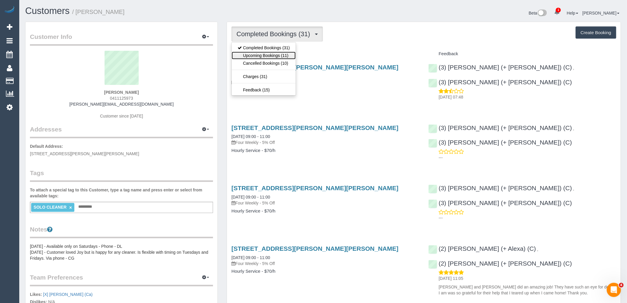
click at [286, 55] on link "Upcoming Bookings (11)" at bounding box center [264, 56] width 64 height 8
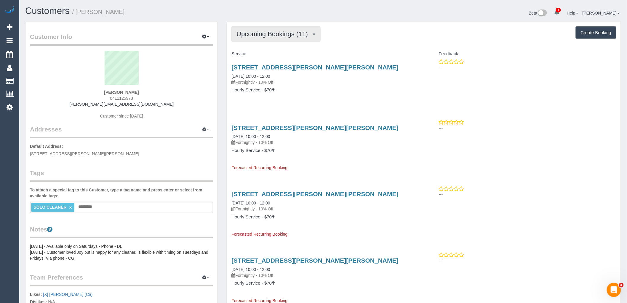
click at [289, 33] on span "Upcoming Bookings (11)" at bounding box center [274, 33] width 74 height 7
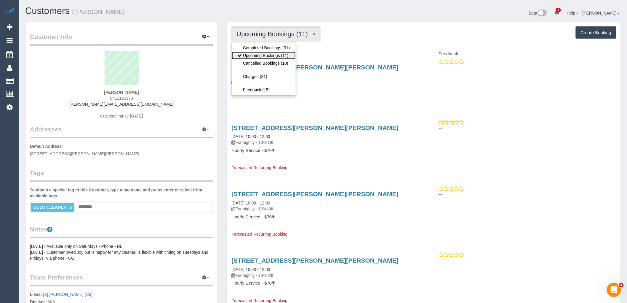
click at [285, 53] on link "Upcoming Bookings (11)" at bounding box center [264, 56] width 64 height 8
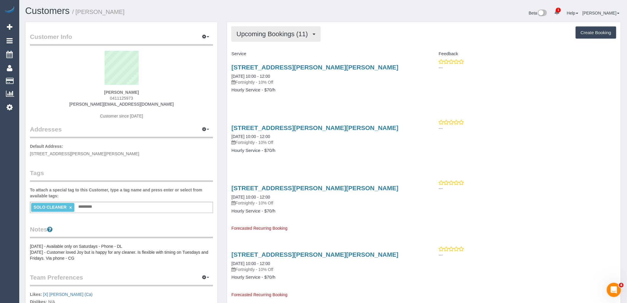
click at [273, 33] on span "Upcoming Bookings (11)" at bounding box center [274, 33] width 74 height 7
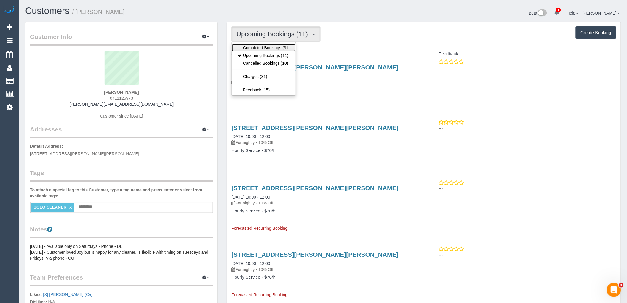
click at [275, 49] on link "Completed Bookings (31)" at bounding box center [264, 48] width 64 height 8
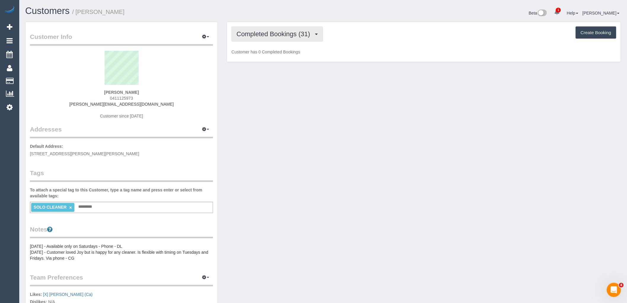
click at [278, 31] on span "Completed Bookings (31)" at bounding box center [275, 33] width 76 height 7
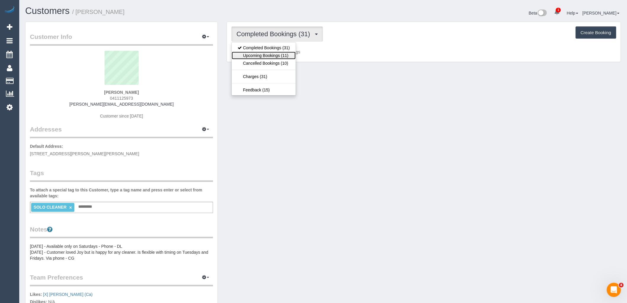
click at [277, 55] on link "Upcoming Bookings (11)" at bounding box center [264, 56] width 64 height 8
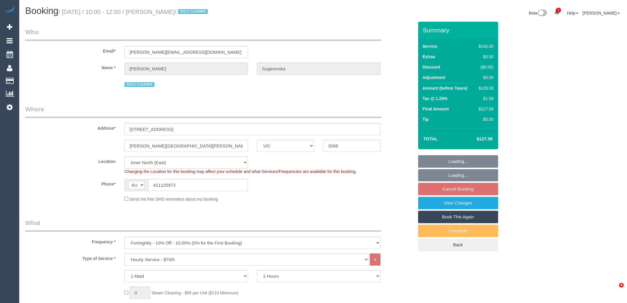
select select "VIC"
select select "number:27"
select select "number:16"
select select "number:19"
select select "number:24"
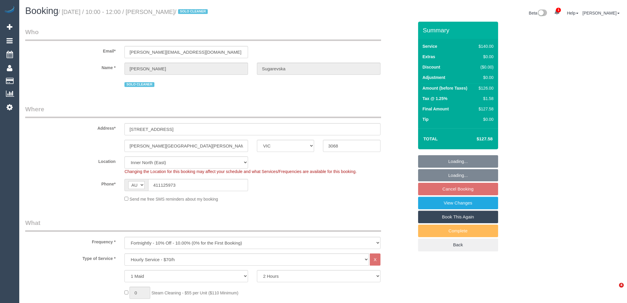
select select "number:33"
select select "number:13"
select select "object:910"
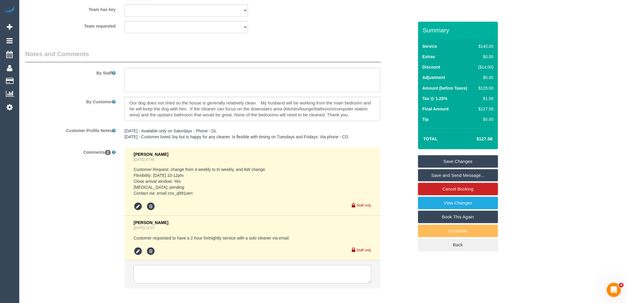
scroll to position [974, 0]
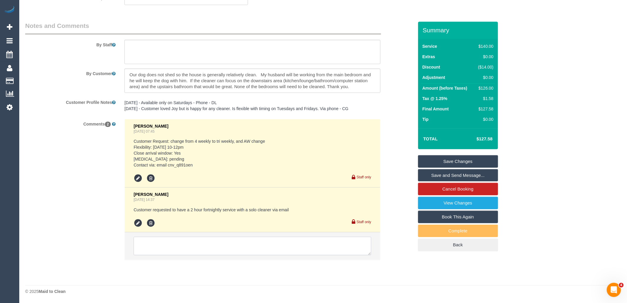
click at [167, 239] on textarea at bounding box center [253, 246] width 238 height 18
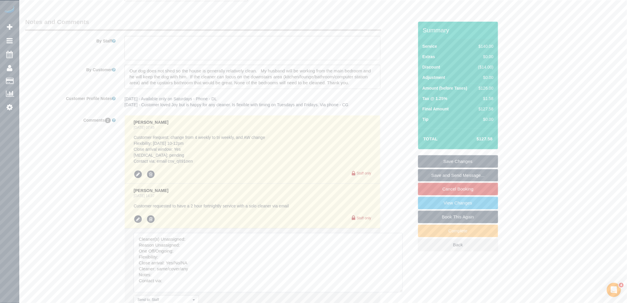
drag, startPoint x: 378, startPoint y: 265, endPoint x: 417, endPoint y: 315, distance: 63.6
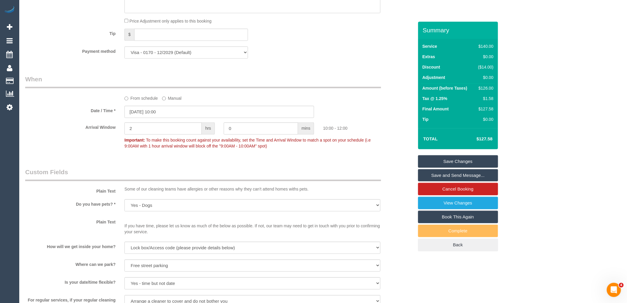
scroll to position [513, 0]
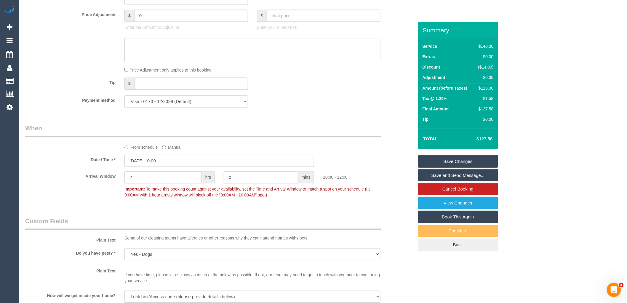
type textarea "Cleaner(s) Unassigned: Reason Unassigned: One Off/Ongoing: Flexibility: Close a…"
click at [138, 149] on label "From schedule" at bounding box center [140, 146] width 33 height 8
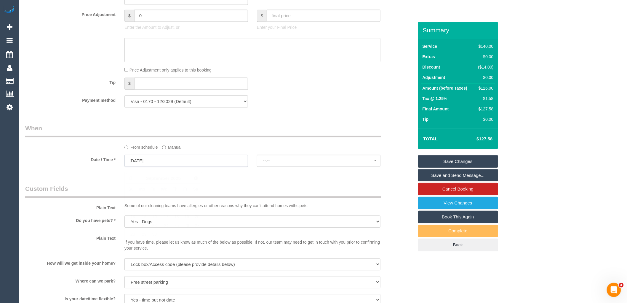
click at [170, 164] on input "12/09/2025" at bounding box center [186, 160] width 124 height 12
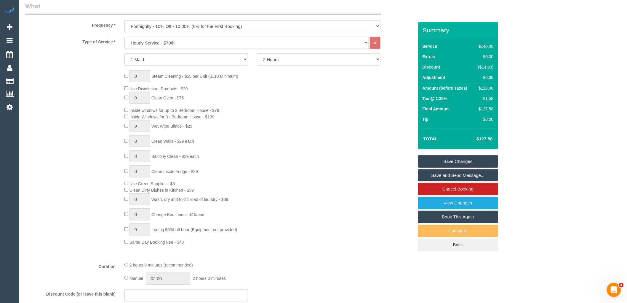
select select "spot18"
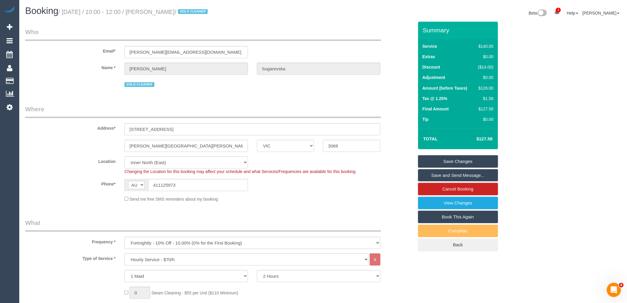
scroll to position [560, 0]
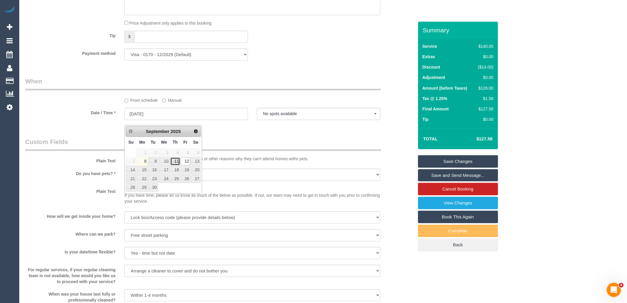
click at [175, 161] on link "11" at bounding box center [175, 161] width 10 height 8
type input "11/09/2025"
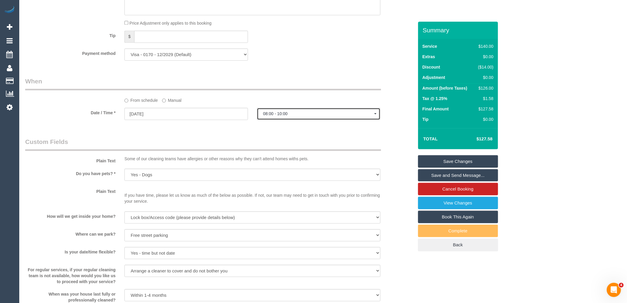
click at [300, 116] on span "08:00 - 10:00" at bounding box center [318, 113] width 111 height 5
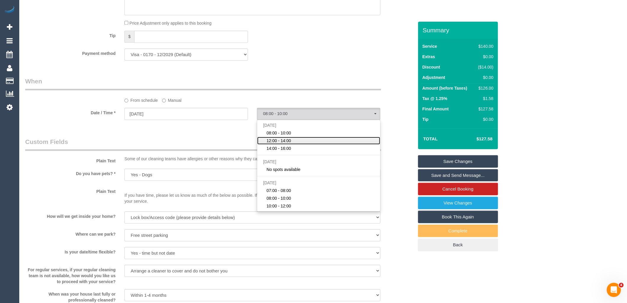
click at [291, 143] on span "12:00 - 14:00" at bounding box center [279, 141] width 25 height 6
select select "spot36"
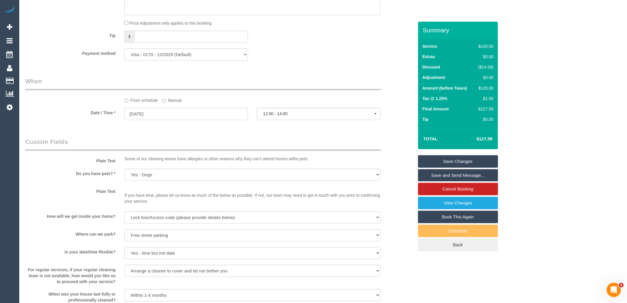
drag, startPoint x: 188, startPoint y: 141, endPoint x: 193, endPoint y: 138, distance: 5.8
click at [188, 140] on div "Who Email* danielle.sugarevska@gmail.com Name * Danielle Sugarevska SOLO CLEANE…" at bounding box center [219, 104] width 397 height 1284
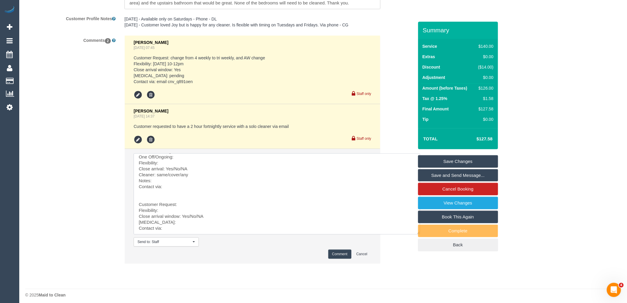
scroll to position [0, 0]
drag, startPoint x: 138, startPoint y: 196, endPoint x: 125, endPoint y: 132, distance: 64.6
click at [125, 132] on ul "Vanessa Christou Aug 22, 2025 07:45 Customer Request: change from 4 weekly to t…" at bounding box center [252, 149] width 255 height 227
click at [203, 161] on textarea at bounding box center [277, 193] width 287 height 81
click at [165, 171] on textarea at bounding box center [277, 193] width 287 height 81
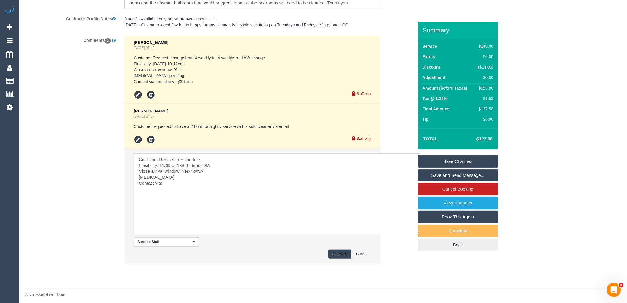
drag, startPoint x: 212, startPoint y: 177, endPoint x: 190, endPoint y: 174, distance: 21.8
click at [190, 174] on textarea at bounding box center [277, 193] width 287 height 81
click at [171, 181] on textarea at bounding box center [277, 193] width 287 height 81
click at [219, 196] on textarea at bounding box center [277, 193] width 287 height 81
click at [221, 194] on textarea at bounding box center [277, 193] width 287 height 81
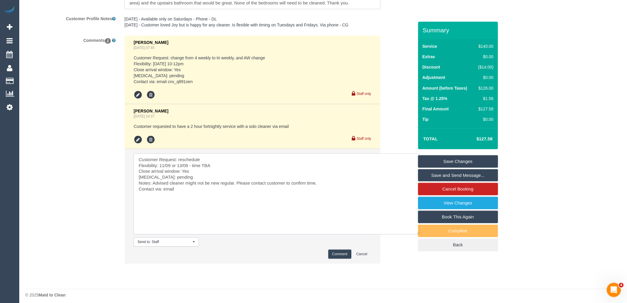
click at [214, 195] on textarea at bounding box center [277, 193] width 287 height 81
paste textarea "cnv_qcm6c27"
type textarea "Customer Request: reschedule Flexibility: 11/09 or 13/09 - time TBA Close arriv…"
click at [337, 257] on button "Comment" at bounding box center [339, 253] width 23 height 9
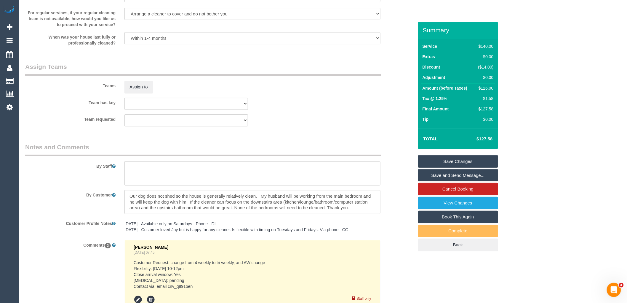
scroll to position [593, 0]
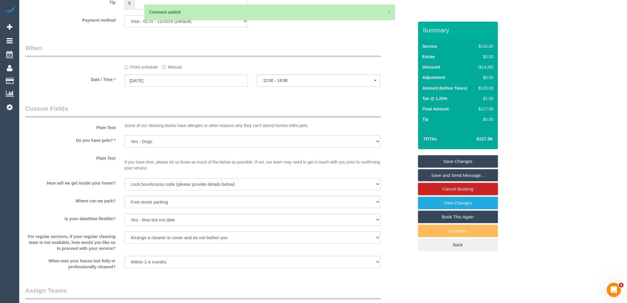
click at [480, 161] on link "Save Changes" at bounding box center [458, 161] width 80 height 12
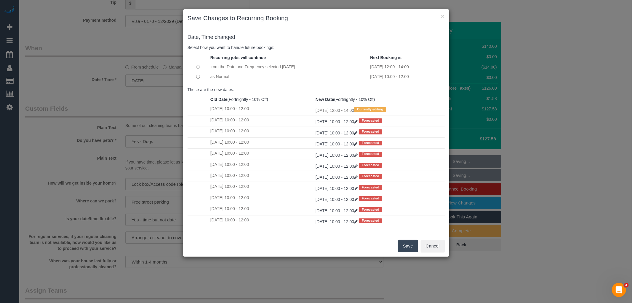
click at [416, 242] on button "Save" at bounding box center [408, 245] width 20 height 12
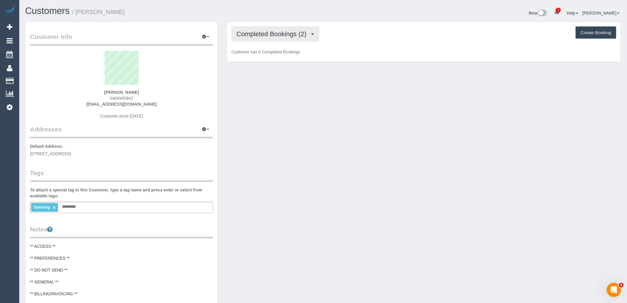
click at [253, 36] on span "Completed Bookings (2)" at bounding box center [273, 33] width 73 height 7
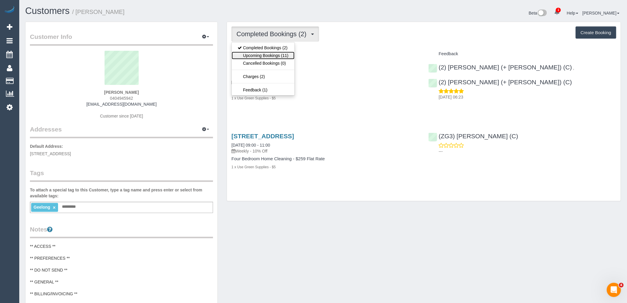
click at [260, 56] on link "Upcoming Bookings (11)" at bounding box center [263, 56] width 63 height 8
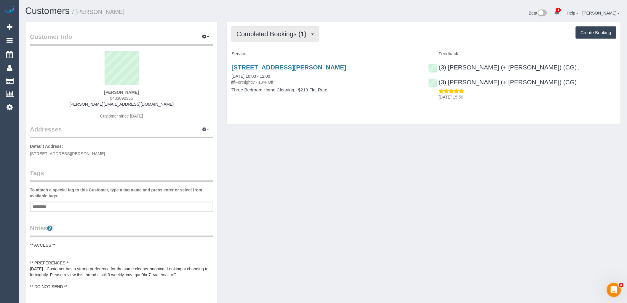
drag, startPoint x: 288, startPoint y: 34, endPoint x: 286, endPoint y: 45, distance: 11.2
click at [288, 34] on span "Completed Bookings (1)" at bounding box center [273, 33] width 73 height 7
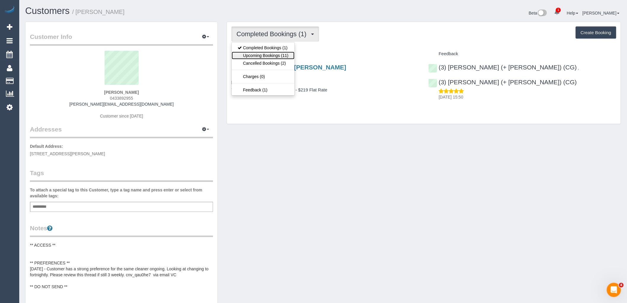
click at [283, 55] on link "Upcoming Bookings (11)" at bounding box center [263, 56] width 63 height 8
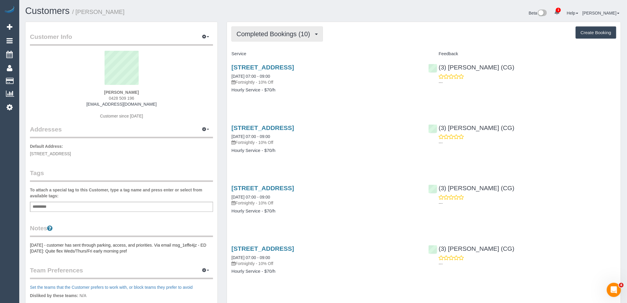
click at [261, 38] on button "Completed Bookings (10)" at bounding box center [276, 33] width 91 height 15
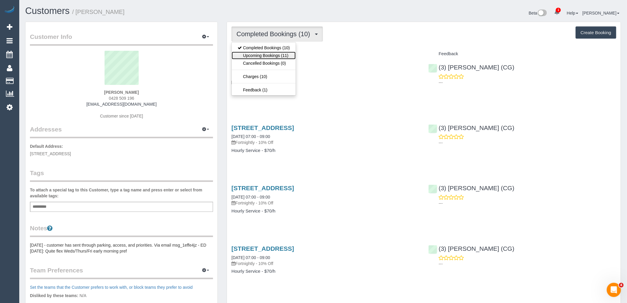
click at [272, 55] on link "Upcoming Bookings (11)" at bounding box center [264, 56] width 64 height 8
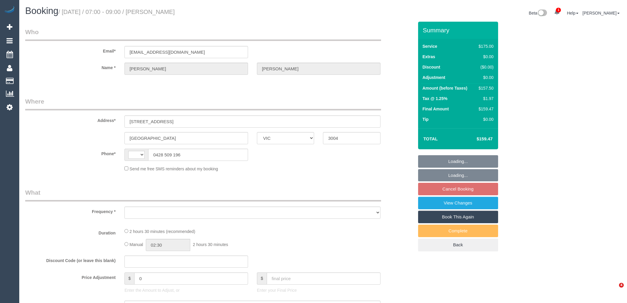
select select "VIC"
select select "string:AU"
select select "string:stripe-pm_1RGs3t2GScqysDRV0yQrnWdM"
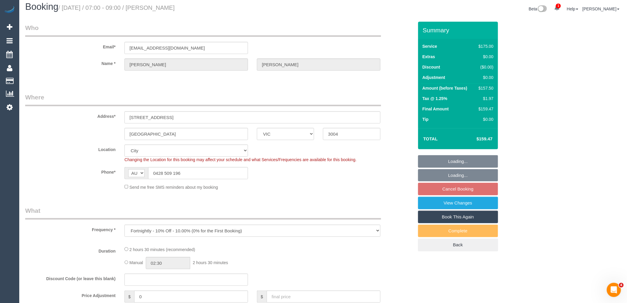
select select "object:1112"
select select "150"
select select "number:27"
select select "number:16"
select select "number:19"
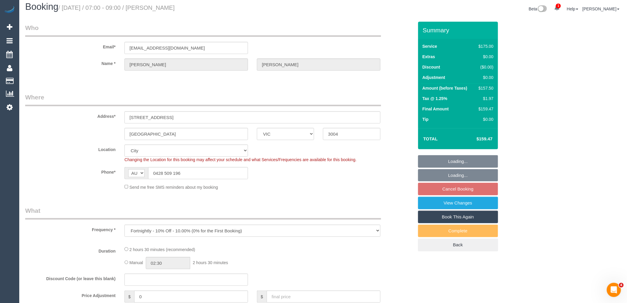
select select "number:22"
select select "number:34"
select select "number:11"
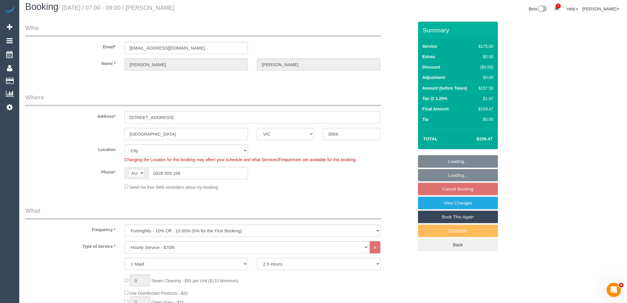
scroll to position [99, 0]
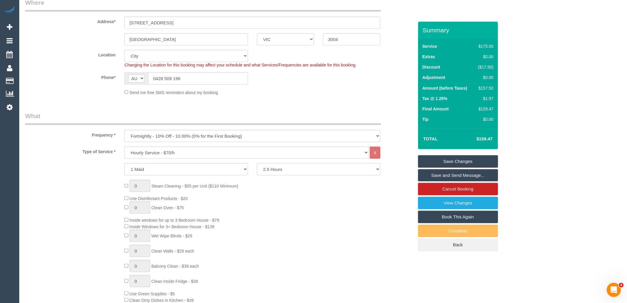
click at [298, 170] on select "2 Hours 2.5 Hours 3 Hours 3.5 Hours 4 Hours 4.5 Hours 5 Hours 5.5 Hours 6 Hours…" at bounding box center [319, 169] width 124 height 12
select select "120"
click at [257, 163] on select "2 Hours 2.5 Hours 3 Hours 3.5 Hours 4 Hours 4.5 Hours 5 Hours 5.5 Hours 6 Hours…" at bounding box center [319, 169] width 124 height 12
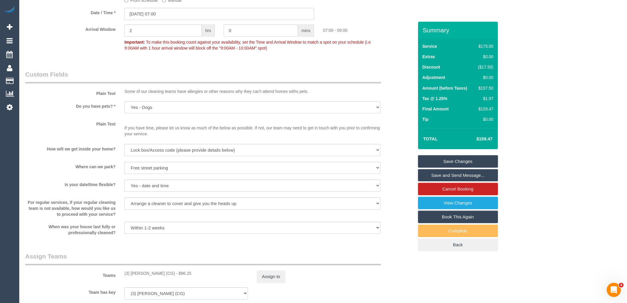
scroll to position [757, 0]
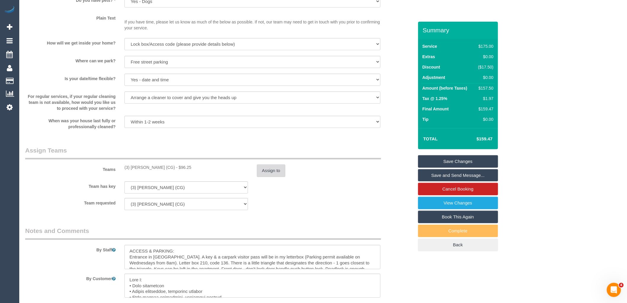
click at [274, 169] on button "Assign to" at bounding box center [271, 170] width 28 height 12
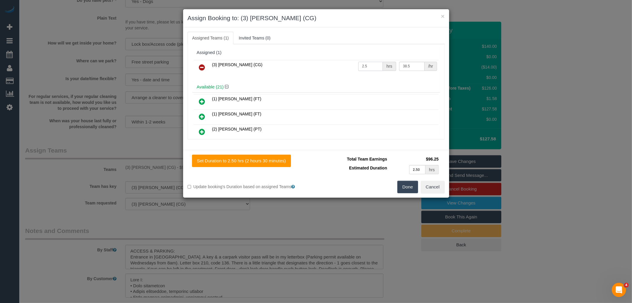
click at [369, 68] on input "2.5" at bounding box center [370, 66] width 25 height 9
type input "2"
click at [405, 187] on button "Done" at bounding box center [407, 186] width 21 height 12
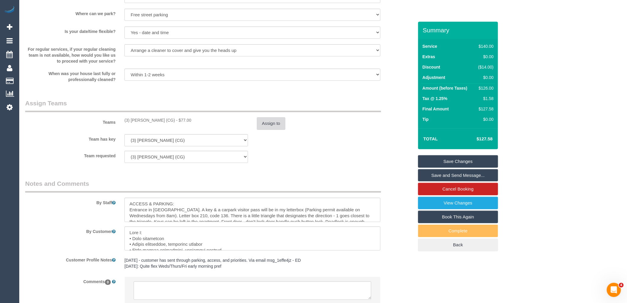
scroll to position [853, 0]
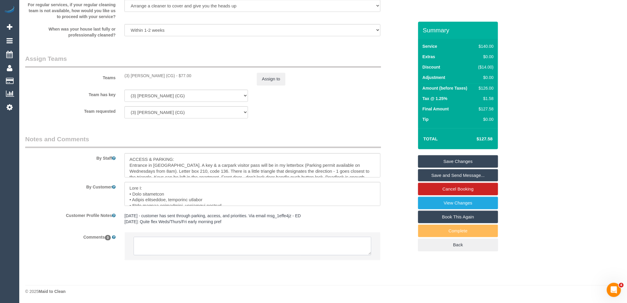
click at [223, 250] on textarea at bounding box center [253, 246] width 238 height 18
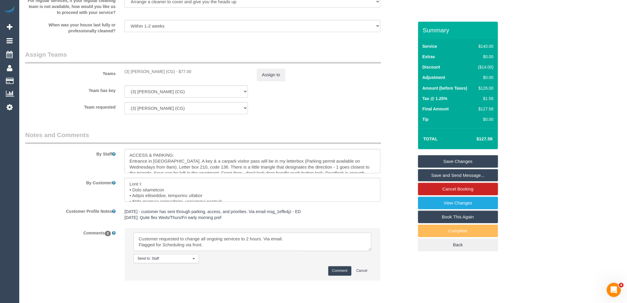
type textarea "Customer requested to change all ongoing services to 2 hours. Via email. Flagge…"
click at [338, 273] on button "Comment" at bounding box center [339, 270] width 23 height 9
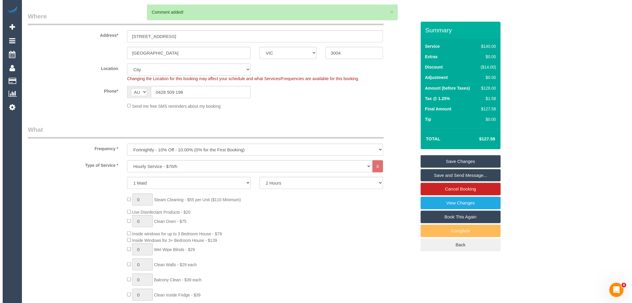
scroll to position [0, 0]
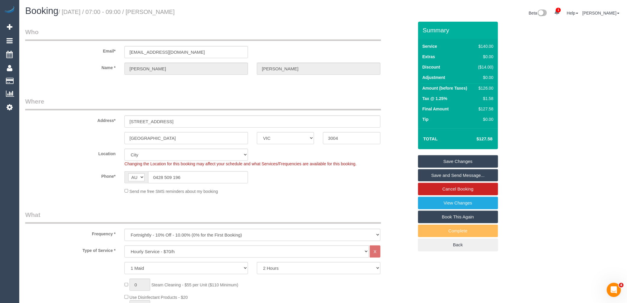
click at [460, 159] on link "Save Changes" at bounding box center [458, 161] width 80 height 12
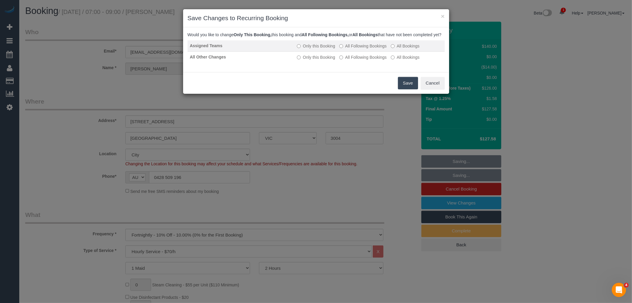
click at [361, 49] on label "All Following Bookings" at bounding box center [362, 46] width 47 height 6
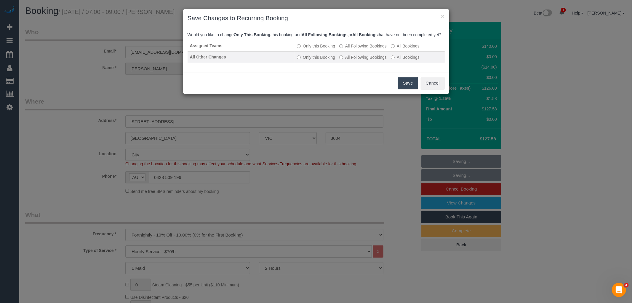
click at [362, 60] on label "All Following Bookings" at bounding box center [362, 57] width 47 height 6
click at [412, 89] on button "Save" at bounding box center [408, 83] width 20 height 12
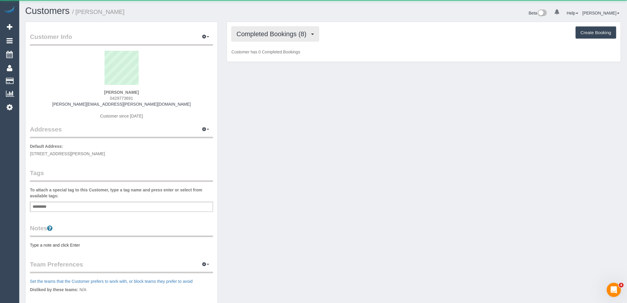
click at [290, 33] on span "Completed Bookings (8)" at bounding box center [273, 33] width 73 height 7
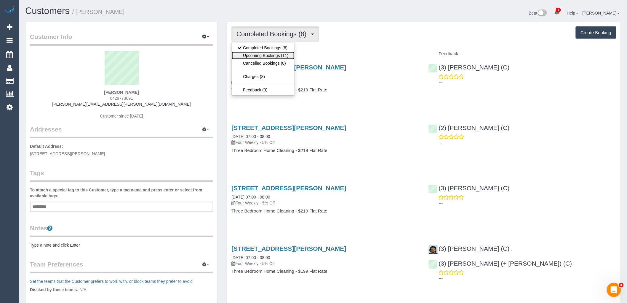
click at [285, 58] on link "Upcoming Bookings (11)" at bounding box center [263, 56] width 63 height 8
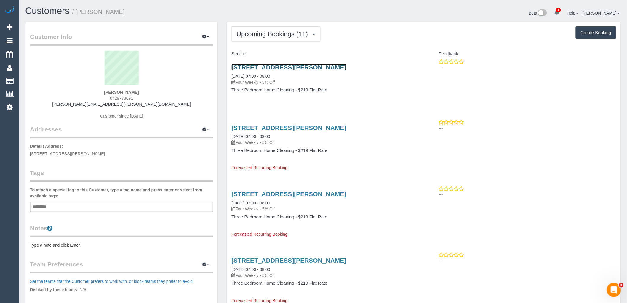
click at [259, 65] on link "8 Parkland Place, Notting Hill, VIC 3168" at bounding box center [288, 67] width 115 height 7
click at [285, 28] on button "Upcoming Bookings (11)" at bounding box center [275, 33] width 89 height 15
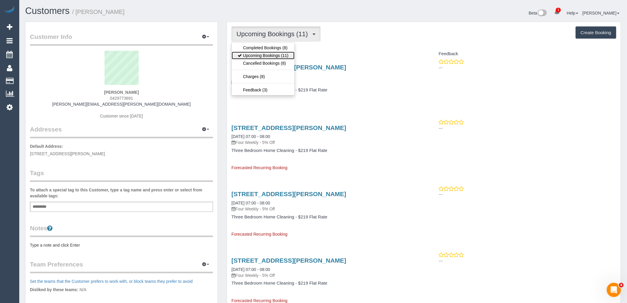
click at [288, 58] on link "Upcoming Bookings (11)" at bounding box center [263, 56] width 63 height 8
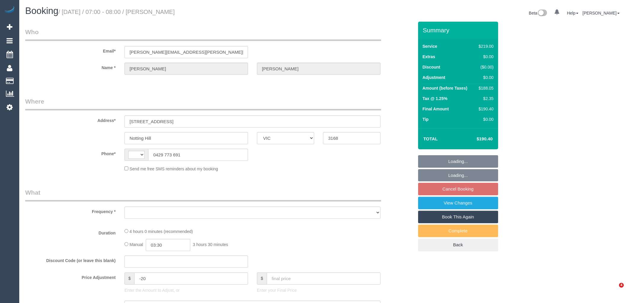
select select "VIC"
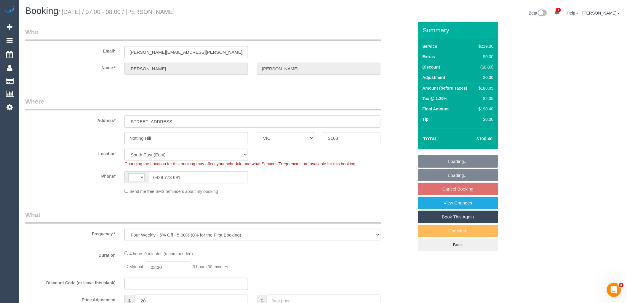
select select "object:1039"
select select "string:AU"
select select "string:stripe-pm_1P5fxW2GScqysDRVMcdHQtpw"
select select "number:29"
select select "number:14"
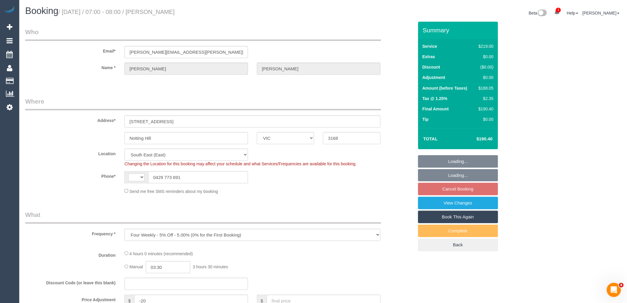
select select "number:21"
select select "number:24"
select select "number:34"
select select "number:13"
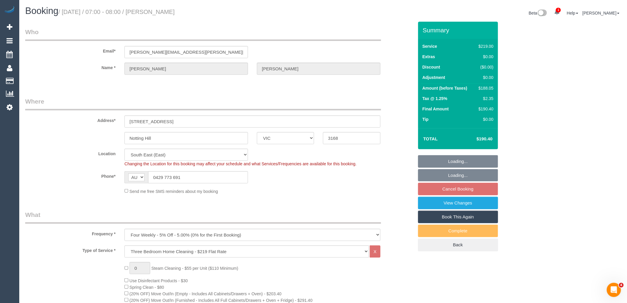
select select "spot1"
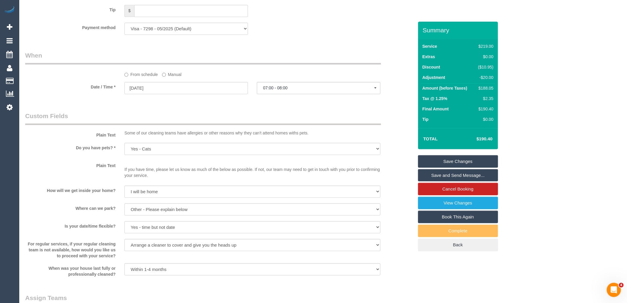
scroll to position [593, 0]
click at [156, 94] on input "[DATE]" at bounding box center [186, 88] width 124 height 12
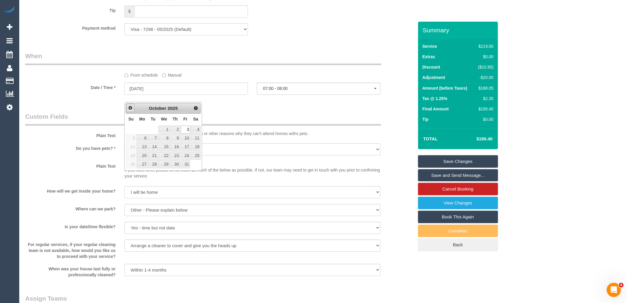
click at [132, 108] on span "Prev" at bounding box center [130, 107] width 5 height 5
click at [186, 146] on link "19" at bounding box center [185, 147] width 9 height 8
type input "[DATE]"
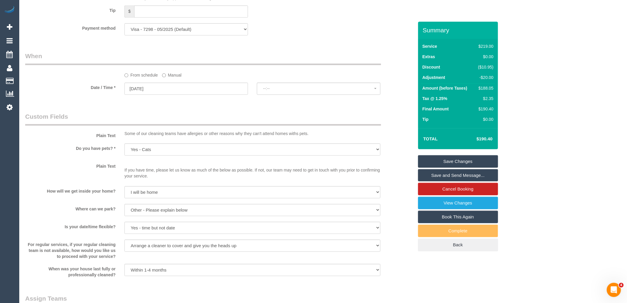
select select "spot22"
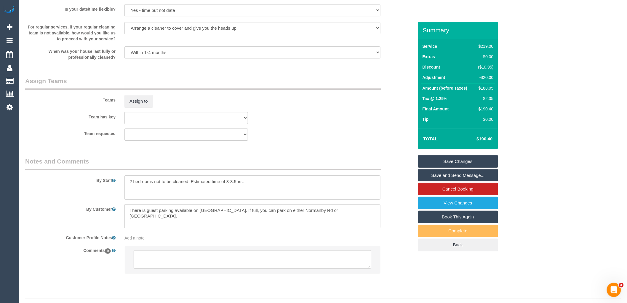
scroll to position [830, 0]
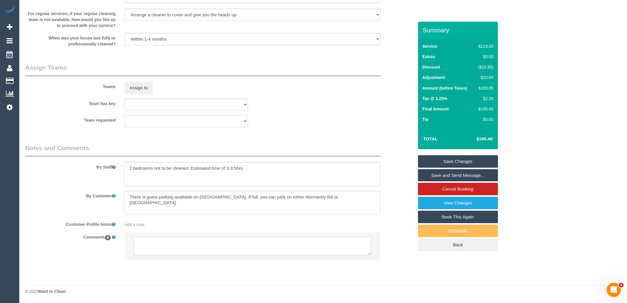
click at [186, 249] on textarea at bounding box center [253, 246] width 238 height 18
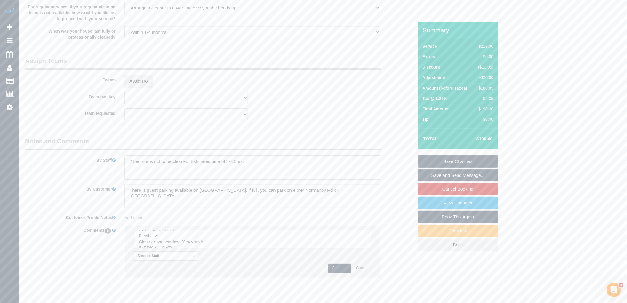
scroll to position [66, 0]
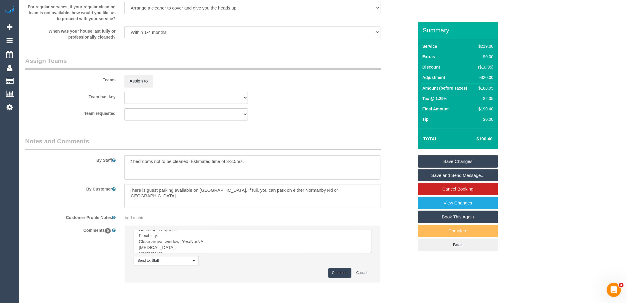
drag, startPoint x: 369, startPoint y: 252, endPoint x: 309, endPoint y: 300, distance: 76.5
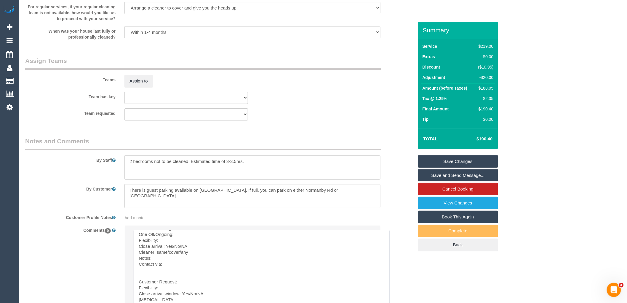
scroll to position [0, 0]
drag, startPoint x: 135, startPoint y: 275, endPoint x: 126, endPoint y: 203, distance: 72.3
click at [126, 203] on sui-booking-comments "By Staff By Customer Customer Profile Notes Add a note Comments 0 Send to: Staf…" at bounding box center [219, 242] width 389 height 210
click at [200, 239] on textarea at bounding box center [262, 271] width 256 height 82
click at [198, 247] on textarea at bounding box center [262, 271] width 256 height 82
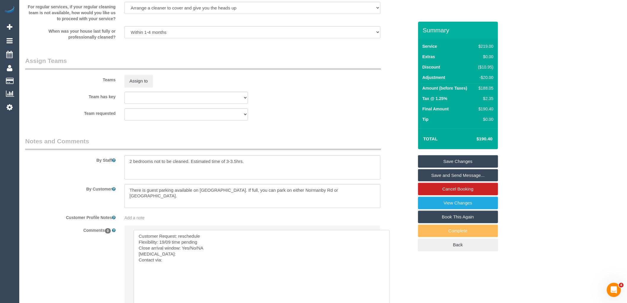
drag, startPoint x: 209, startPoint y: 258, endPoint x: 188, endPoint y: 252, distance: 21.3
click at [188, 252] on textarea at bounding box center [262, 271] width 256 height 82
click at [220, 253] on textarea at bounding box center [262, 271] width 256 height 82
drag, startPoint x: 213, startPoint y: 253, endPoint x: 189, endPoint y: 255, distance: 24.1
click at [189, 255] on textarea at bounding box center [262, 271] width 256 height 82
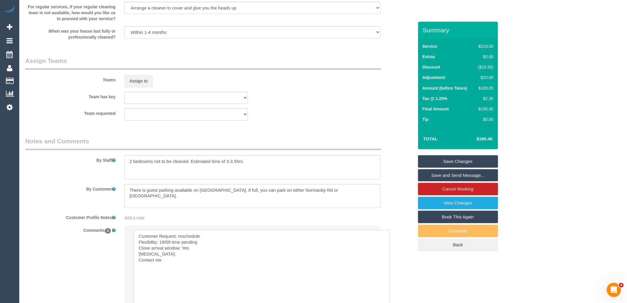
click at [159, 260] on textarea at bounding box center [262, 271] width 256 height 82
click at [176, 267] on textarea at bounding box center [262, 271] width 256 height 82
drag, startPoint x: 218, startPoint y: 257, endPoint x: 218, endPoint y: 262, distance: 4.8
click at [218, 257] on textarea at bounding box center [262, 271] width 256 height 82
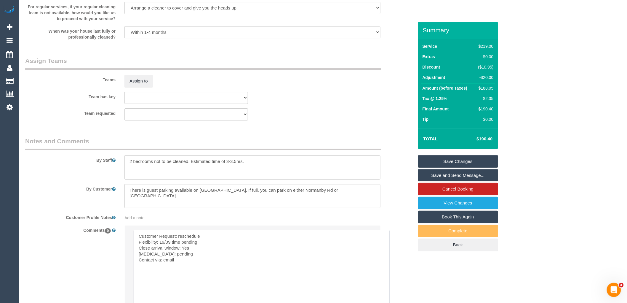
click at [215, 269] on textarea at bounding box center [262, 271] width 256 height 82
click at [215, 271] on textarea at bounding box center [262, 271] width 256 height 82
click at [182, 268] on textarea at bounding box center [262, 271] width 256 height 82
paste textarea "cnv_qcm08b3"
click at [214, 249] on textarea at bounding box center [262, 271] width 256 height 82
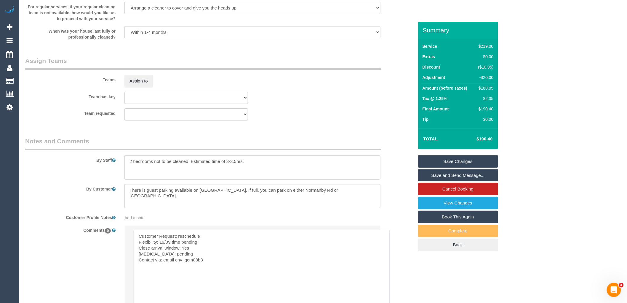
drag, startPoint x: 217, startPoint y: 245, endPoint x: 183, endPoint y: 249, distance: 34.3
click at [183, 249] on textarea at bounding box center [262, 271] width 256 height 82
click at [209, 253] on textarea at bounding box center [262, 271] width 256 height 82
drag, startPoint x: 202, startPoint y: 250, endPoint x: 172, endPoint y: 248, distance: 29.1
click at [172, 248] on textarea at bounding box center [262, 271] width 256 height 82
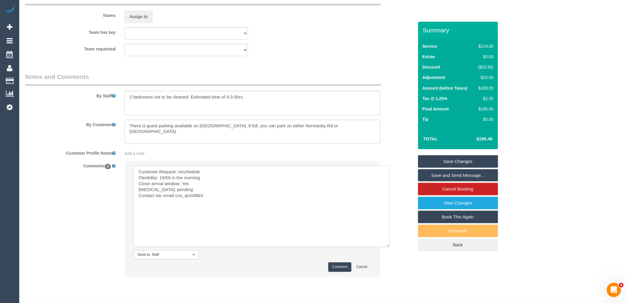
scroll to position [918, 0]
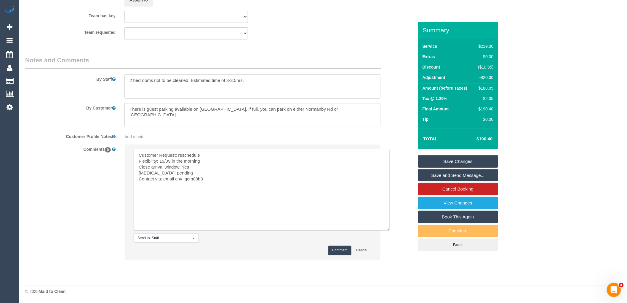
type textarea "Customer Request: reschedule Flexibility: 19/09 in the morning Close arrival wi…"
click at [346, 252] on button "Comment" at bounding box center [339, 249] width 23 height 9
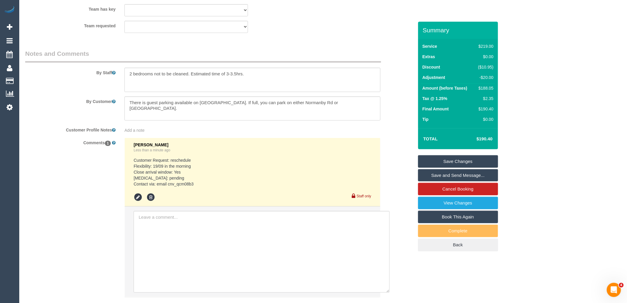
click at [482, 158] on link "Save Changes" at bounding box center [458, 161] width 80 height 12
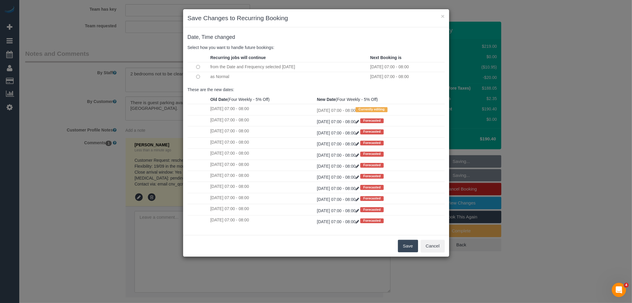
click at [405, 247] on button "Save" at bounding box center [408, 245] width 20 height 12
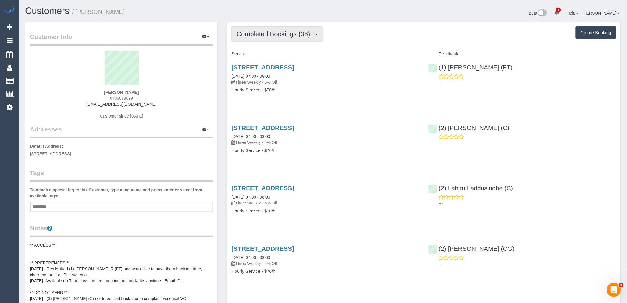
click at [267, 32] on span "Completed Bookings (36)" at bounding box center [275, 33] width 76 height 7
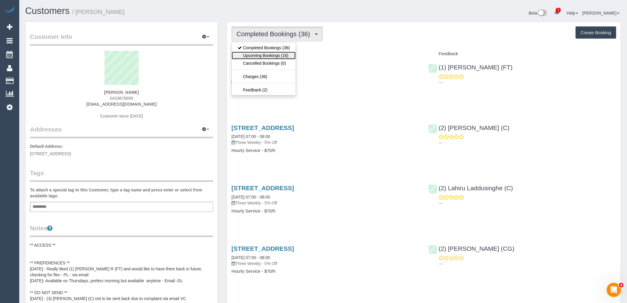
click at [270, 58] on link "Upcoming Bookings (16)" at bounding box center [264, 56] width 64 height 8
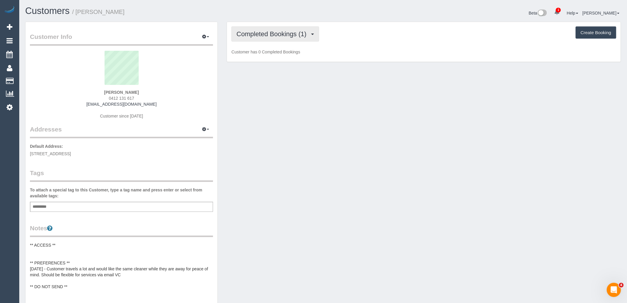
click at [295, 39] on button "Completed Bookings (1)" at bounding box center [275, 33] width 88 height 15
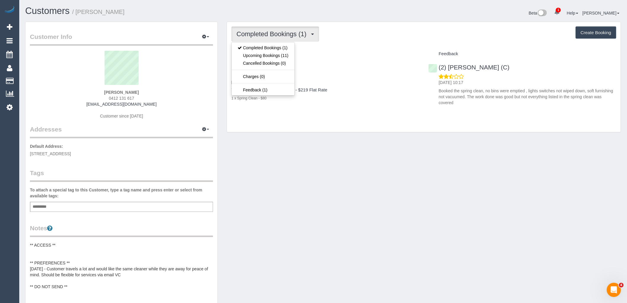
click at [378, 49] on div "Service" at bounding box center [325, 54] width 197 height 10
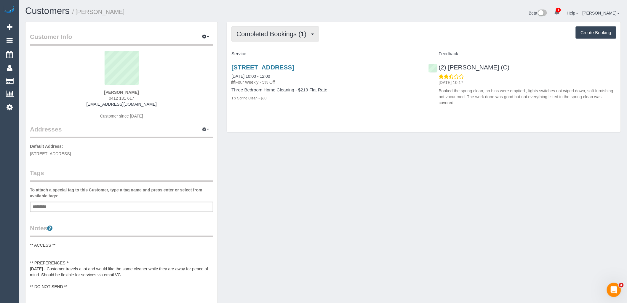
click at [291, 33] on span "Completed Bookings (1)" at bounding box center [273, 33] width 73 height 7
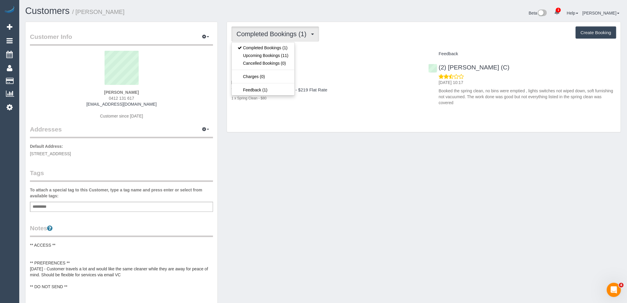
click at [377, 37] on div "Completed Bookings (1) Completed Bookings (1) Upcoming Bookings (11) Cancelled …" at bounding box center [423, 33] width 385 height 15
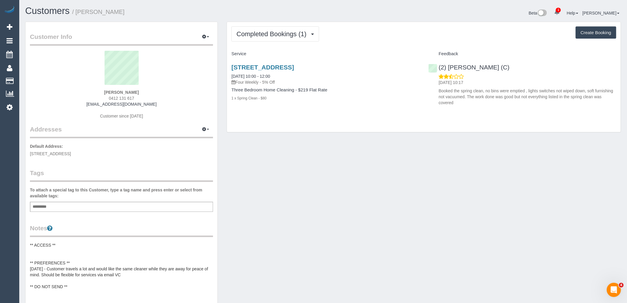
click at [69, 99] on div "Lia Georgiades 0412 131 617 georgeegrrrl@iinet.net.au Customer since 2025" at bounding box center [121, 88] width 183 height 74
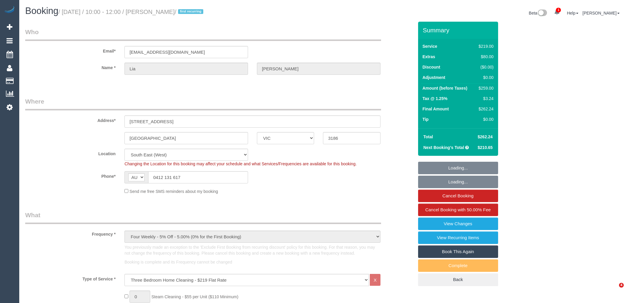
select select "VIC"
select select "number:28"
select select "number:14"
select select "number:19"
select select "number:24"
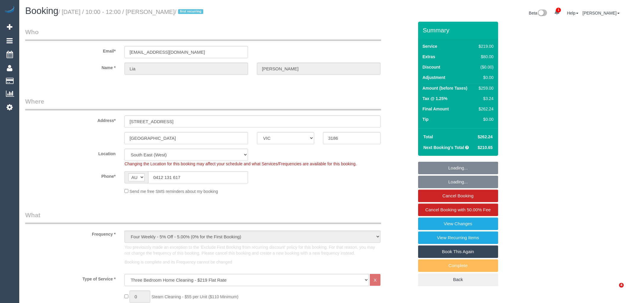
select select "number:34"
select select "number:26"
select select "object:1338"
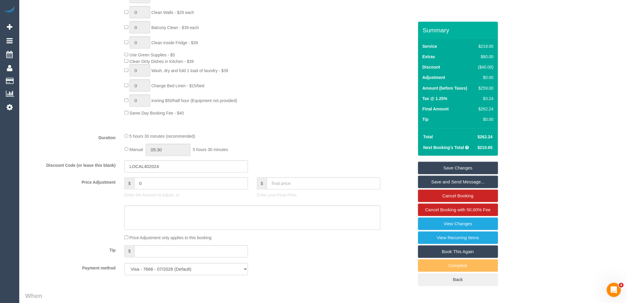
scroll to position [461, 0]
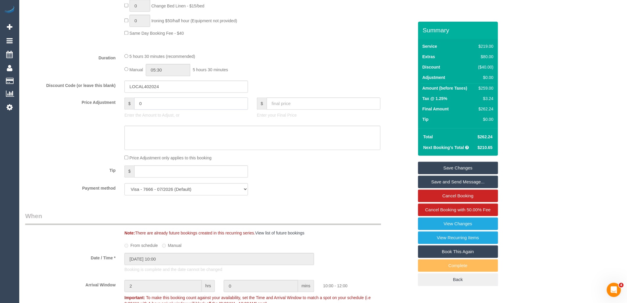
click at [154, 108] on input "0" at bounding box center [191, 104] width 114 height 12
type input "-50"
click at [159, 148] on textarea at bounding box center [252, 138] width 256 height 24
type textarea "Customer given small discount due to minor complaint via email VC"
click at [450, 168] on link "Save Changes" at bounding box center [458, 168] width 80 height 12
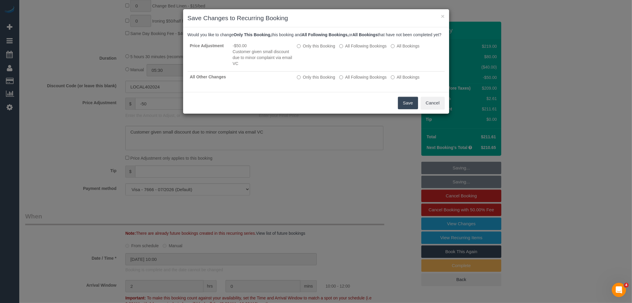
click at [411, 108] on button "Save" at bounding box center [408, 103] width 20 height 12
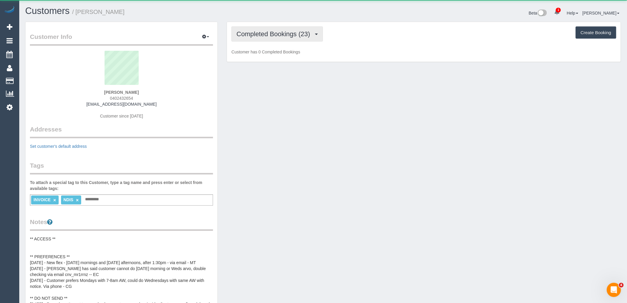
click at [256, 33] on span "Completed Bookings (23)" at bounding box center [275, 33] width 76 height 7
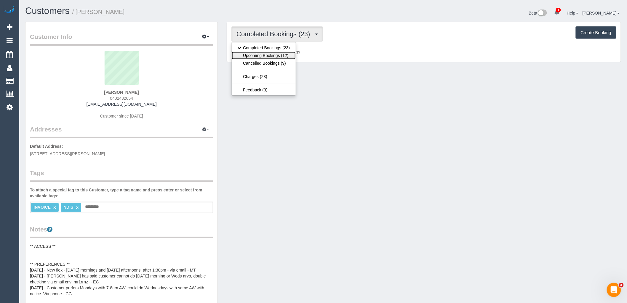
click at [273, 54] on link "Upcoming Bookings (12)" at bounding box center [264, 56] width 64 height 8
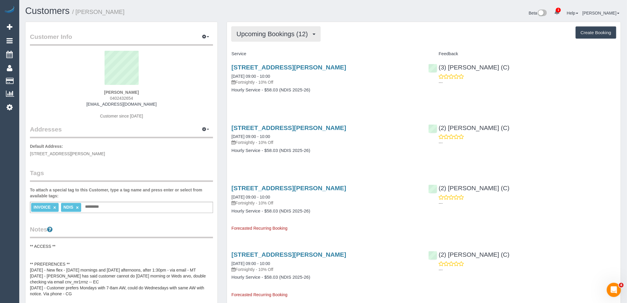
drag, startPoint x: 273, startPoint y: 40, endPoint x: 277, endPoint y: 59, distance: 19.9
click at [273, 40] on button "Upcoming Bookings (12)" at bounding box center [275, 33] width 89 height 15
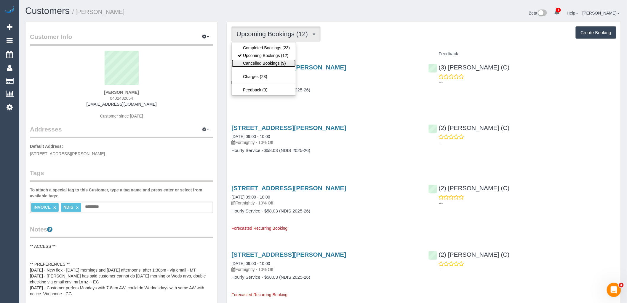
click at [277, 60] on link "Cancelled Bookings (9)" at bounding box center [264, 63] width 64 height 8
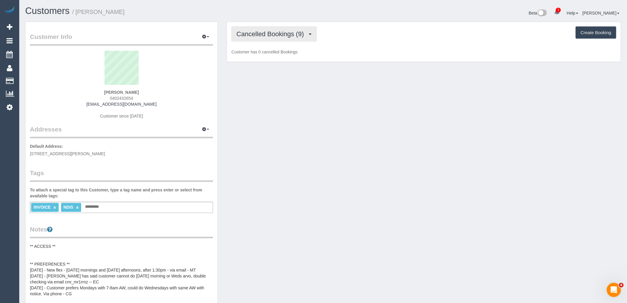
click at [277, 41] on button "Cancelled Bookings (9)" at bounding box center [273, 33] width 85 height 15
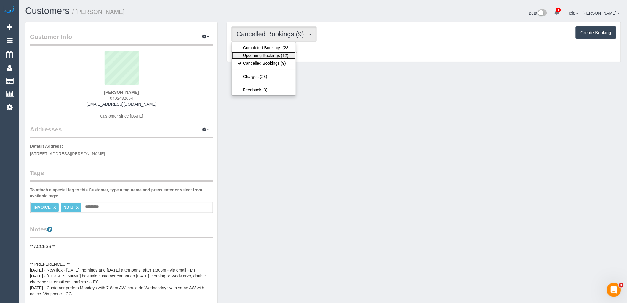
click at [276, 56] on link "Upcoming Bookings (12)" at bounding box center [264, 56] width 64 height 8
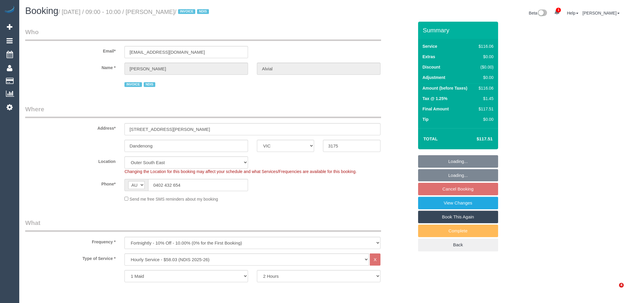
select select "VIC"
select select "number:29"
select select "number:14"
select select "number:19"
select select "number:36"
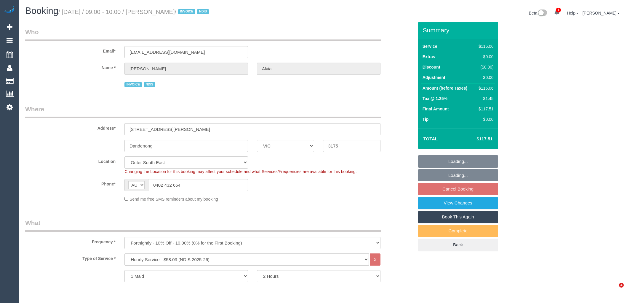
select select "number:35"
select select "object:1079"
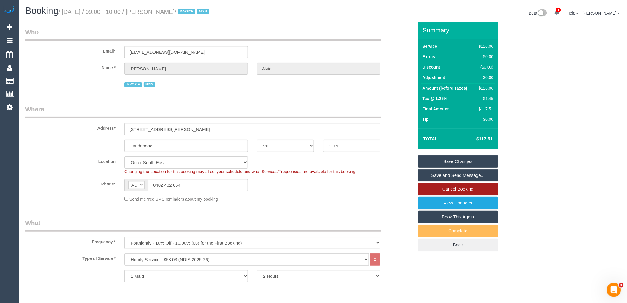
click at [455, 190] on link "Cancel Booking" at bounding box center [458, 189] width 80 height 12
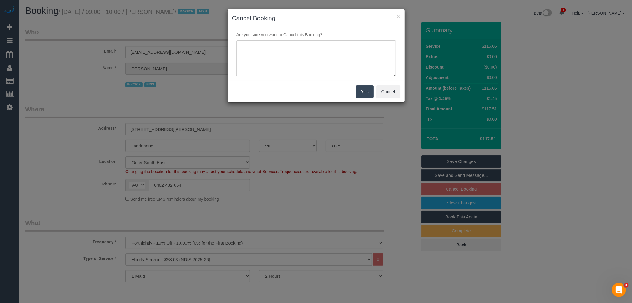
click at [297, 36] on p "Are you sure you want to Cancel this Booking?" at bounding box center [316, 35] width 168 height 6
click at [298, 52] on textarea at bounding box center [316, 58] width 159 height 36
type textarea "Service not needed via email VC"
click at [371, 90] on button "Yes" at bounding box center [364, 91] width 17 height 12
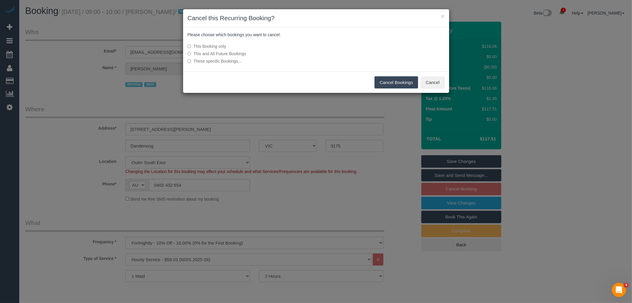
click at [407, 77] on button "Cancel Bookings" at bounding box center [397, 82] width 44 height 12
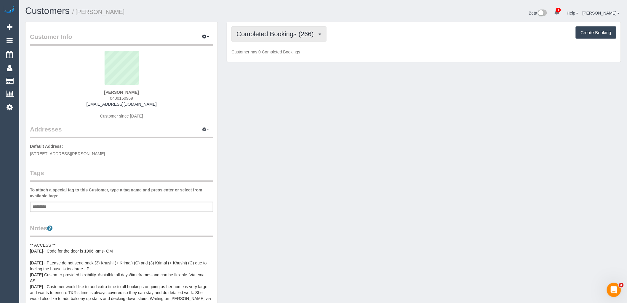
click at [273, 33] on span "Completed Bookings (266)" at bounding box center [277, 33] width 80 height 7
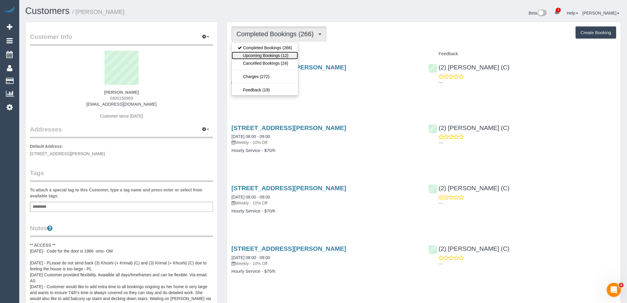
click at [271, 56] on link "Upcoming Bookings (12)" at bounding box center [265, 56] width 66 height 8
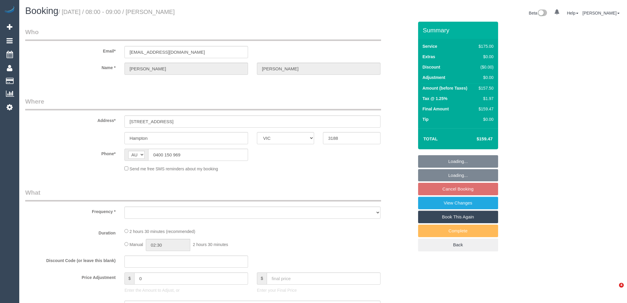
select select "VIC"
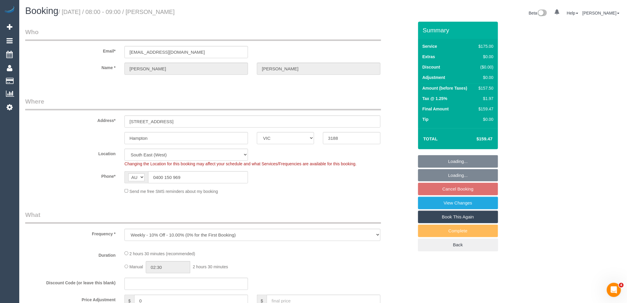
select select "object:895"
select select "string:stripe-pm_1FRCUP2GScqysDRVU3rOEBmN"
select select "150"
select select "number:27"
select select "number:14"
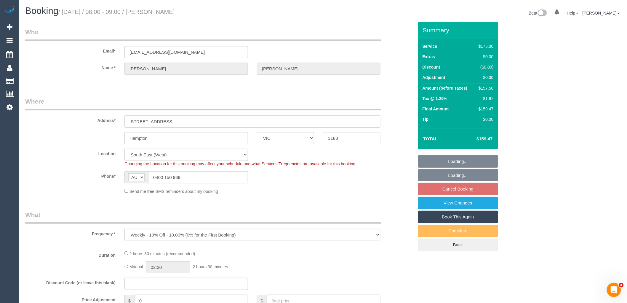
select select "number:19"
select select "number:22"
select select "number:11"
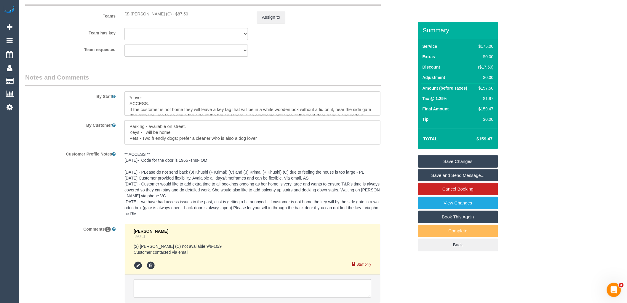
scroll to position [989, 0]
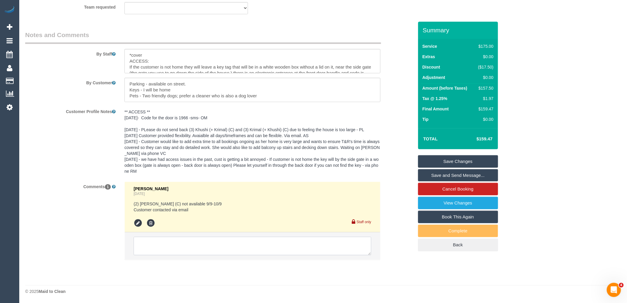
click at [199, 241] on textarea at bounding box center [253, 246] width 238 height 18
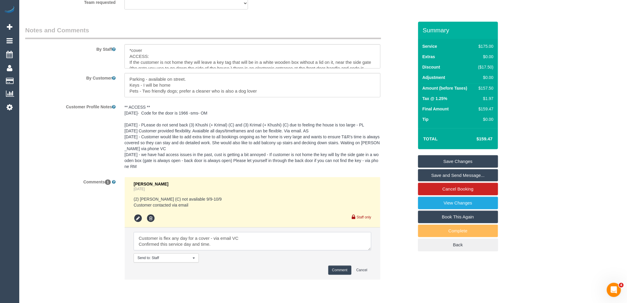
type textarea "Customer is flex any day for a cover - via email VC Confirmed this service day …"
click at [341, 274] on button "Comment" at bounding box center [339, 269] width 23 height 9
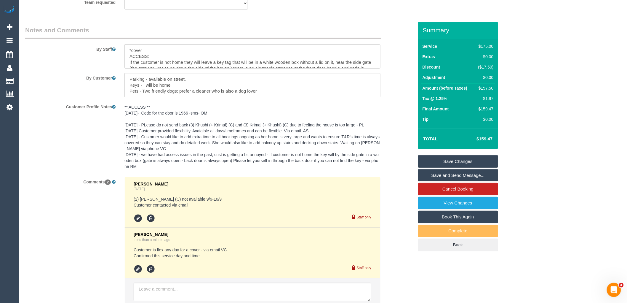
drag, startPoint x: 456, startPoint y: 164, endPoint x: 385, endPoint y: 155, distance: 72.2
click at [456, 164] on link "Save Changes" at bounding box center [458, 161] width 80 height 12
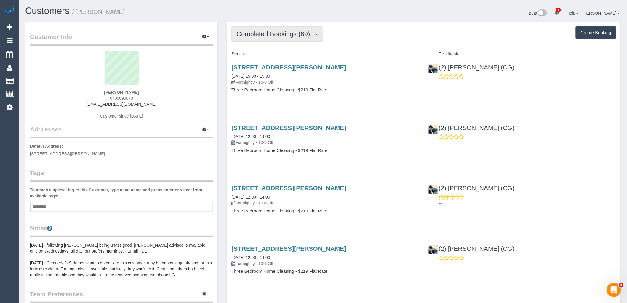
click at [297, 31] on span "Completed Bookings (69)" at bounding box center [275, 33] width 76 height 7
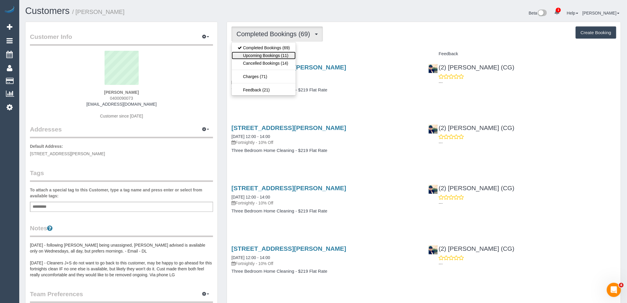
click at [282, 55] on link "Upcoming Bookings (11)" at bounding box center [264, 56] width 64 height 8
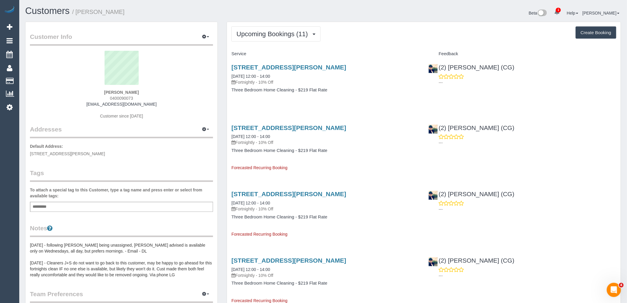
click at [176, 22] on div "Customer Info Edit Contact Info Send Message Email Preferences Special Sales Ta…" at bounding box center [121, 234] width 193 height 424
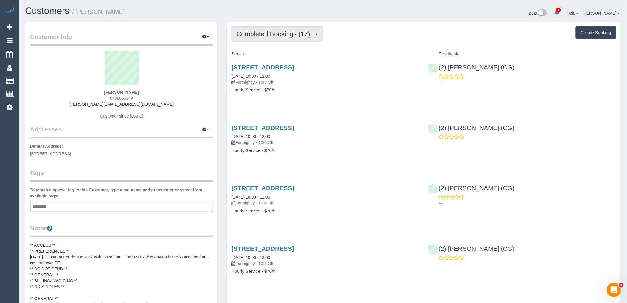
click at [274, 36] on span "Completed Bookings (17)" at bounding box center [275, 33] width 76 height 7
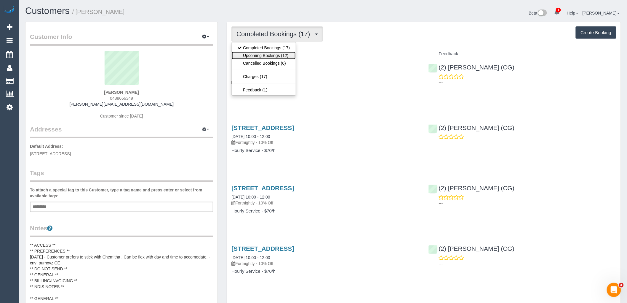
click at [272, 55] on link "Upcoming Bookings (12)" at bounding box center [264, 56] width 64 height 8
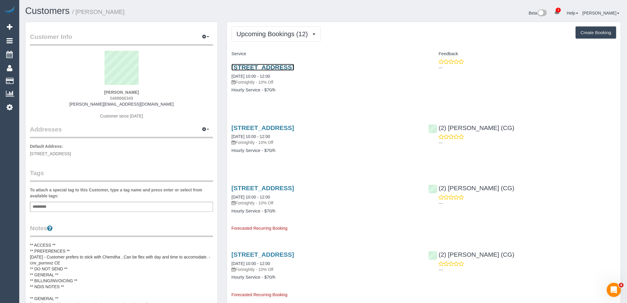
click at [294, 68] on link "[STREET_ADDRESS]" at bounding box center [262, 67] width 63 height 7
click at [305, 36] on span "Upcoming Bookings (12)" at bounding box center [274, 33] width 74 height 7
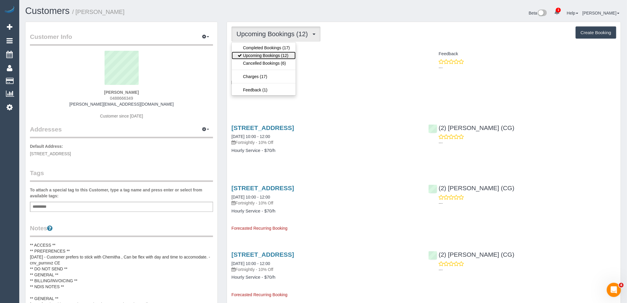
click at [275, 57] on link "Upcoming Bookings (12)" at bounding box center [264, 56] width 64 height 8
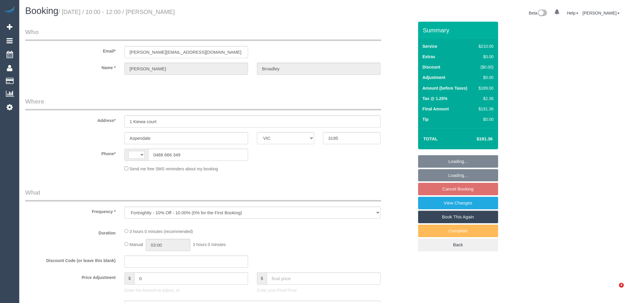
select select "VIC"
select select "object:622"
select select "string:stripe-pm_1QZ0oz2GScqysDRVtyTJ0NhQ"
select select "180"
select select "number:27"
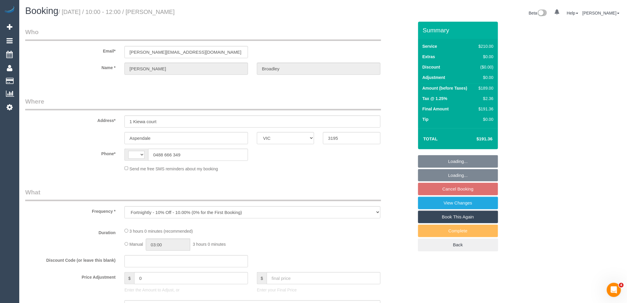
select select "number:14"
select select "number:19"
select select "number:22"
select select "number:34"
select select "number:26"
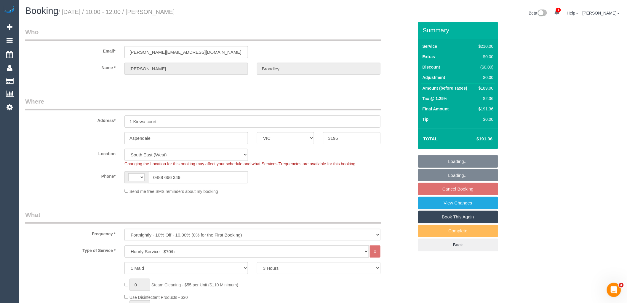
select select "string:AU"
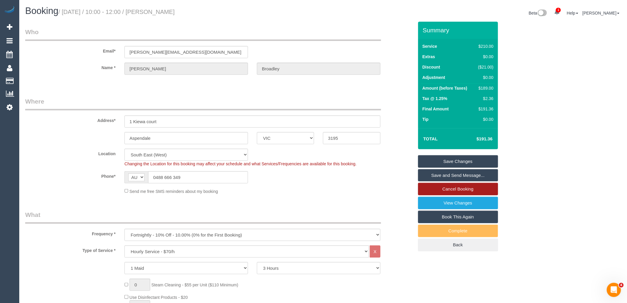
click at [468, 188] on link "Cancel Booking" at bounding box center [458, 189] width 80 height 12
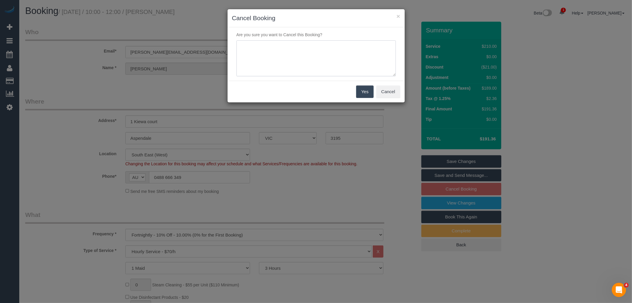
click at [315, 57] on textarea at bounding box center [316, 58] width 159 height 36
type textarea "Service not needed via email VC"
click at [372, 99] on div "Yes Cancel" at bounding box center [316, 92] width 177 height 22
click at [367, 95] on button "Yes" at bounding box center [364, 91] width 17 height 12
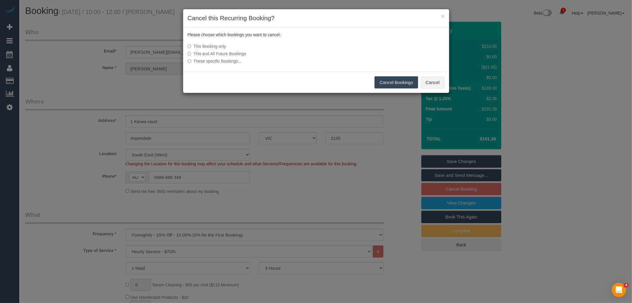
click at [405, 81] on button "Cancel Bookings" at bounding box center [397, 82] width 44 height 12
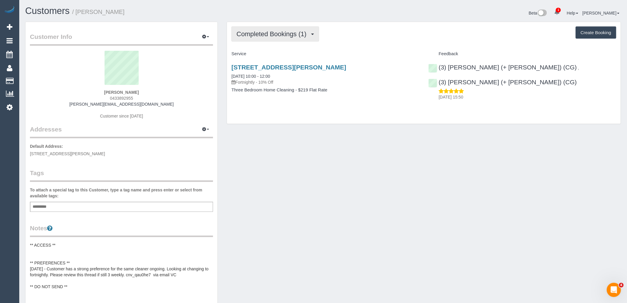
click at [292, 32] on span "Completed Bookings (1)" at bounding box center [273, 33] width 73 height 7
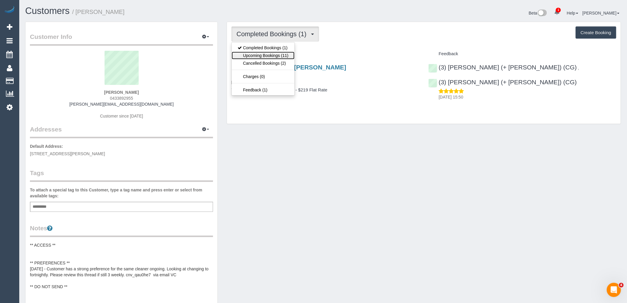
click at [280, 56] on link "Upcoming Bookings (11)" at bounding box center [263, 56] width 63 height 8
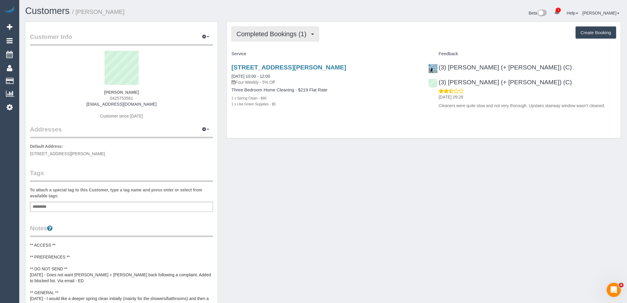
click at [295, 41] on button "Completed Bookings (1)" at bounding box center [275, 33] width 88 height 15
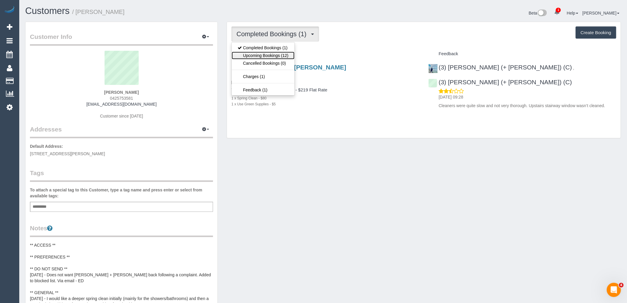
click at [274, 55] on link "Upcoming Bookings (12)" at bounding box center [263, 56] width 63 height 8
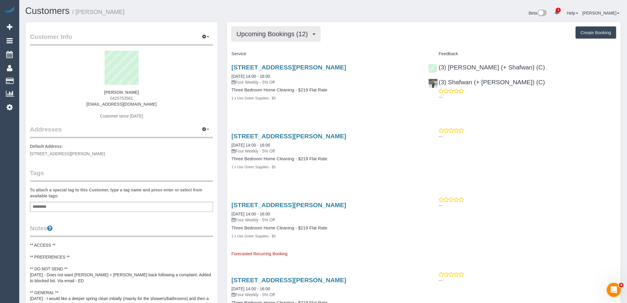
click at [298, 33] on span "Upcoming Bookings (12)" at bounding box center [274, 33] width 74 height 7
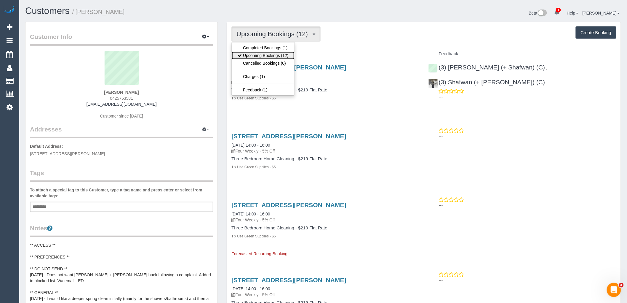
click at [290, 55] on link "Upcoming Bookings (12)" at bounding box center [263, 56] width 63 height 8
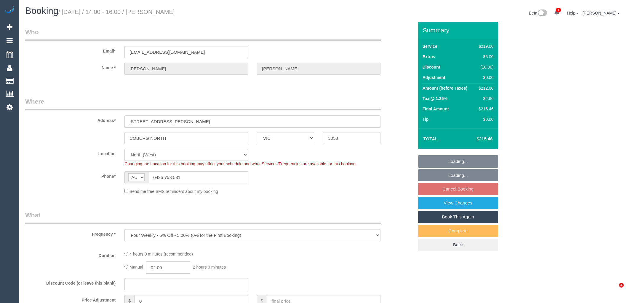
select select "VIC"
select select "object:1512"
select select "number:27"
select select "number:14"
select select "number:19"
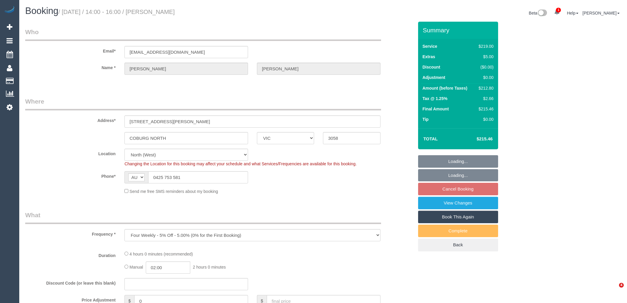
select select "number:22"
select select "number:35"
select select "number:26"
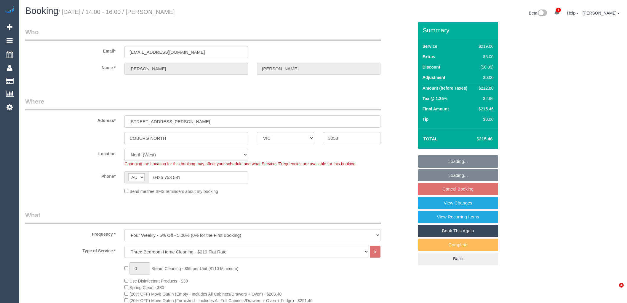
select select "spot1"
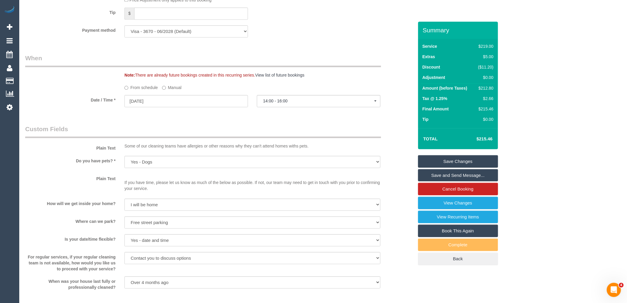
scroll to position [593, 0]
click at [165, 105] on input "[DATE]" at bounding box center [186, 99] width 124 height 12
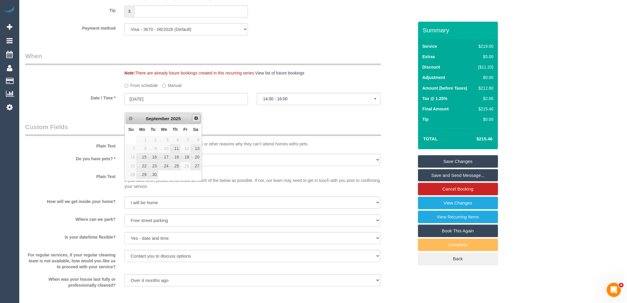
click at [198, 117] on span "Next" at bounding box center [196, 118] width 5 height 5
click at [131, 117] on span "Prev" at bounding box center [130, 118] width 5 height 5
click at [199, 121] on link "Next" at bounding box center [196, 118] width 8 height 8
click at [154, 147] on link "7" at bounding box center [152, 148] width 9 height 8
type input "07/10/2025"
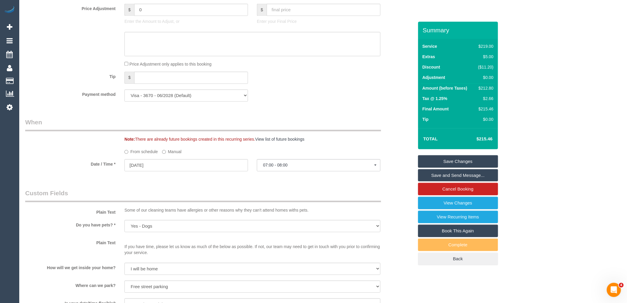
scroll to position [560, 0]
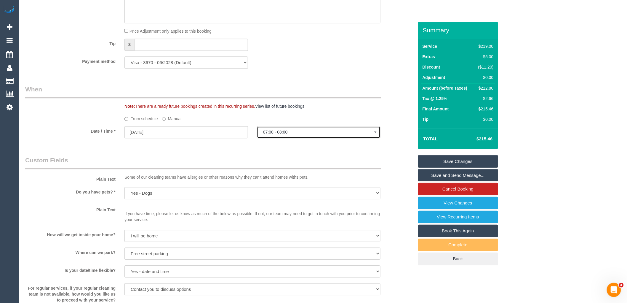
click at [300, 134] on span "07:00 - 08:00" at bounding box center [318, 132] width 111 height 5
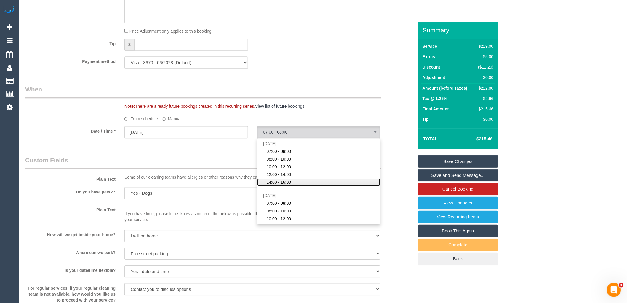
click at [291, 186] on link "14:00 - 16:00" at bounding box center [318, 182] width 123 height 8
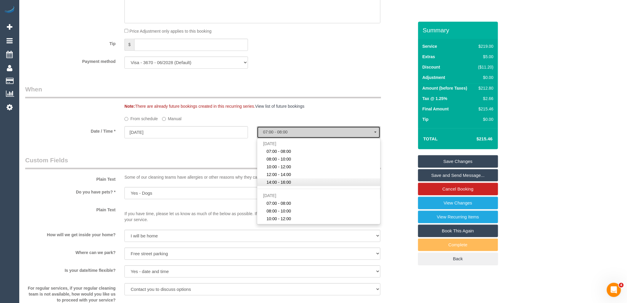
select select "spot16"
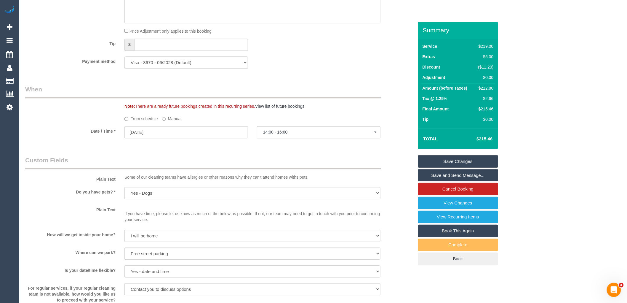
click at [233, 163] on legend "Custom Fields" at bounding box center [203, 162] width 356 height 13
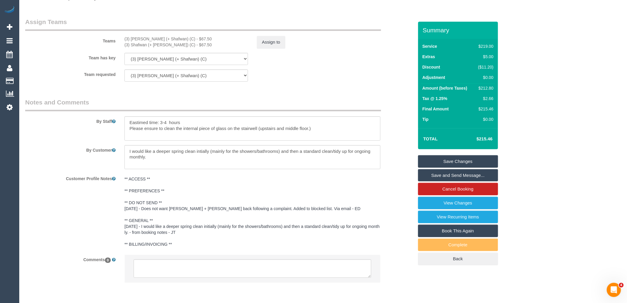
scroll to position [908, 0]
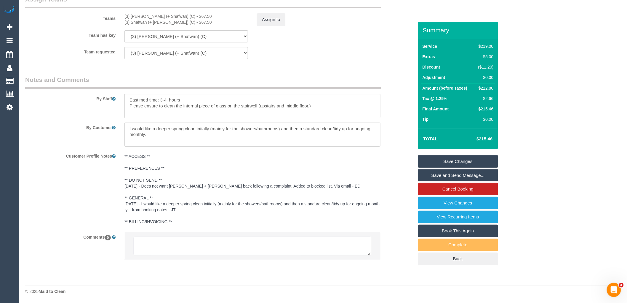
click at [180, 242] on textarea at bounding box center [253, 246] width 238 height 18
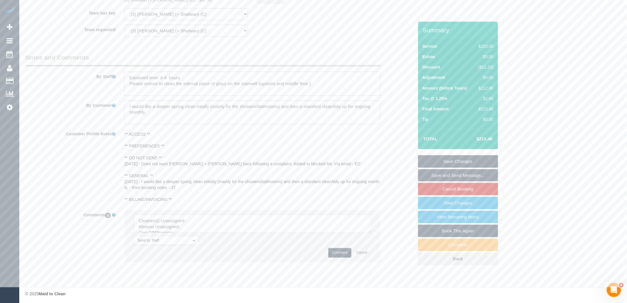
scroll to position [933, 0]
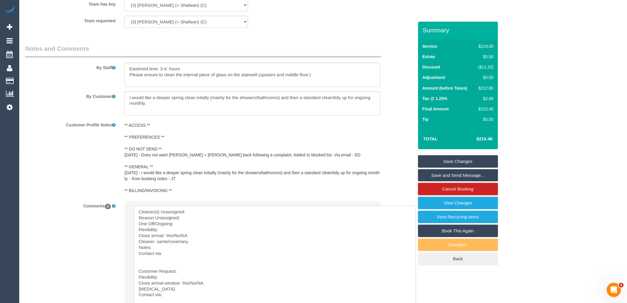
drag, startPoint x: 369, startPoint y: 228, endPoint x: 212, endPoint y: 284, distance: 166.6
drag, startPoint x: 138, startPoint y: 276, endPoint x: 131, endPoint y: 209, distance: 67.6
click at [131, 209] on li "Send to: Staff Nothing selected Send to: Staff Send to: Customer Send to: Team …" at bounding box center [252, 270] width 255 height 139
click at [203, 217] on textarea at bounding box center [262, 258] width 257 height 106
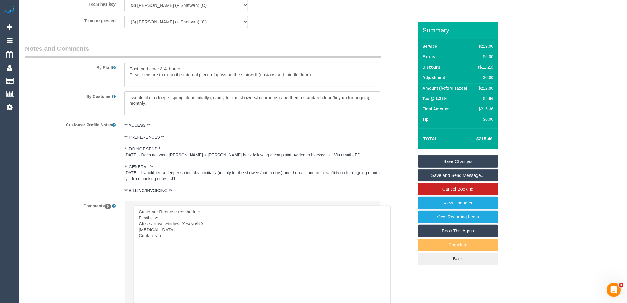
click at [178, 225] on textarea at bounding box center [262, 258] width 257 height 106
drag, startPoint x: 215, startPoint y: 228, endPoint x: 190, endPoint y: 228, distance: 25.2
click at [190, 228] on textarea at bounding box center [262, 258] width 257 height 106
click at [193, 236] on textarea at bounding box center [262, 258] width 257 height 106
click at [177, 243] on textarea at bounding box center [262, 258] width 257 height 106
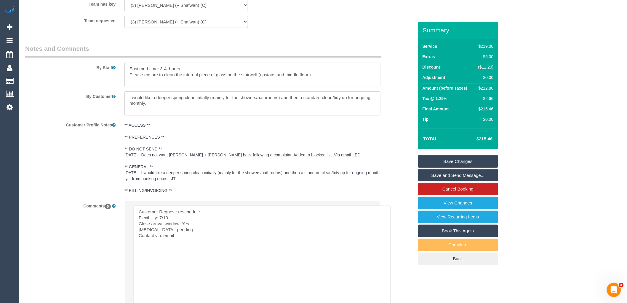
click at [196, 244] on textarea at bounding box center [262, 258] width 257 height 106
paste textarea "cnv_qcix49b"
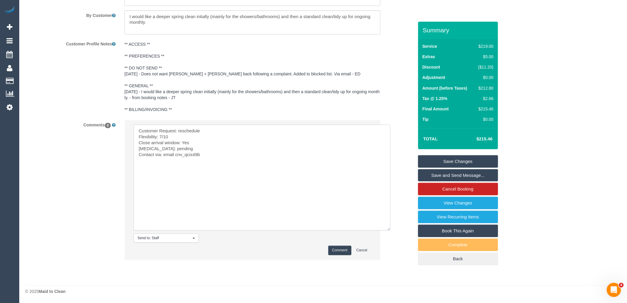
type textarea "Customer Request: reschedule Flexibility: 7/10 Close arrival window: Yes Plan B…"
click at [341, 248] on button "Comment" at bounding box center [339, 249] width 23 height 9
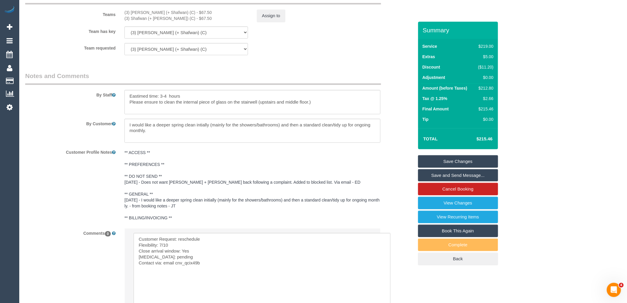
scroll to position [757, 0]
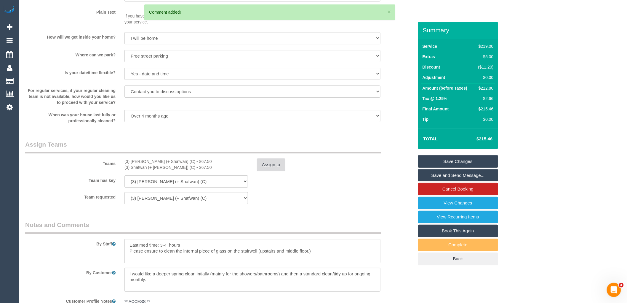
click at [264, 171] on button "Assign to" at bounding box center [271, 164] width 28 height 12
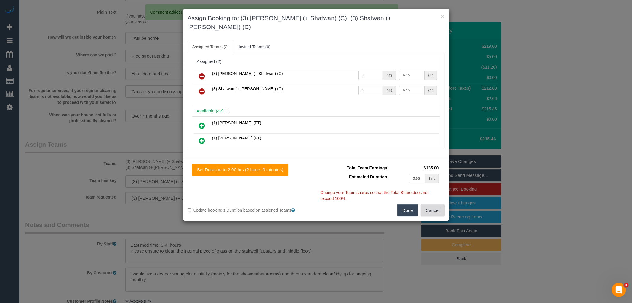
click at [425, 204] on button "Cancel" at bounding box center [433, 210] width 24 height 12
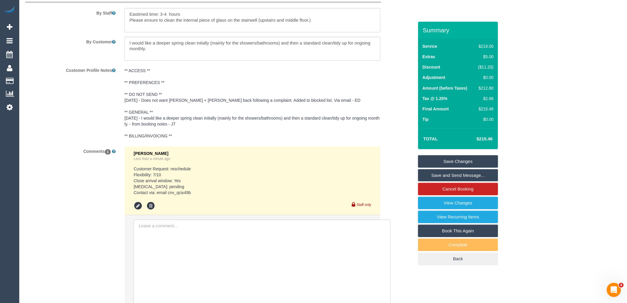
scroll to position [1064, 0]
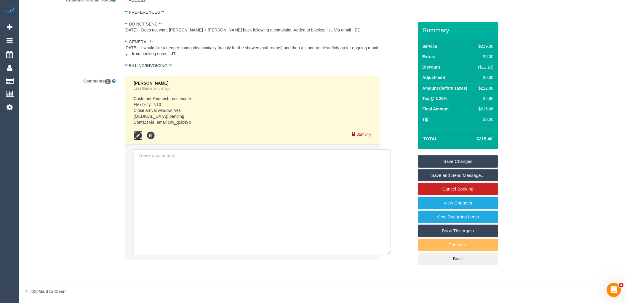
click at [137, 135] on icon at bounding box center [138, 135] width 9 height 9
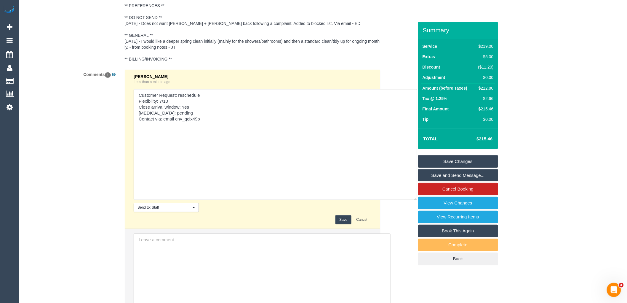
drag, startPoint x: 392, startPoint y: 159, endPoint x: 411, endPoint y: 207, distance: 51.1
click at [415, 208] on div "Comments 1 Vanessa Christou Less than a minute ago Send to: Staff Nothing selec…" at bounding box center [219, 209] width 397 height 280
click at [216, 131] on textarea at bounding box center [276, 145] width 284 height 113
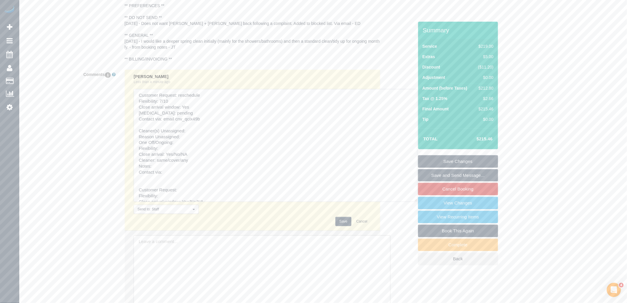
drag, startPoint x: 193, startPoint y: 134, endPoint x: 139, endPoint y: 136, distance: 54.0
click at [139, 136] on textarea at bounding box center [276, 145] width 284 height 113
click at [194, 140] on textarea at bounding box center [276, 145] width 284 height 113
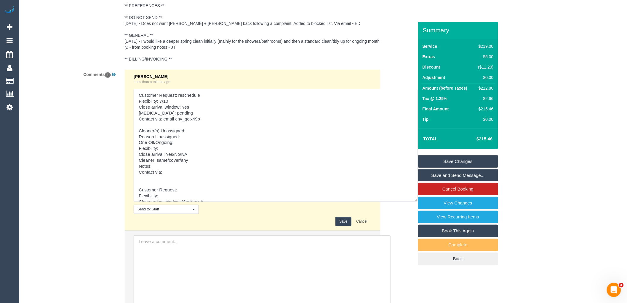
drag, startPoint x: 140, startPoint y: 143, endPoint x: 128, endPoint y: 135, distance: 14.3
click at [128, 135] on li "Vanessa Christou Less than a minute ago Send to: Staff Nothing selected Send to…" at bounding box center [252, 150] width 255 height 161
click at [138, 100] on textarea at bounding box center [276, 145] width 284 height 113
paste textarea "Cleaner(s) Unassigned: Reason Unassigned: One Off/Ongoing:"
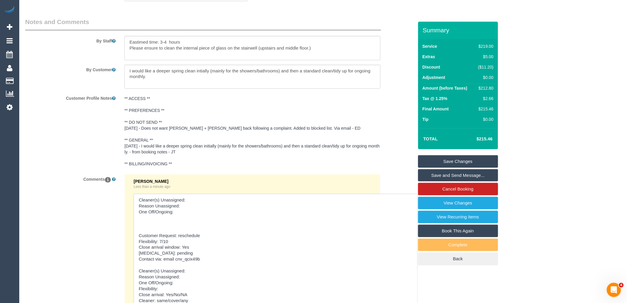
scroll to position [867, 0]
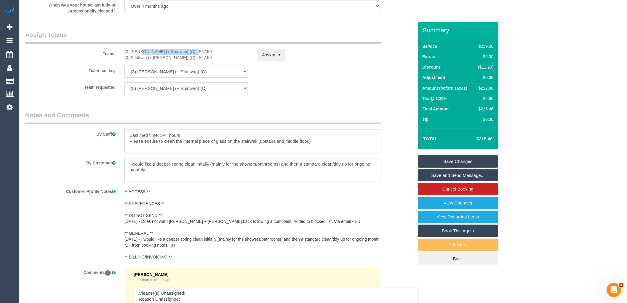
drag, startPoint x: 175, startPoint y: 56, endPoint x: 125, endPoint y: 57, distance: 50.4
click at [125, 55] on div "(3) Farhan (+ Shafwan) (C) - $67.50" at bounding box center [186, 52] width 124 height 6
copy div "(3) Farhan (+ Shafwan) (C)"
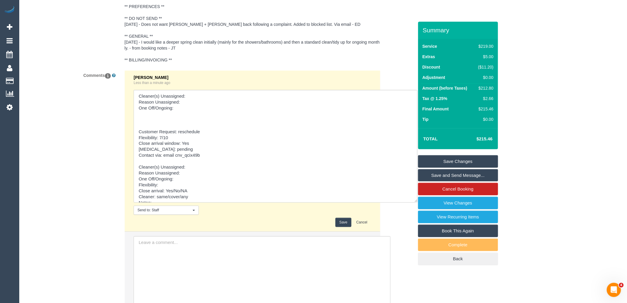
scroll to position [1064, 0]
click at [202, 99] on textarea at bounding box center [276, 145] width 284 height 113
paste textarea "(3) Farhan (+ Shafwan) (C)"
drag, startPoint x: 157, startPoint y: 105, endPoint x: 134, endPoint y: 105, distance: 22.8
click at [134, 105] on textarea at bounding box center [276, 145] width 284 height 113
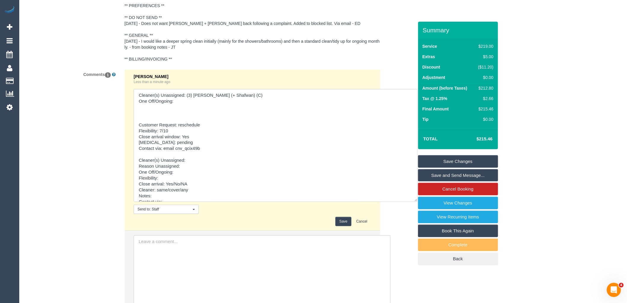
click at [191, 107] on textarea at bounding box center [276, 145] width 284 height 113
click at [186, 124] on textarea at bounding box center [276, 145] width 284 height 113
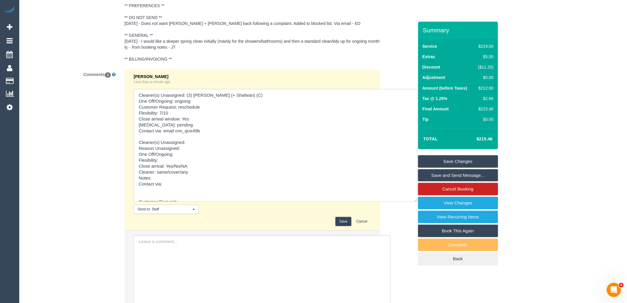
drag, startPoint x: 154, startPoint y: 141, endPoint x: 178, endPoint y: 193, distance: 57.8
click at [178, 193] on textarea at bounding box center [276, 145] width 284 height 113
click at [225, 176] on textarea at bounding box center [276, 145] width 284 height 113
drag, startPoint x: 199, startPoint y: 179, endPoint x: 134, endPoint y: 179, distance: 65.8
click at [134, 179] on textarea at bounding box center [276, 145] width 284 height 113
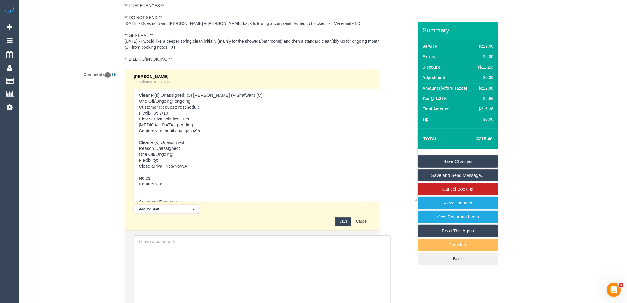
click at [197, 125] on textarea at bounding box center [276, 145] width 284 height 113
paste textarea "Cleaner: same/cover/any"
drag, startPoint x: 181, startPoint y: 130, endPoint x: 156, endPoint y: 130, distance: 24.9
click at [156, 130] on textarea at bounding box center [276, 145] width 284 height 113
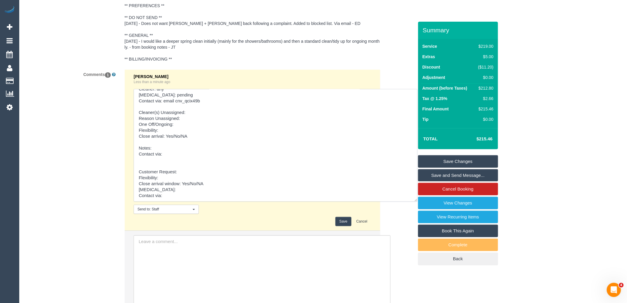
drag, startPoint x: 158, startPoint y: 149, endPoint x: 208, endPoint y: 220, distance: 86.4
click at [208, 220] on div "Vanessa Christou Less than a minute ago Send to: Staff Nothing selected Send to…" at bounding box center [253, 150] width 238 height 152
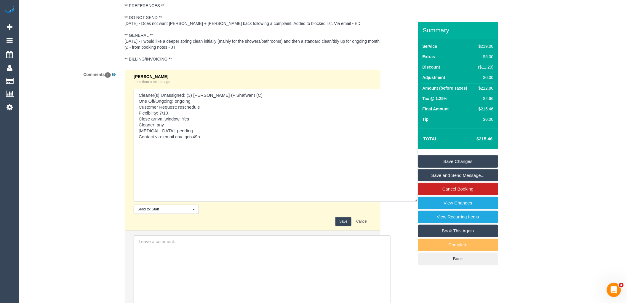
scroll to position [0, 0]
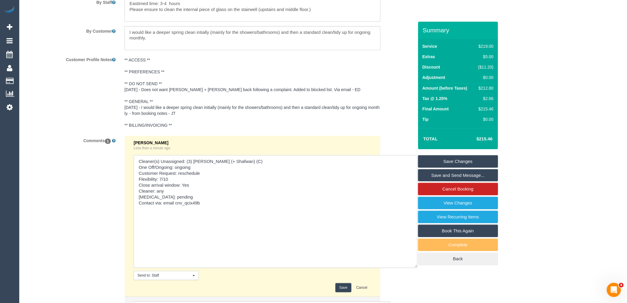
type textarea "Cleaner(s) Unassigned: (3) Farhan (+ Shafwan) (C) One Off/Ongoing: ongoing Cust…"
click at [343, 290] on button "Save" at bounding box center [343, 287] width 16 height 9
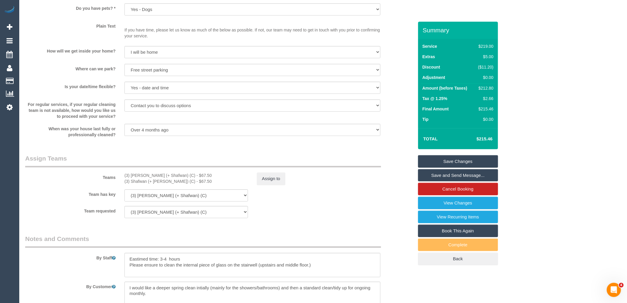
scroll to position [735, 0]
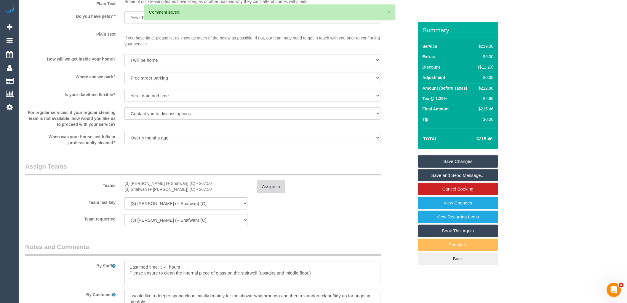
click at [274, 193] on button "Assign to" at bounding box center [271, 186] width 28 height 12
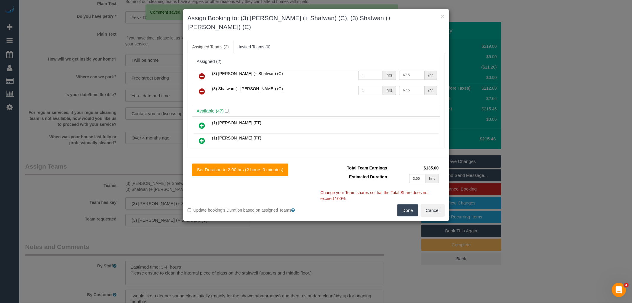
click at [207, 71] on link at bounding box center [202, 77] width 14 height 12
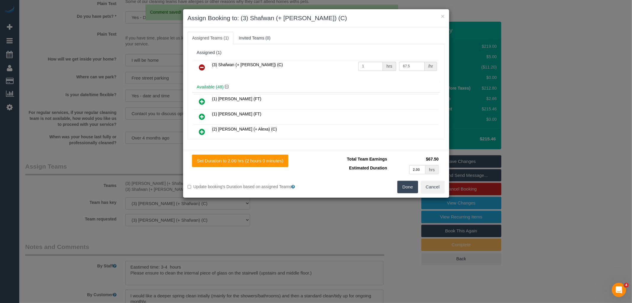
click at [207, 63] on link at bounding box center [202, 68] width 14 height 12
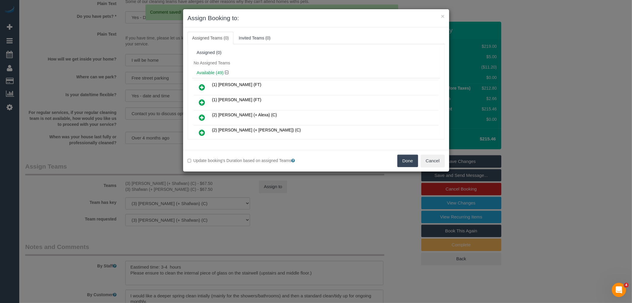
drag, startPoint x: 400, startPoint y: 159, endPoint x: 417, endPoint y: 165, distance: 18.5
click at [400, 159] on button "Done" at bounding box center [407, 160] width 21 height 12
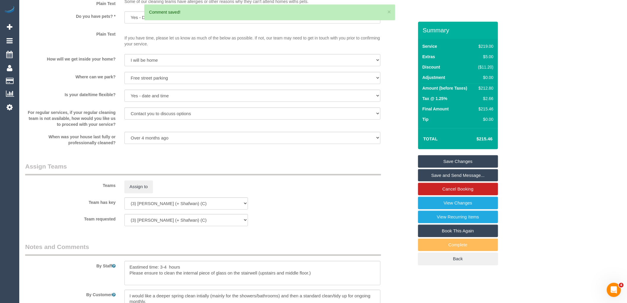
click at [473, 159] on link "Save Changes" at bounding box center [458, 161] width 80 height 12
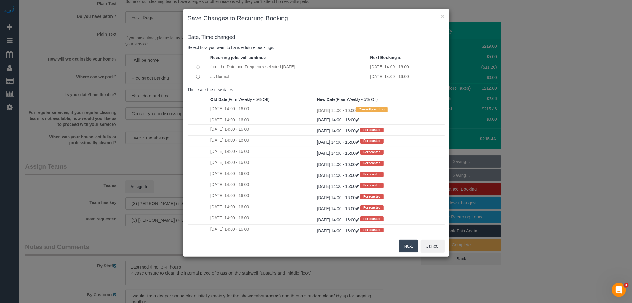
click at [408, 249] on button "Next" at bounding box center [408, 245] width 19 height 12
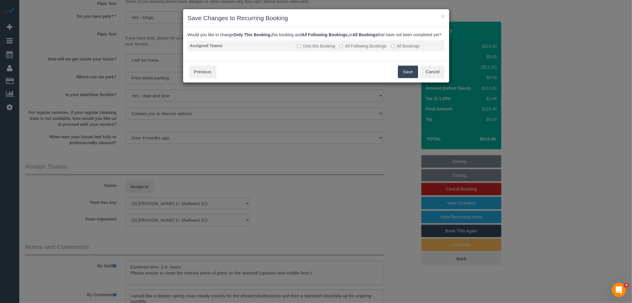
click at [376, 49] on label "All Following Bookings" at bounding box center [362, 46] width 47 height 6
click at [407, 76] on button "Save" at bounding box center [408, 71] width 20 height 12
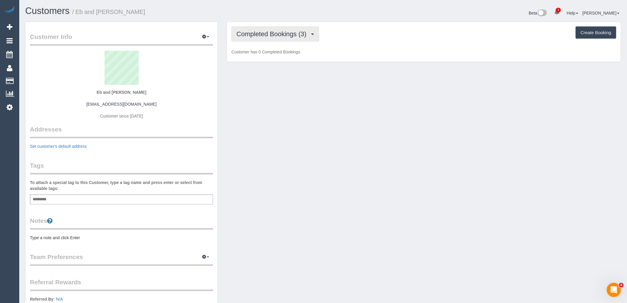
click at [284, 34] on span "Completed Bookings (3)" at bounding box center [273, 33] width 73 height 7
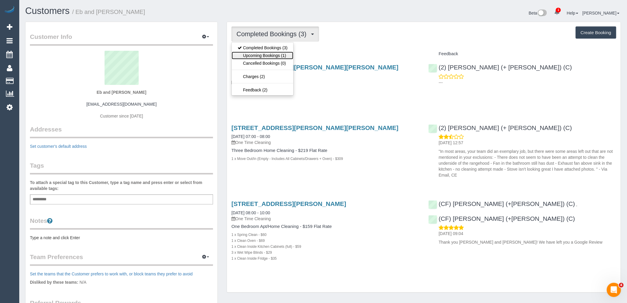
click at [287, 55] on link "Upcoming Bookings (1)" at bounding box center [263, 56] width 62 height 8
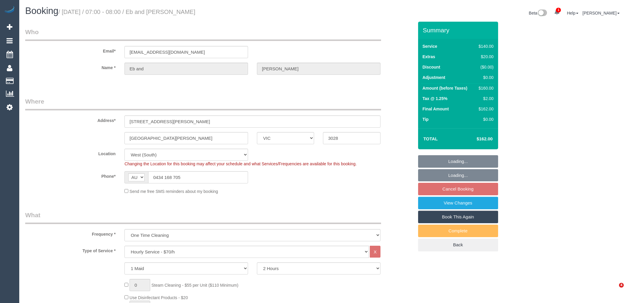
select select "VIC"
select select "string:stripe-pm_1QURkq2GScqysDRVjNUHiXTQ"
select select "spot1"
select select "number:27"
select select "number:14"
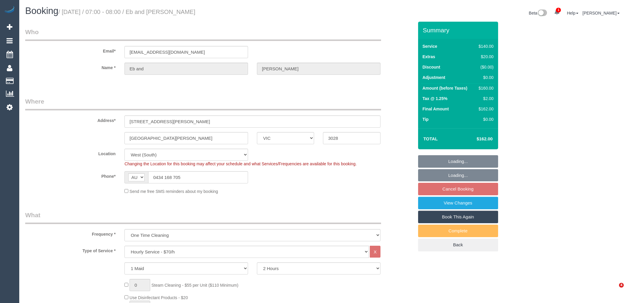
select select "number:19"
select select "number:25"
select select "number:26"
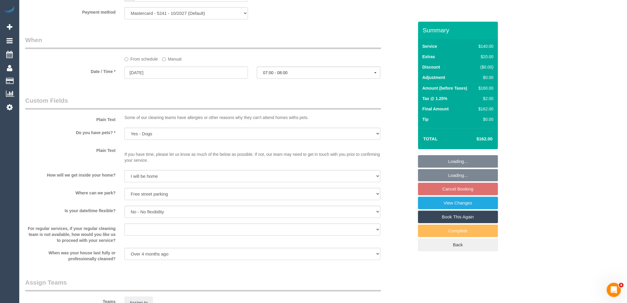
scroll to position [811, 0]
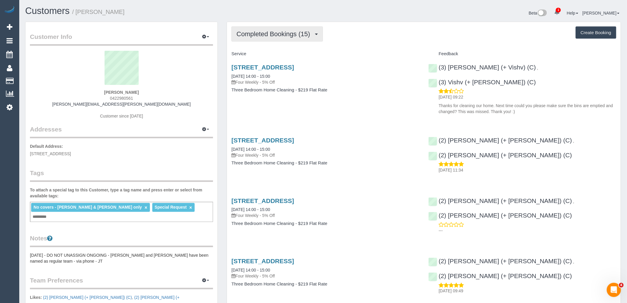
click at [282, 37] on span "Completed Bookings (15)" at bounding box center [275, 33] width 76 height 7
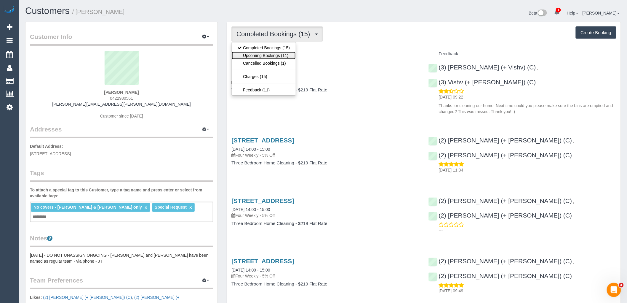
click at [274, 57] on link "Upcoming Bookings (11)" at bounding box center [264, 56] width 64 height 8
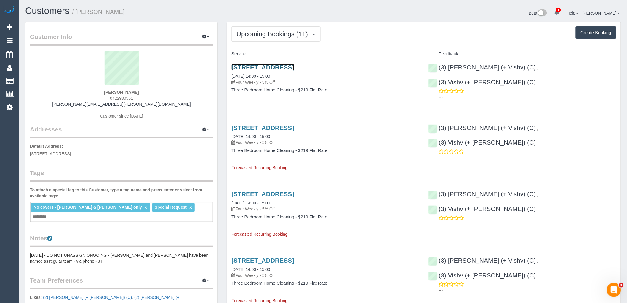
click at [293, 65] on link "405 Neerim Road, 105, Carnegie, VIC 3163" at bounding box center [262, 67] width 63 height 7
click at [290, 37] on span "Upcoming Bookings (11)" at bounding box center [274, 33] width 74 height 7
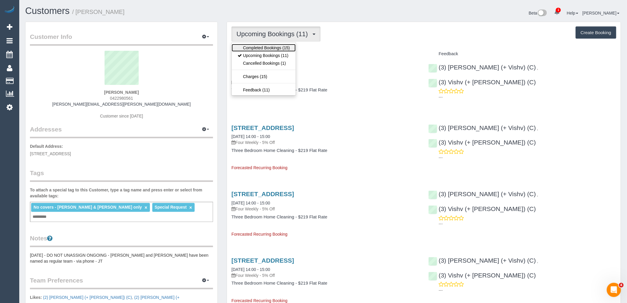
click at [289, 44] on link "Completed Bookings (15)" at bounding box center [264, 48] width 64 height 8
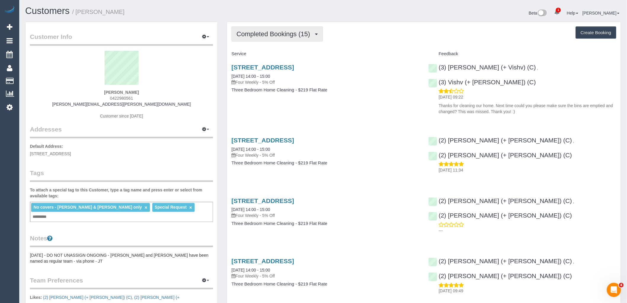
click at [293, 37] on span "Completed Bookings (15)" at bounding box center [275, 33] width 76 height 7
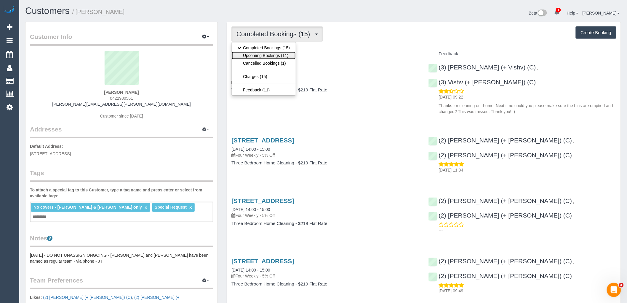
click at [282, 58] on link "Upcoming Bookings (11)" at bounding box center [264, 56] width 64 height 8
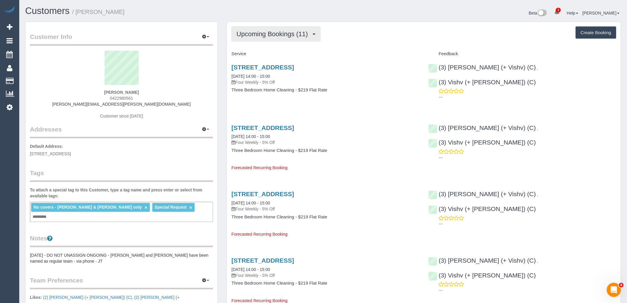
click at [293, 39] on button "Upcoming Bookings (11)" at bounding box center [275, 33] width 89 height 15
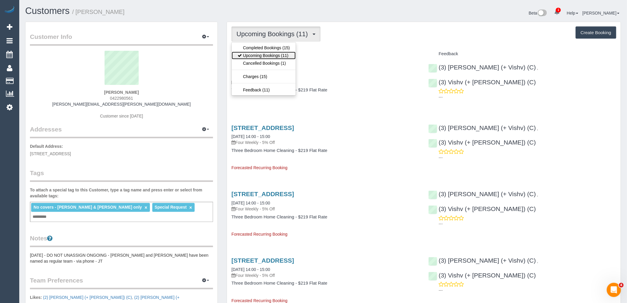
click at [287, 56] on link "Upcoming Bookings (11)" at bounding box center [264, 56] width 64 height 8
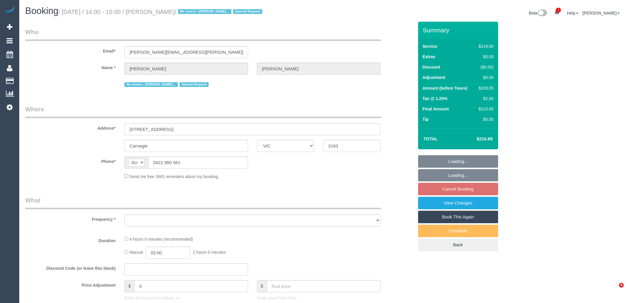
select select "VIC"
select select "string:stripe-pm_1ReTZW2GScqysDRVu5mOD1Qt"
select select "number:28"
select select "number:15"
select select "number:18"
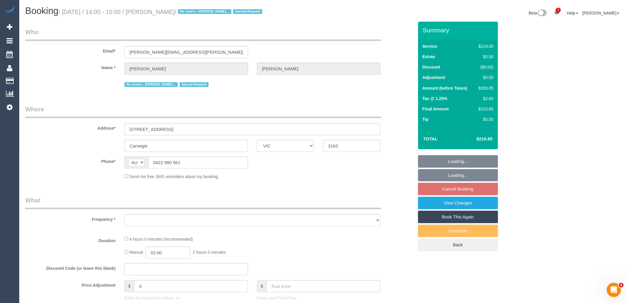
select select "number:24"
select select "number:35"
select select "number:11"
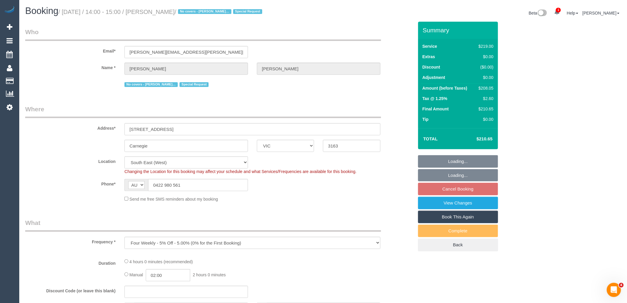
select select "object:803"
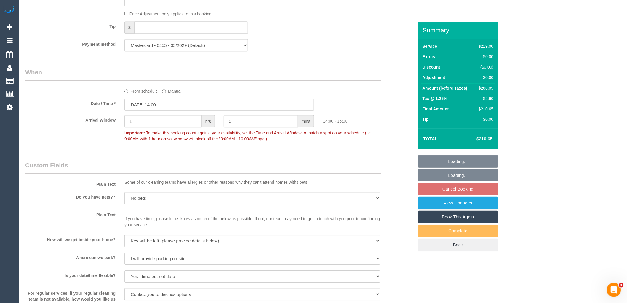
scroll to position [626, 0]
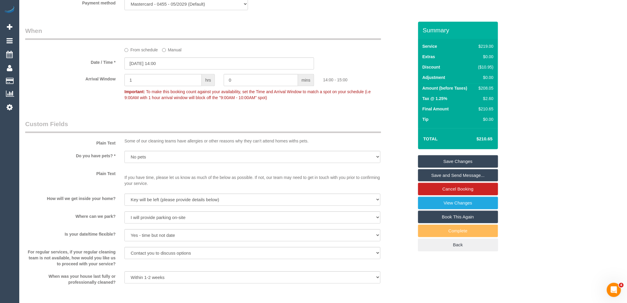
click at [147, 53] on label "From schedule" at bounding box center [140, 49] width 33 height 8
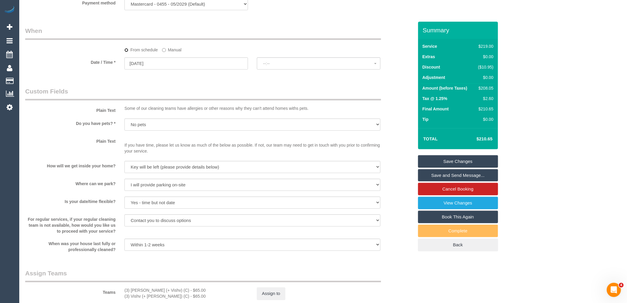
select select "spot18"
click at [182, 69] on input "25/09/2025" at bounding box center [186, 63] width 124 height 12
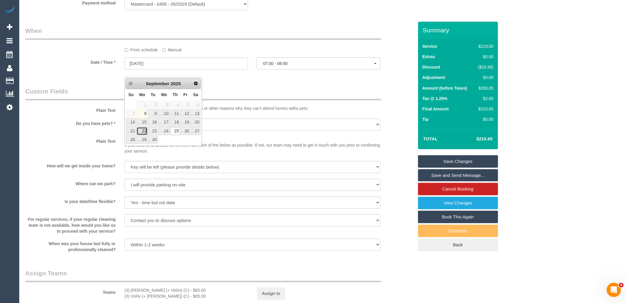
click at [140, 131] on link "22" at bounding box center [142, 131] width 11 height 8
type input "22/09/2025"
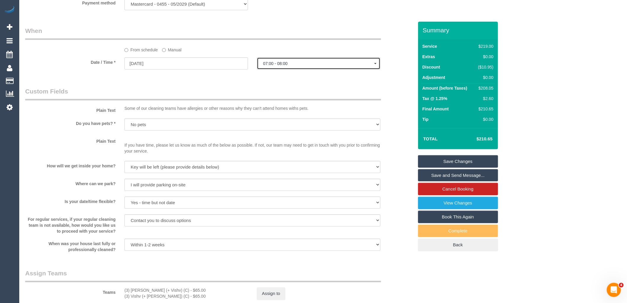
click at [296, 66] on span "07:00 - 08:00" at bounding box center [318, 63] width 111 height 5
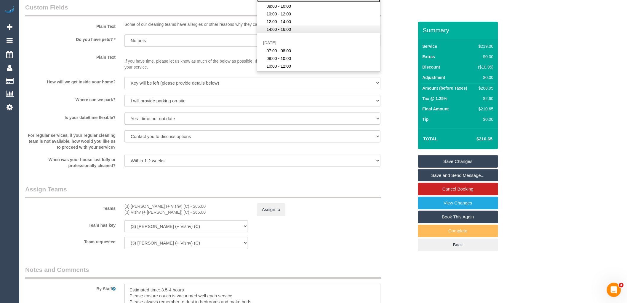
scroll to position [659, 0]
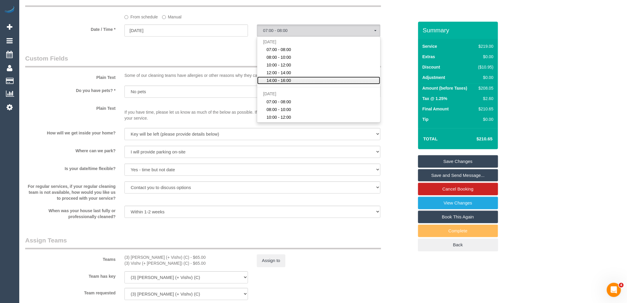
click at [287, 83] on span "14:00 - 16:00" at bounding box center [279, 80] width 25 height 6
select select "spot39"
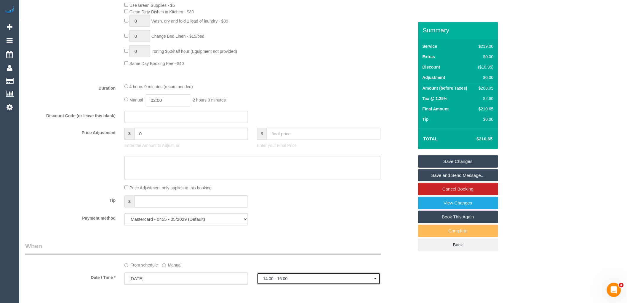
scroll to position [527, 0]
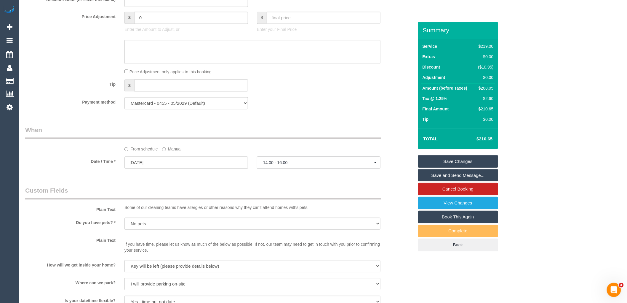
click at [176, 152] on label "Manual" at bounding box center [172, 148] width 20 height 8
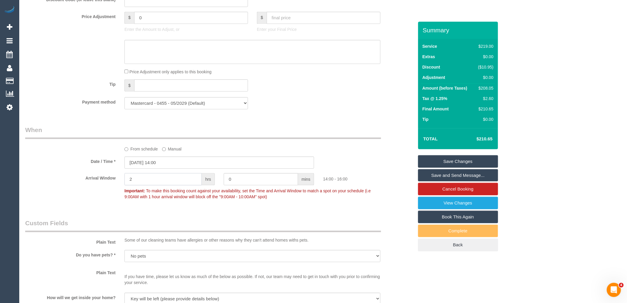
click at [164, 185] on input "2" at bounding box center [162, 179] width 77 height 12
type input "1"
click at [163, 222] on div "Who Email* rachel.a.fegan@gmail.com Name * Rachel Fegan No covers - Daniela & K…" at bounding box center [219, 58] width 397 height 1127
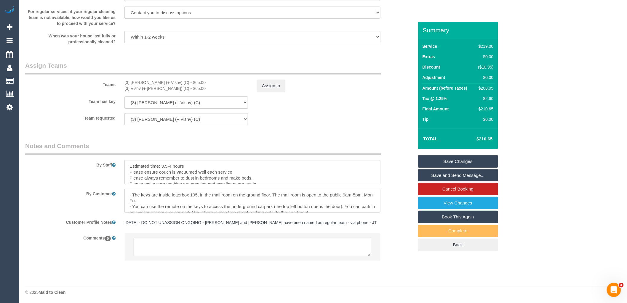
scroll to position [874, 0]
click at [184, 250] on textarea at bounding box center [253, 246] width 238 height 18
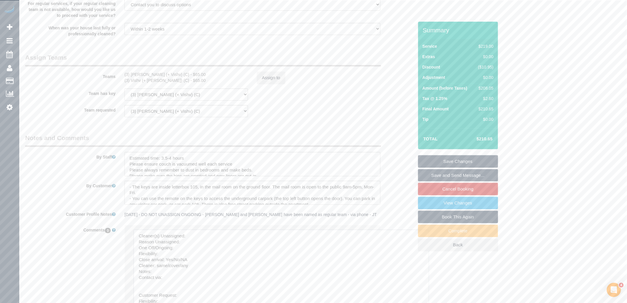
drag, startPoint x: 369, startPoint y: 251, endPoint x: 353, endPoint y: 288, distance: 40.2
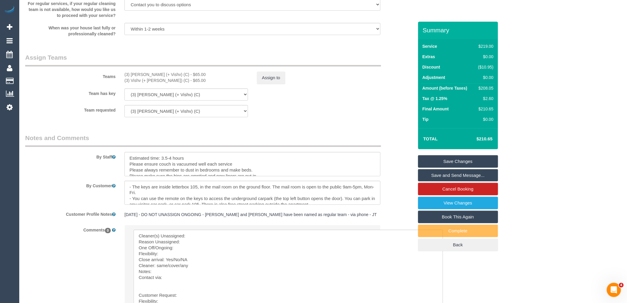
drag, startPoint x: 166, startPoint y: 80, endPoint x: 119, endPoint y: 80, distance: 47.4
click at [119, 80] on div "Teams (3) Kelvin (+ Vishv) (C) - $65.00 (3) Vishv (+ Kelvin) (C) - $65.00 Assig…" at bounding box center [219, 68] width 397 height 31
copy div "(3) [PERSON_NAME] (+ Vishv) (C)"
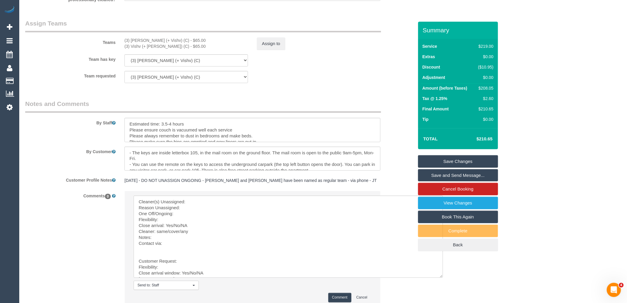
scroll to position [962, 0]
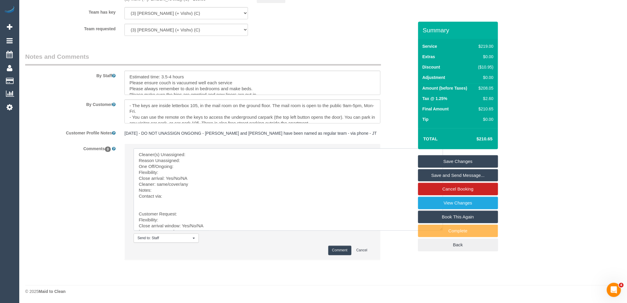
click at [216, 152] on textarea at bounding box center [288, 189] width 309 height 82
paste textarea "(3) Kelvin (+ Vishv) (C)"
drag, startPoint x: 154, startPoint y: 207, endPoint x: 210, endPoint y: 281, distance: 93.3
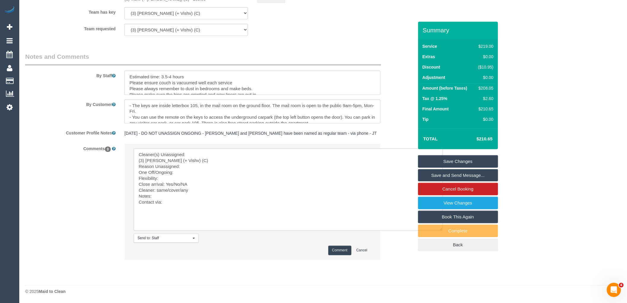
scroll to position [0, 0]
click at [220, 153] on textarea at bounding box center [288, 189] width 309 height 82
click at [138, 159] on textarea at bounding box center [288, 189] width 309 height 82
click at [203, 161] on textarea at bounding box center [288, 189] width 309 height 82
click at [184, 166] on textarea at bounding box center [288, 189] width 309 height 82
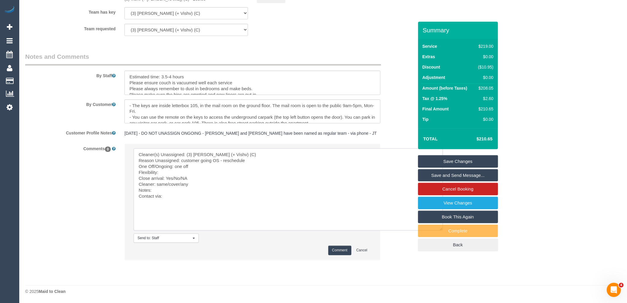
click at [164, 172] on textarea at bounding box center [288, 189] width 309 height 82
click at [183, 167] on textarea at bounding box center [288, 189] width 309 height 82
click at [182, 170] on textarea at bounding box center [288, 189] width 309 height 82
paste textarea "Mon 22/9, Tues 23/9 or Weds 25/9, at any time? We will be overseas for three we…"
drag, startPoint x: 190, startPoint y: 184, endPoint x: 180, endPoint y: 181, distance: 10.8
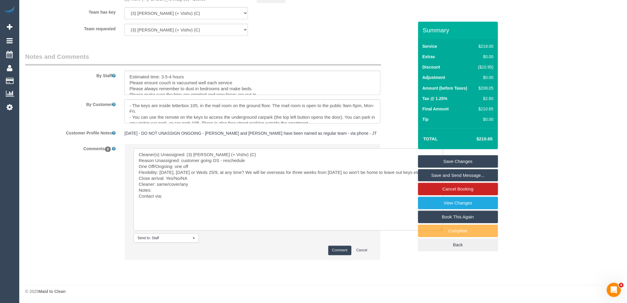
click at [172, 183] on textarea at bounding box center [288, 189] width 309 height 82
drag, startPoint x: 181, startPoint y: 190, endPoint x: 157, endPoint y: 189, distance: 23.5
click at [157, 189] on textarea at bounding box center [288, 189] width 309 height 82
click at [178, 203] on textarea at bounding box center [288, 189] width 309 height 82
click at [180, 196] on textarea at bounding box center [288, 189] width 309 height 82
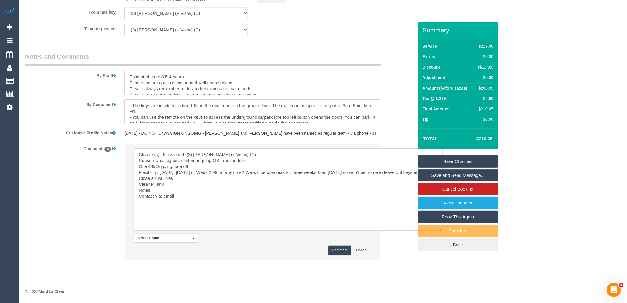
paste textarea "cnv_qcloc3z"
type textarea "Cleaner(s) Unassigned: (3) Kelvin (+ Vishv) (C) Reason Unassigned: customer goi…"
click at [339, 247] on button "Comment" at bounding box center [339, 249] width 23 height 9
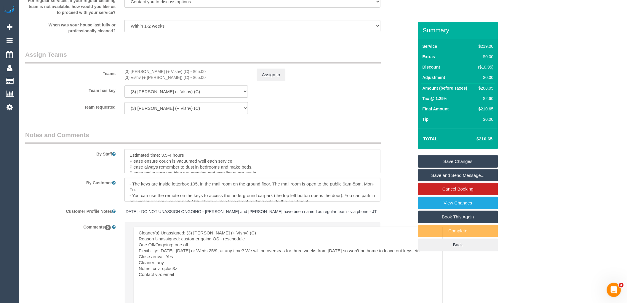
scroll to position [765, 0]
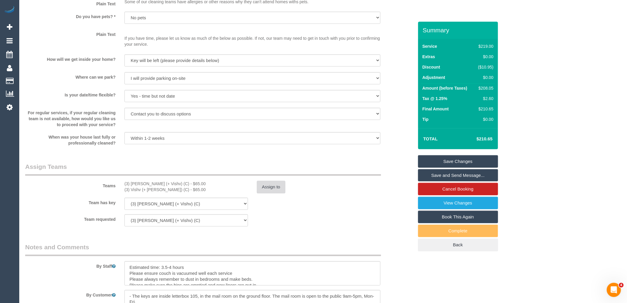
click at [285, 193] on button "Assign to" at bounding box center [271, 186] width 28 height 12
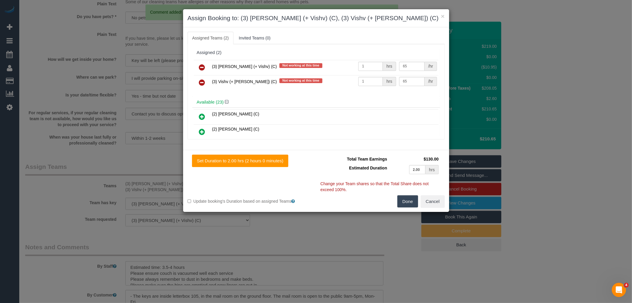
click at [204, 65] on icon at bounding box center [202, 67] width 6 height 7
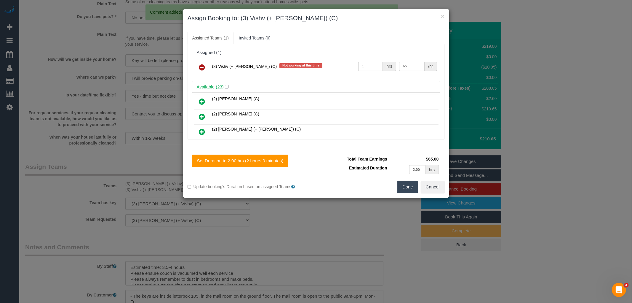
click at [204, 65] on icon at bounding box center [202, 67] width 6 height 7
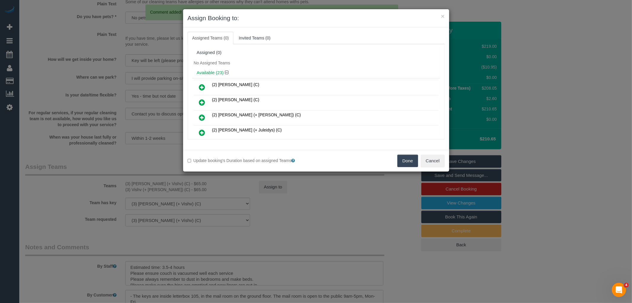
drag, startPoint x: 411, startPoint y: 167, endPoint x: 411, endPoint y: 163, distance: 3.3
click at [411, 166] on button "Done" at bounding box center [407, 160] width 21 height 12
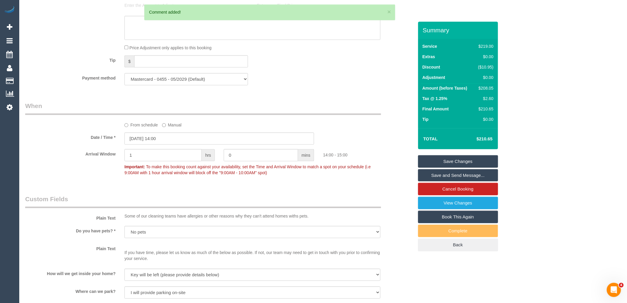
scroll to position [534, 0]
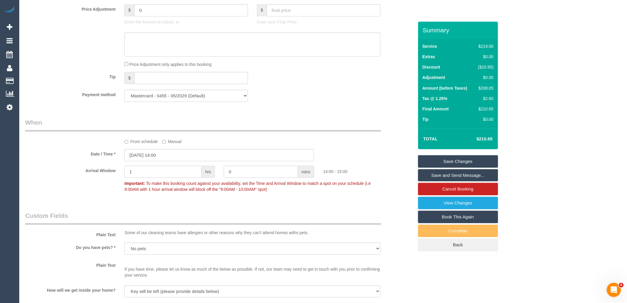
click at [458, 157] on link "Save Changes" at bounding box center [458, 161] width 80 height 12
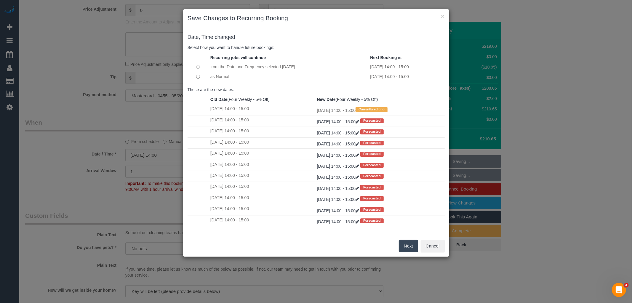
click at [412, 246] on button "Next" at bounding box center [408, 245] width 19 height 12
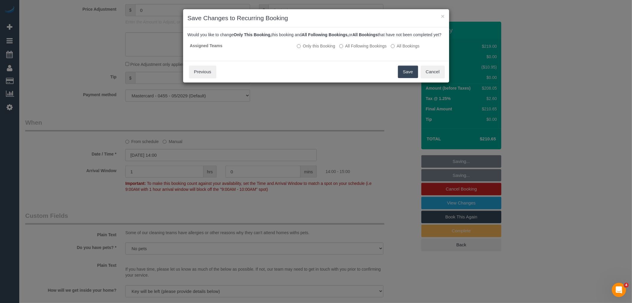
click at [408, 73] on button "Save" at bounding box center [408, 71] width 20 height 12
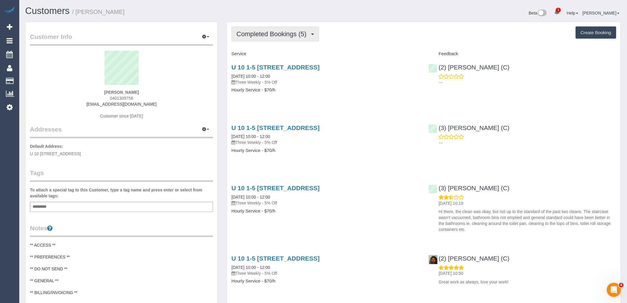
click at [298, 33] on span "Completed Bookings (5)" at bounding box center [273, 33] width 73 height 7
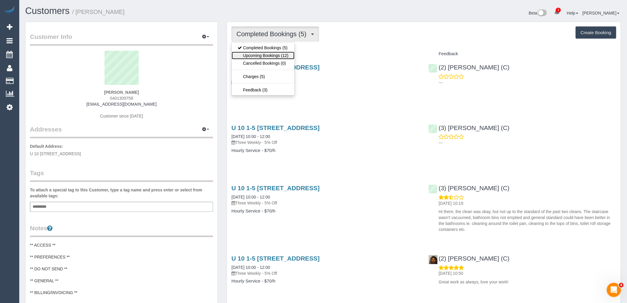
click at [270, 57] on link "Upcoming Bookings (12)" at bounding box center [263, 56] width 63 height 8
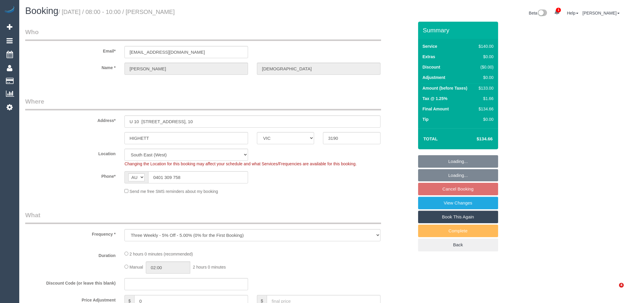
select select "VIC"
select select "object:1410"
select select "string:stripe-pm_1RTuh22GScqysDRV0yB7a122"
select select "number:28"
select select "number:16"
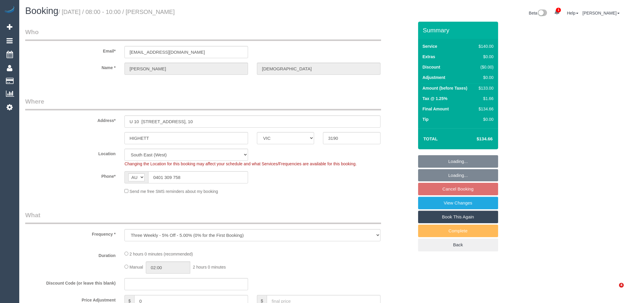
select select "number:19"
select select "number:22"
select select "number:34"
select select "number:12"
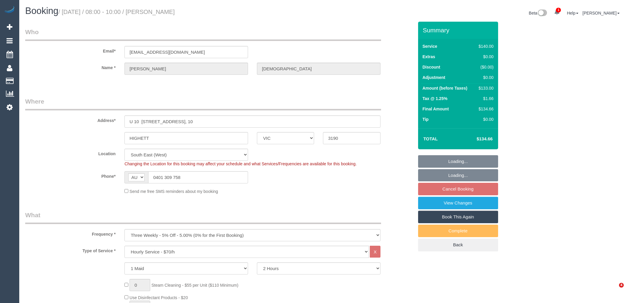
select select "spot1"
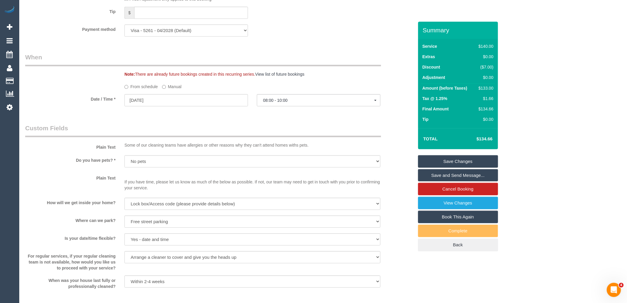
scroll to position [527, 0]
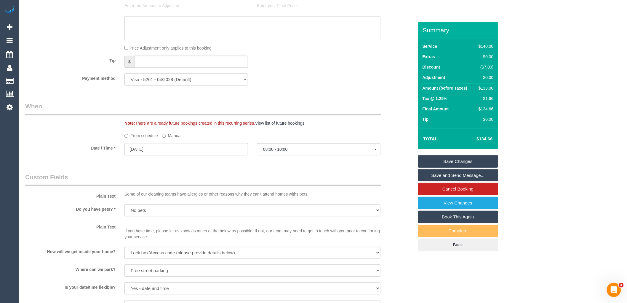
click at [163, 153] on input "[DATE]" at bounding box center [186, 149] width 124 height 12
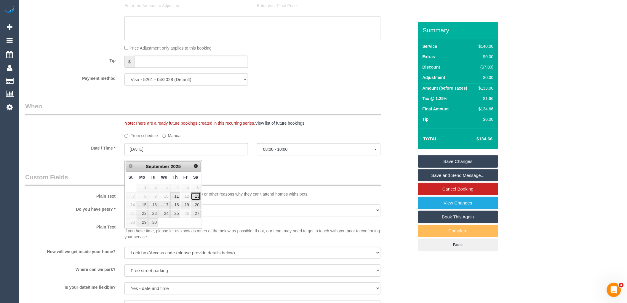
click at [198, 196] on link "13" at bounding box center [196, 196] width 10 height 8
type input "[DATE]"
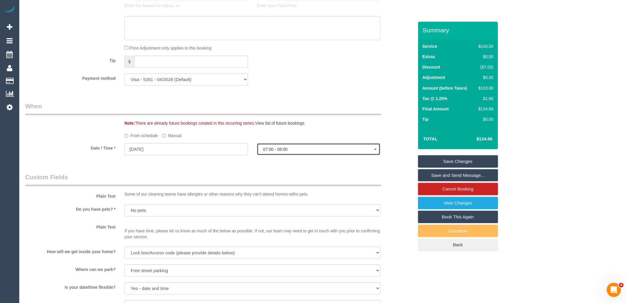
click at [318, 149] on button "07:00 - 08:00" at bounding box center [319, 149] width 124 height 12
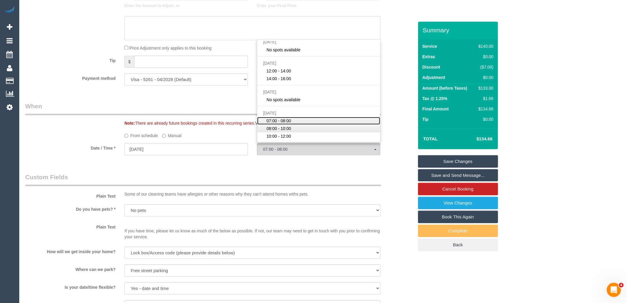
scroll to position [38, 0]
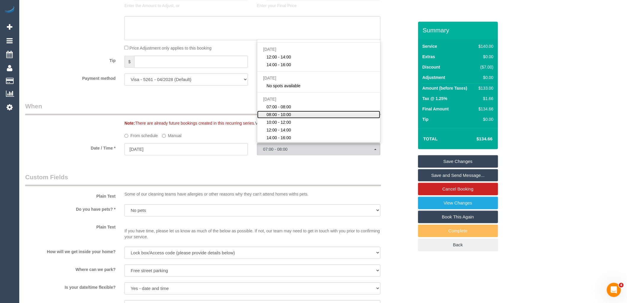
click at [300, 116] on link "08:00 - 10:00" at bounding box center [318, 115] width 123 height 8
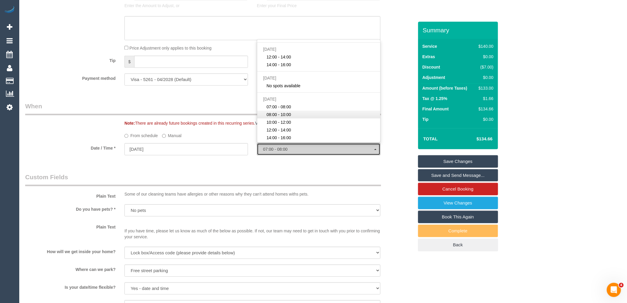
select select "spot7"
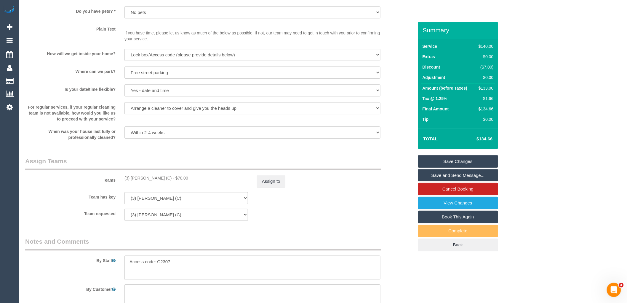
scroll to position [937, 0]
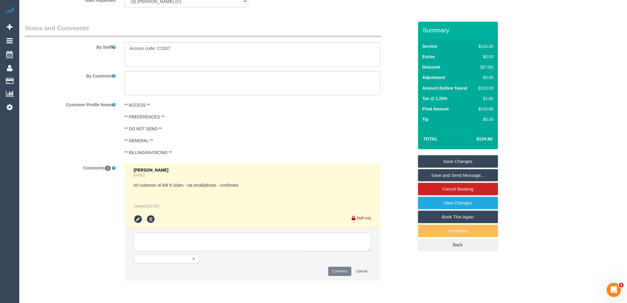
click at [198, 241] on textarea at bounding box center [253, 242] width 238 height 18
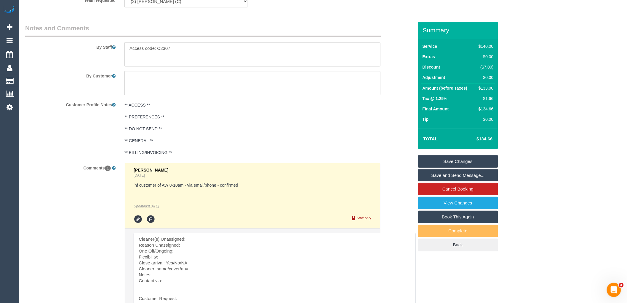
drag, startPoint x: 369, startPoint y: 251, endPoint x: 271, endPoint y: 158, distance: 135.4
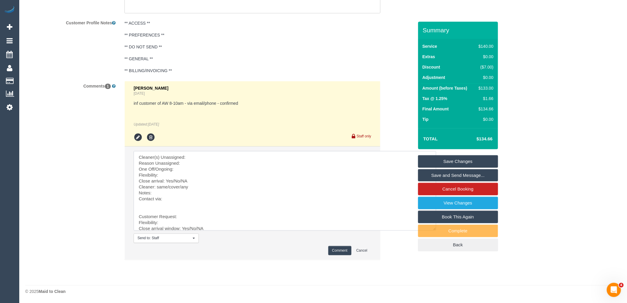
scroll to position [891, 0]
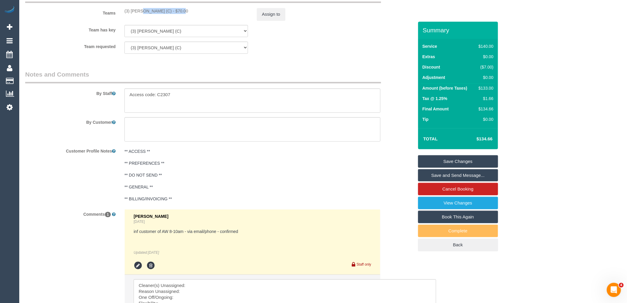
drag, startPoint x: 162, startPoint y: 14, endPoint x: 124, endPoint y: 14, distance: 37.0
click at [124, 14] on div "(3) [PERSON_NAME] (C) - $70.00" at bounding box center [186, 11] width 124 height 6
copy div "(3) [PERSON_NAME] (C)"
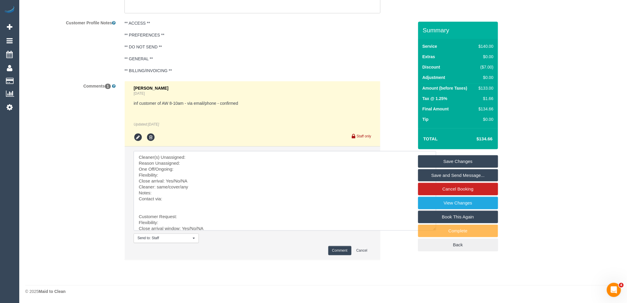
click at [212, 160] on textarea at bounding box center [285, 190] width 303 height 79
paste textarea "(3) [PERSON_NAME] (C)"
drag, startPoint x: 146, startPoint y: 201, endPoint x: 194, endPoint y: 237, distance: 60.3
click at [194, 239] on li "Send to: Staff Nothing selected Send to: Staff Send to: Customer Send to: Team …" at bounding box center [252, 202] width 255 height 113
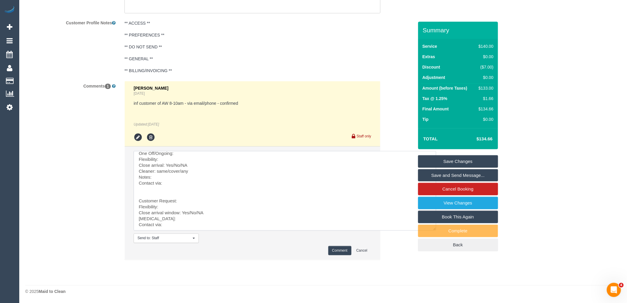
click at [186, 196] on textarea at bounding box center [285, 190] width 303 height 79
click at [142, 174] on textarea at bounding box center [285, 190] width 303 height 79
drag, startPoint x: 148, startPoint y: 183, endPoint x: 214, endPoint y: 251, distance: 94.7
click at [214, 251] on li "Send to: Staff Nothing selected Send to: Staff Send to: Customer Send to: Team …" at bounding box center [252, 202] width 255 height 113
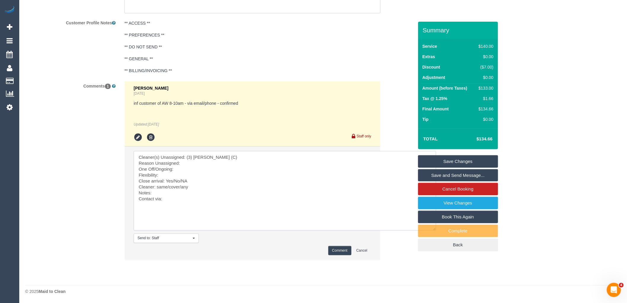
scroll to position [0, 0]
click at [201, 161] on textarea at bounding box center [285, 190] width 303 height 79
click at [203, 174] on textarea at bounding box center [285, 190] width 303 height 79
click at [306, 177] on textarea at bounding box center [285, 190] width 303 height 79
drag, startPoint x: 190, startPoint y: 179, endPoint x: 174, endPoint y: 179, distance: 16.3
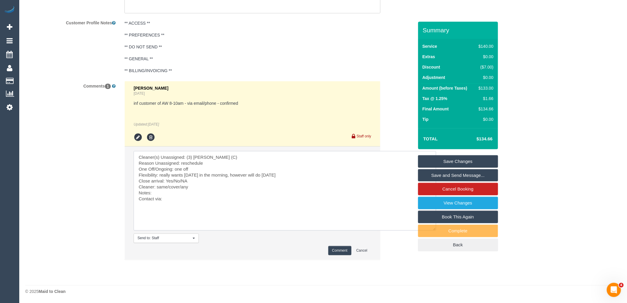
click at [174, 179] on textarea at bounding box center [285, 190] width 303 height 79
drag, startPoint x: 182, startPoint y: 186, endPoint x: 157, endPoint y: 184, distance: 24.4
click at [157, 184] on textarea at bounding box center [285, 190] width 303 height 79
click at [188, 183] on textarea at bounding box center [285, 190] width 303 height 79
drag, startPoint x: 181, startPoint y: 186, endPoint x: 156, endPoint y: 186, distance: 25.2
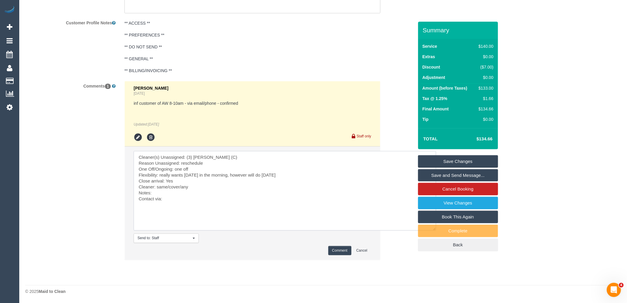
click at [156, 186] on textarea at bounding box center [285, 190] width 303 height 79
click at [158, 192] on textarea at bounding box center [285, 190] width 303 height 79
click at [229, 188] on textarea at bounding box center [285, 190] width 303 height 79
click at [221, 195] on textarea at bounding box center [285, 190] width 303 height 79
paste textarea "cnv_qc74gen"
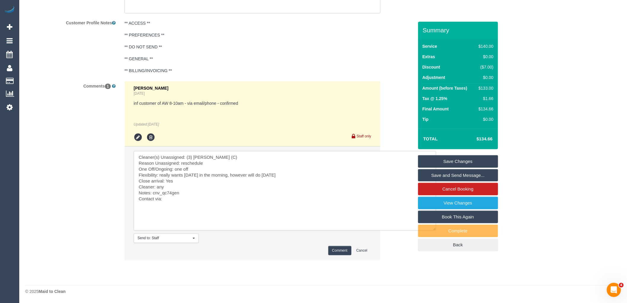
click at [221, 197] on textarea at bounding box center [285, 190] width 303 height 79
type textarea "Cleaner(s) Unassigned: (3) Dhvani Patel (C) Reason Unassigned: reschedule One O…"
click at [342, 250] on button "Comment" at bounding box center [339, 250] width 23 height 9
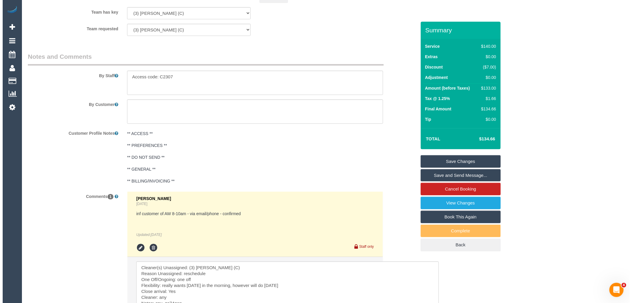
scroll to position [793, 0]
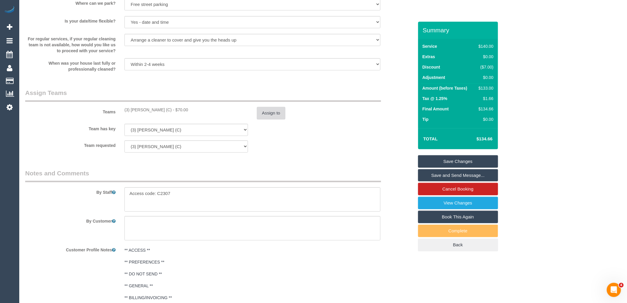
click at [268, 114] on button "Assign to" at bounding box center [271, 113] width 28 height 12
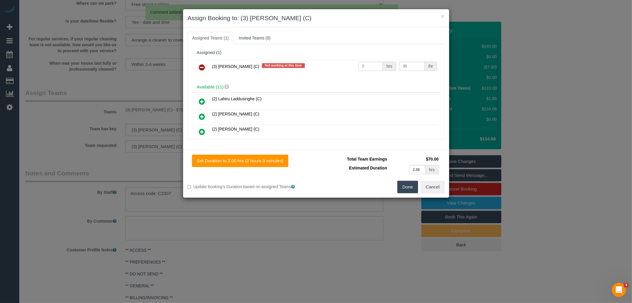
click at [202, 64] on icon at bounding box center [202, 67] width 6 height 7
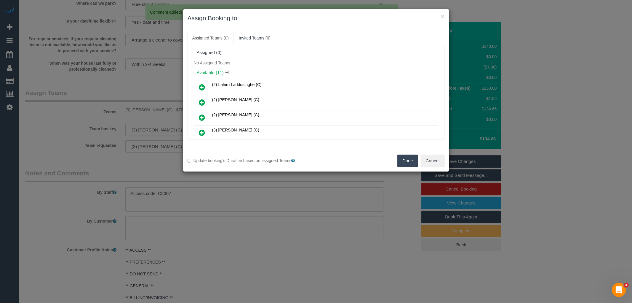
click at [409, 161] on button "Done" at bounding box center [407, 160] width 21 height 12
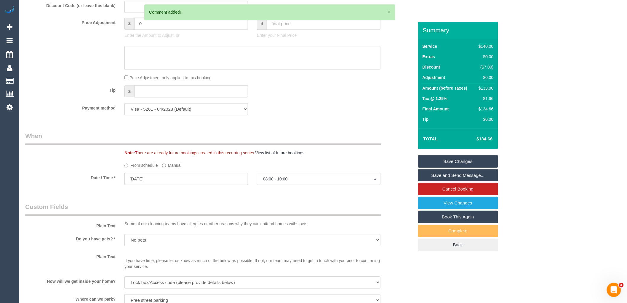
scroll to position [496, 0]
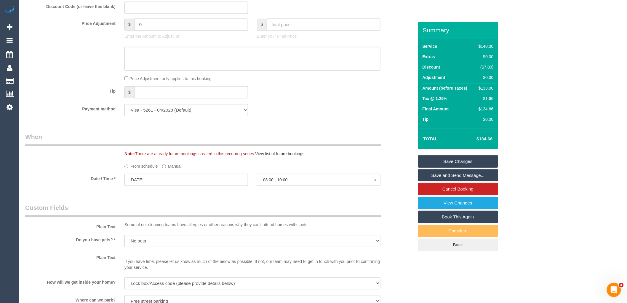
click at [470, 162] on link "Save Changes" at bounding box center [458, 161] width 80 height 12
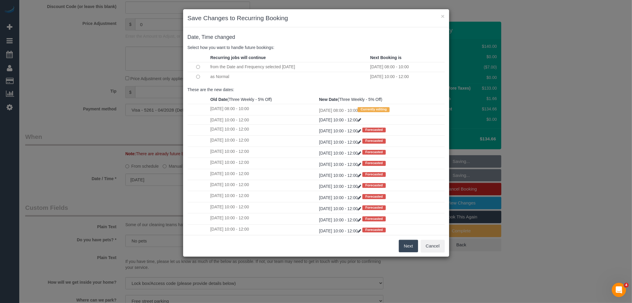
click at [406, 243] on button "Next" at bounding box center [408, 245] width 19 height 12
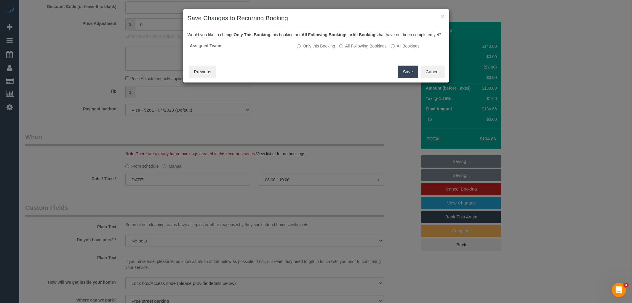
click at [405, 76] on button "Save" at bounding box center [408, 71] width 20 height 12
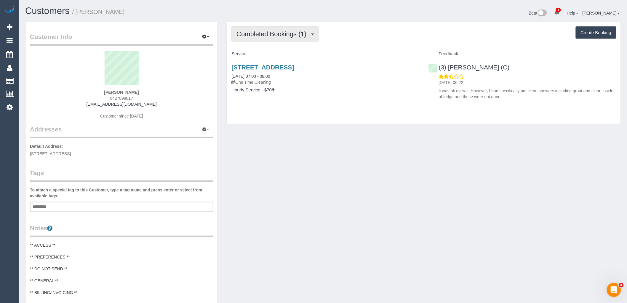
click at [293, 36] on span "Completed Bookings (1)" at bounding box center [273, 33] width 73 height 7
click at [351, 36] on div "Completed Bookings (1) Completed Bookings (1) Upcoming Bookings (0) Cancelled B…" at bounding box center [423, 33] width 385 height 15
click at [276, 34] on span "Completed Bookings (1)" at bounding box center [273, 33] width 73 height 7
click at [328, 56] on h4 "Service" at bounding box center [325, 53] width 188 height 5
click at [294, 70] on link "[STREET_ADDRESS]" at bounding box center [262, 67] width 63 height 7
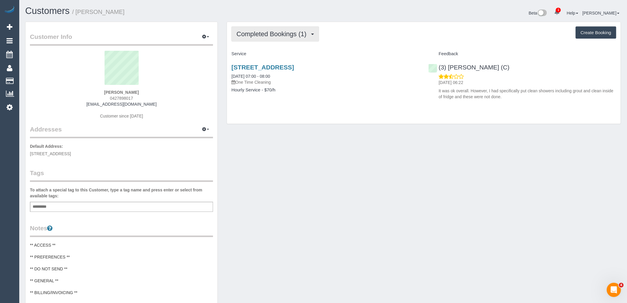
drag, startPoint x: 292, startPoint y: 34, endPoint x: 304, endPoint y: 45, distance: 16.4
click at [292, 36] on span "Completed Bookings (1)" at bounding box center [273, 33] width 73 height 7
click at [347, 53] on h4 "Service" at bounding box center [325, 53] width 188 height 5
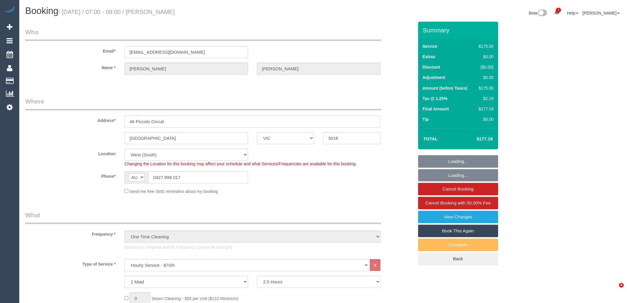
select select "VIC"
select select "150"
select select "number:28"
select select "number:14"
select select "number:18"
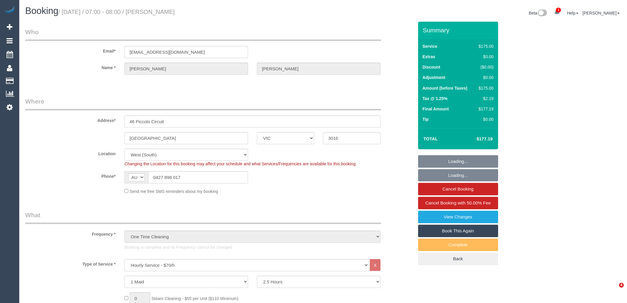
select select "number:25"
select select "number:11"
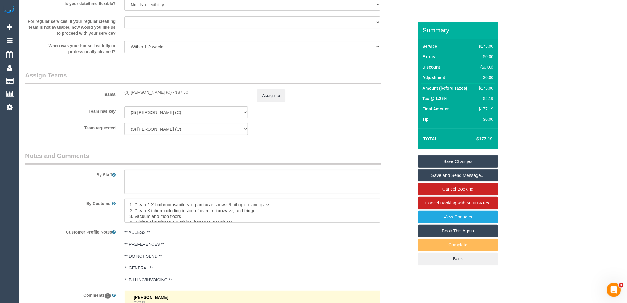
drag, startPoint x: 41, startPoint y: 183, endPoint x: 44, endPoint y: 181, distance: 3.1
click at [41, 183] on div "By Staff" at bounding box center [219, 172] width 397 height 43
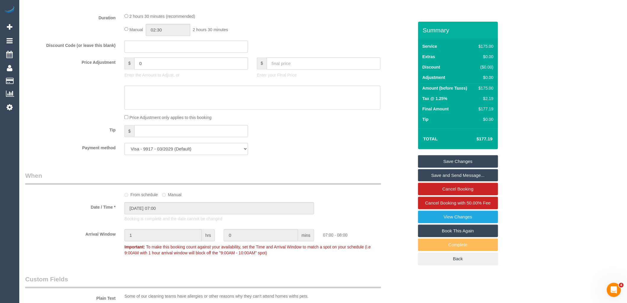
scroll to position [395, 0]
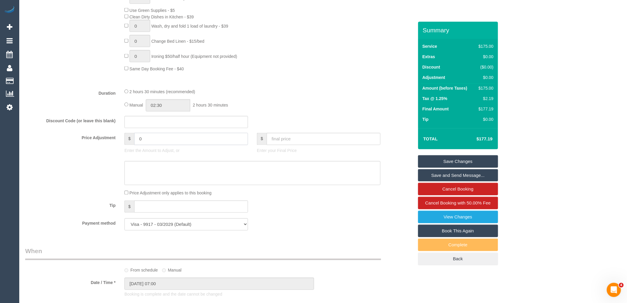
click at [159, 142] on input "0" at bounding box center [191, 139] width 114 height 12
type input "-50"
click at [170, 184] on textarea at bounding box center [252, 173] width 256 height 24
type textarea "Customer given $50 discount due to minor complaint via review VC"
click at [476, 157] on link "Save Changes" at bounding box center [458, 161] width 80 height 12
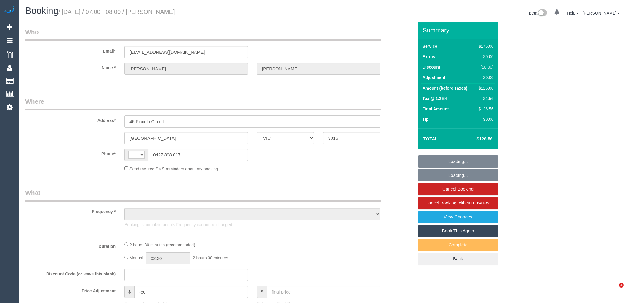
select select "VIC"
select select "string:AU"
select select "object:567"
select select "string:stripe-pm_1RwZgj2GScqysDRVXQlqWzQv"
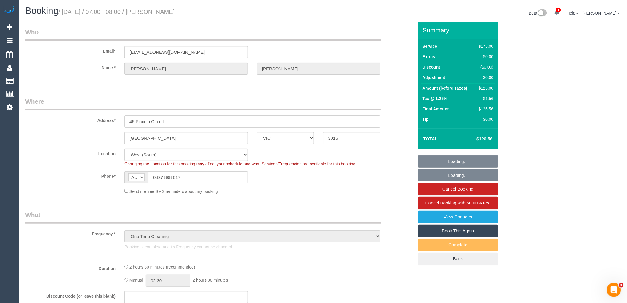
select select "object:1347"
select select "150"
select select "number:28"
select select "number:14"
select select "number:18"
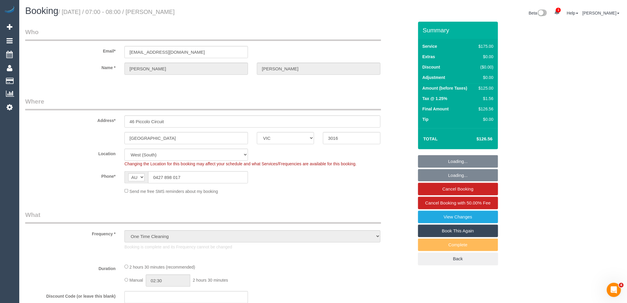
select select "number:25"
select select "number:11"
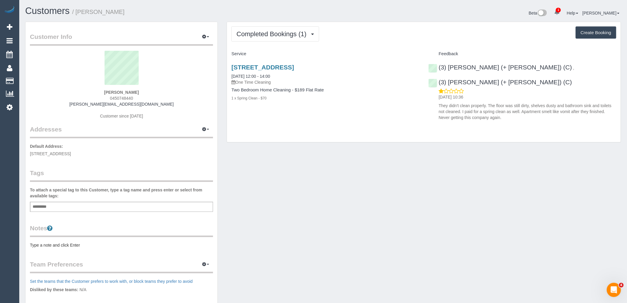
click at [366, 37] on div "Completed Bookings (1) Completed Bookings (1) Upcoming Bookings (0) Cancelled B…" at bounding box center [423, 33] width 385 height 15
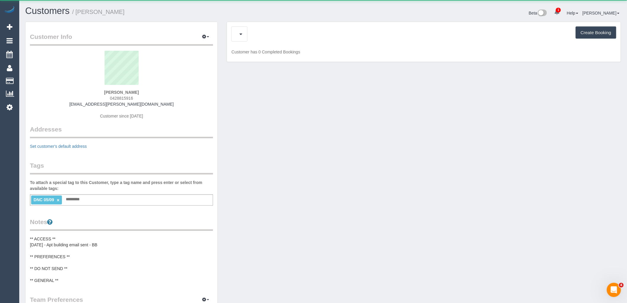
click at [253, 36] on div "Create Booking" at bounding box center [423, 33] width 385 height 15
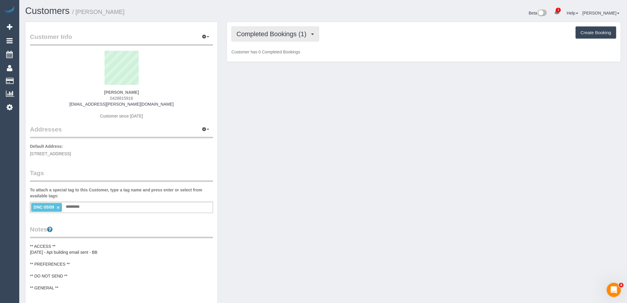
click at [253, 36] on span "Completed Bookings (1)" at bounding box center [273, 33] width 73 height 7
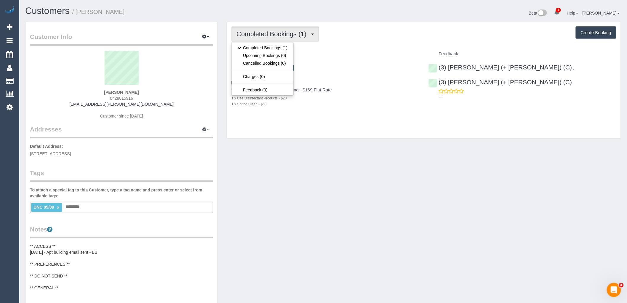
click at [338, 53] on h4 "Service" at bounding box center [325, 53] width 188 height 5
